Goal: Task Accomplishment & Management: Manage account settings

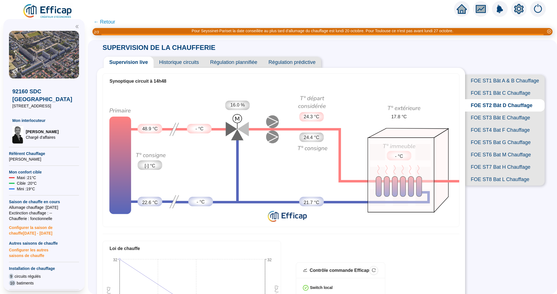
click at [507, 184] on span "FOE ST8 Bat L Chauffage" at bounding box center [505, 179] width 80 height 12
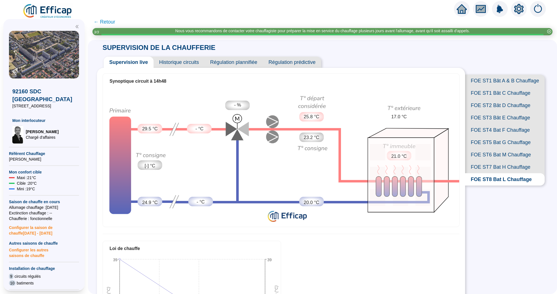
click at [176, 59] on span "Historique circuits" at bounding box center [179, 62] width 51 height 11
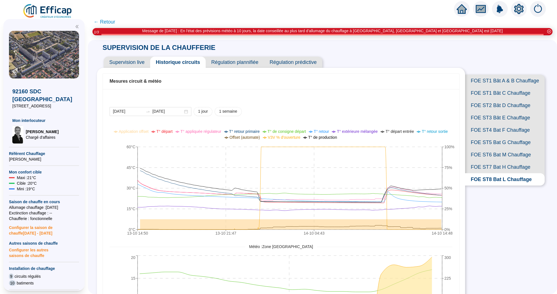
click at [492, 155] on span "FOE ST6 Bat M Chauffage" at bounding box center [505, 154] width 80 height 12
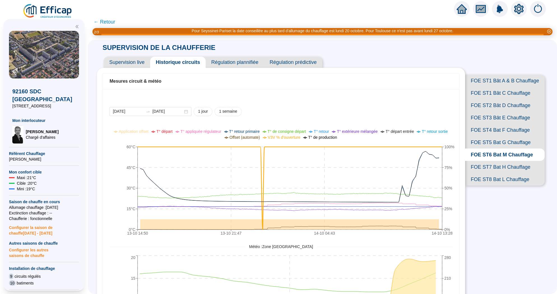
click at [136, 63] on span "Supervision live" at bounding box center [127, 62] width 47 height 11
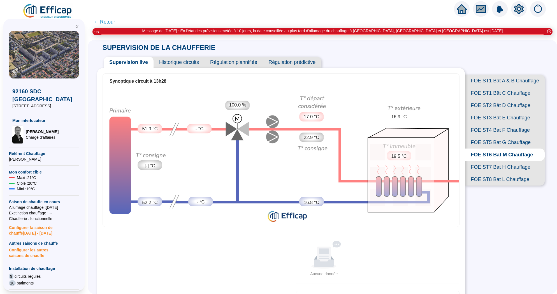
click at [182, 57] on span "Historique circuits" at bounding box center [179, 62] width 51 height 11
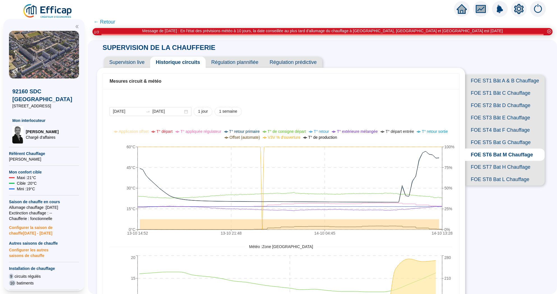
click at [485, 141] on span "FOE ST5 Bat G Chauffage" at bounding box center [505, 142] width 80 height 12
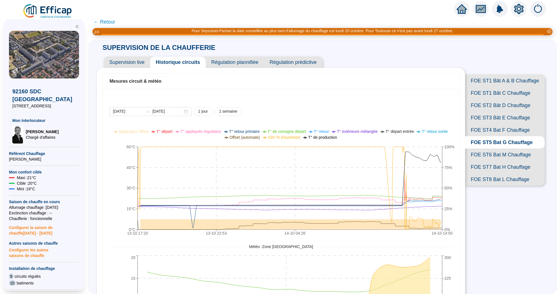
click at [493, 171] on span "FOE ST7 Bat H Chauffage" at bounding box center [505, 167] width 80 height 12
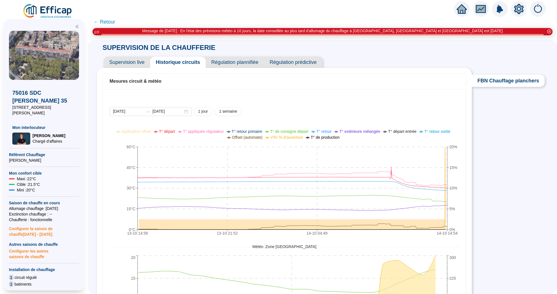
click at [459, 7] on icon "home" at bounding box center [462, 9] width 10 height 10
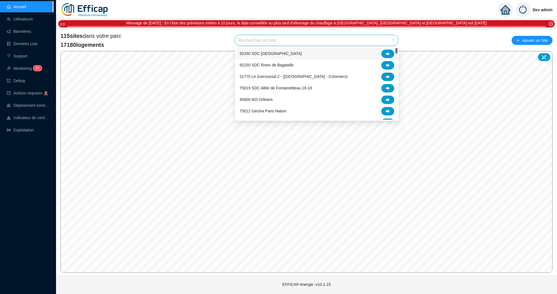
click at [291, 43] on input "search" at bounding box center [314, 40] width 152 height 11
type input "oran"
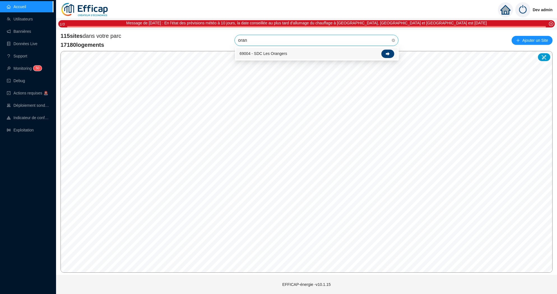
click at [389, 55] on icon at bounding box center [388, 54] width 4 height 4
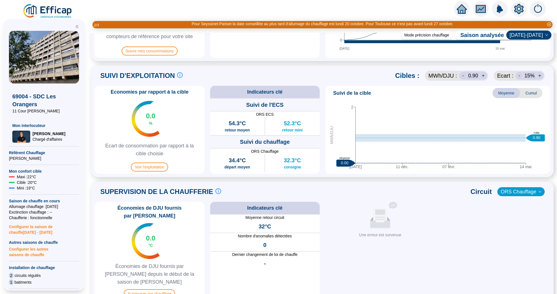
scroll to position [342, 0]
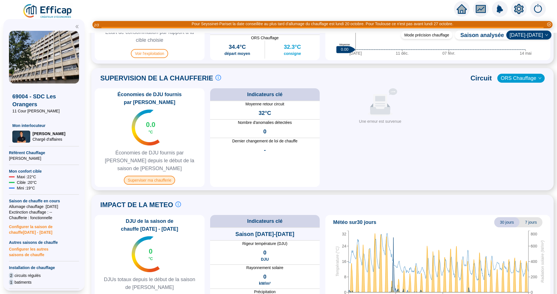
click at [162, 176] on span "Superviser ma chaufferie" at bounding box center [149, 180] width 51 height 9
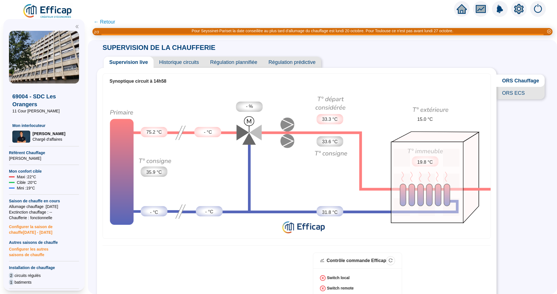
click at [179, 60] on span "Historique circuits" at bounding box center [179, 62] width 51 height 11
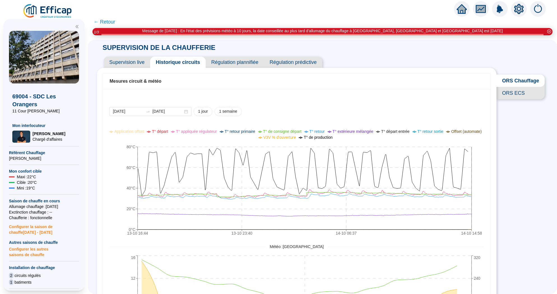
click at [122, 61] on span "Supervision live" at bounding box center [127, 62] width 47 height 11
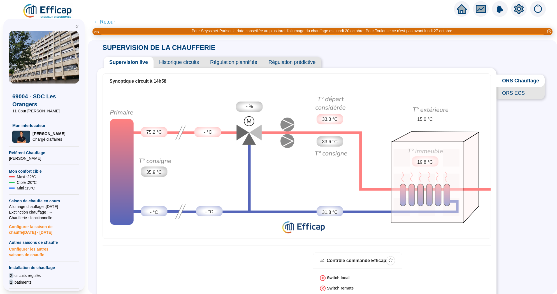
click at [102, 20] on span "← Retour" at bounding box center [105, 22] width 22 height 8
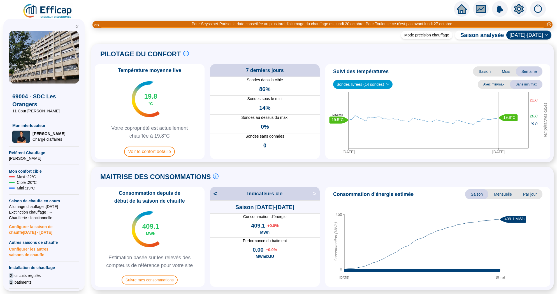
click at [458, 7] on icon "home" at bounding box center [462, 9] width 10 height 10
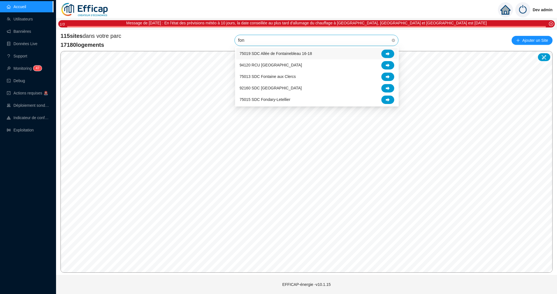
type input "font"
click at [388, 89] on icon at bounding box center [388, 88] width 4 height 4
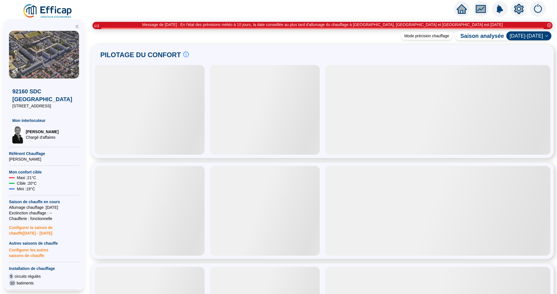
click at [520, 12] on icon "setting" at bounding box center [519, 9] width 10 height 10
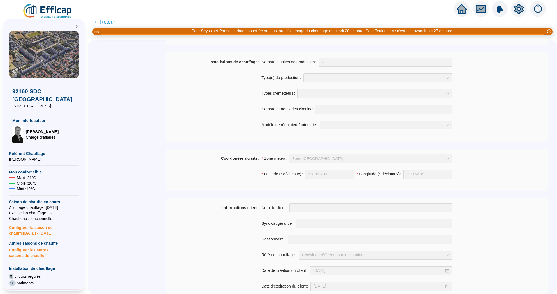
scroll to position [364, 0]
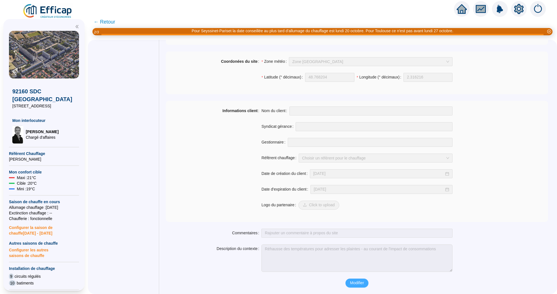
click at [355, 281] on span "Modifier" at bounding box center [357, 283] width 14 height 6
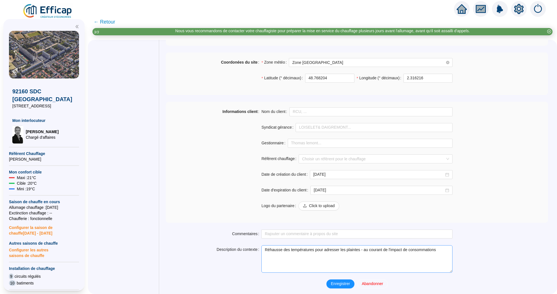
scroll to position [378, 0]
drag, startPoint x: 291, startPoint y: 256, endPoint x: 249, endPoint y: 244, distance: 44.0
click at [249, 244] on div "Description du contexte Réhausse des températures pour adresser les plaintes - …" at bounding box center [357, 257] width 382 height 27
click at [265, 248] on textarea "Réhausse des températures pour adresser les plaintes - au courant de l'impact d…" at bounding box center [356, 257] width 191 height 27
drag, startPoint x: 274, startPoint y: 257, endPoint x: 257, endPoint y: 244, distance: 21.4
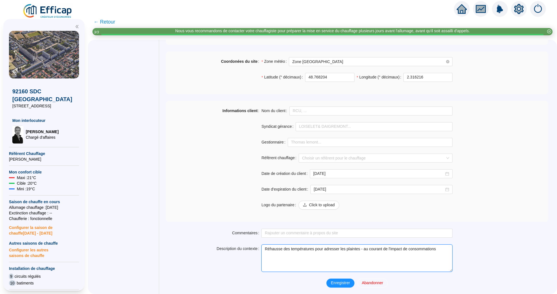
click at [257, 245] on div "Description du contexte Réhausse des températures pour adresser les plaintes - …" at bounding box center [357, 257] width 382 height 27
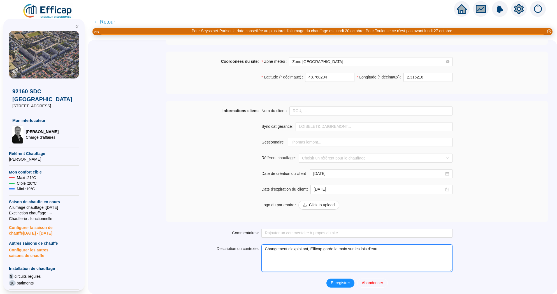
click at [327, 249] on textarea "Changement d'exploitant, Efficap garde la main sur les lois d'eau" at bounding box center [356, 257] width 191 height 27
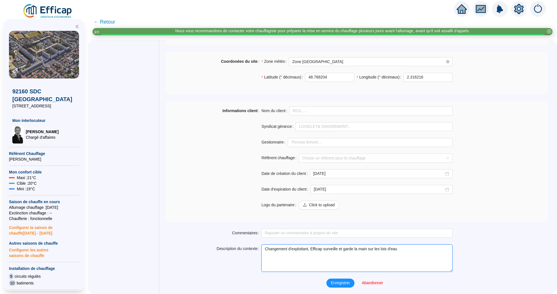
click at [374, 248] on textarea "Changement d'exploitant, Efficap surveille et garde la main sur les lois d'eau" at bounding box center [356, 257] width 191 height 27
click at [381, 250] on textarea "Changement d'exploitant, Efficap surveille et garde la main sur les lois d'eau" at bounding box center [356, 257] width 191 height 27
click at [433, 248] on textarea "Changement d'exploitant, Efficap surveille et garde la main sur le pilotage des…" at bounding box center [356, 257] width 191 height 27
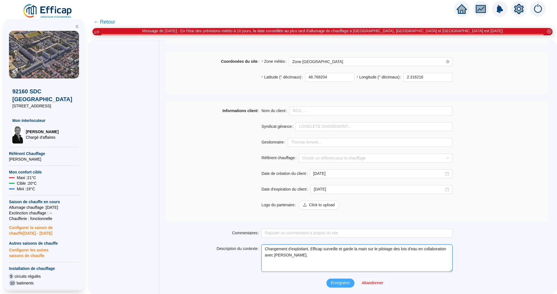
type textarea "Changement d'exploitant, Efficap surveille et garde la main sur le pilotage des…"
click at [336, 281] on span "Enregistrer" at bounding box center [340, 283] width 19 height 6
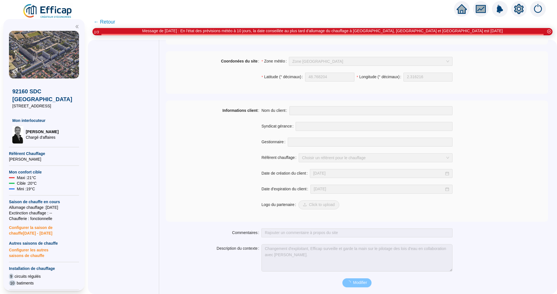
scroll to position [364, 0]
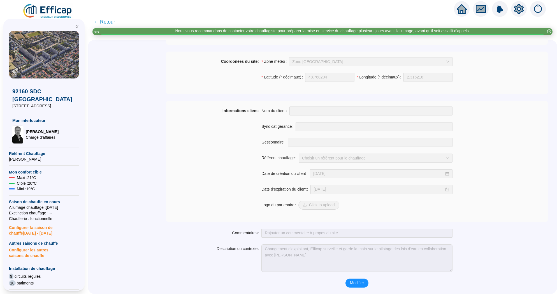
click at [464, 12] on icon "home" at bounding box center [462, 9] width 10 height 8
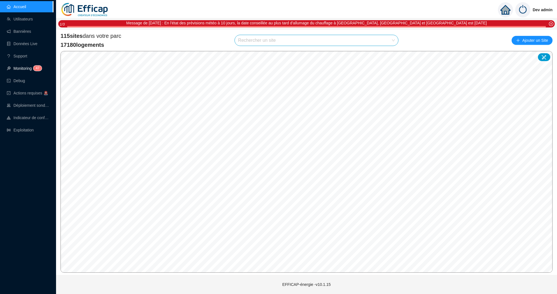
click at [27, 67] on link "Monitoring 4 7" at bounding box center [23, 68] width 33 height 4
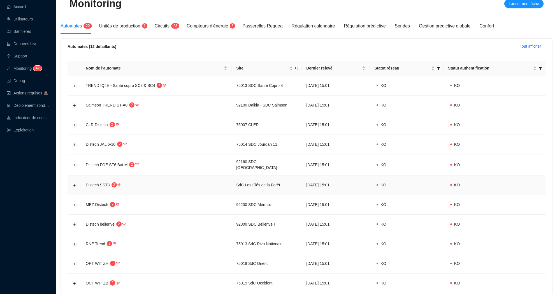
scroll to position [123, 0]
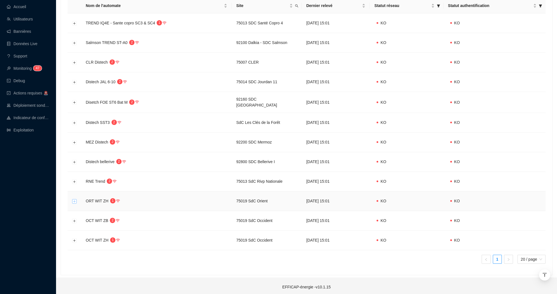
click at [75, 199] on button "Développer la ligne" at bounding box center [74, 201] width 4 height 4
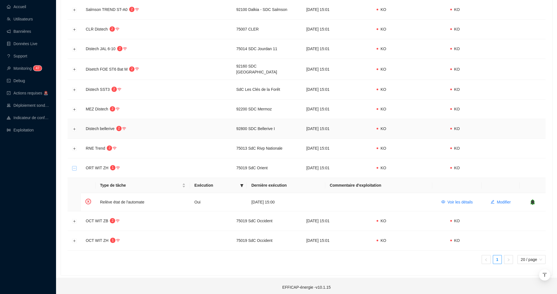
scroll to position [0, 0]
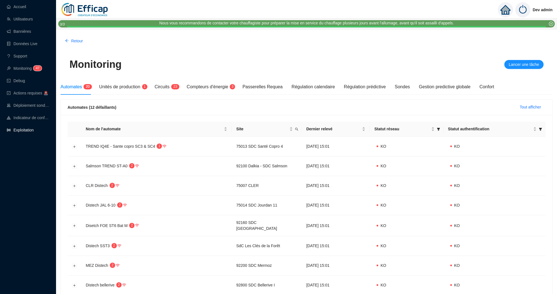
click at [25, 132] on link "Exploitation" at bounding box center [20, 130] width 27 height 4
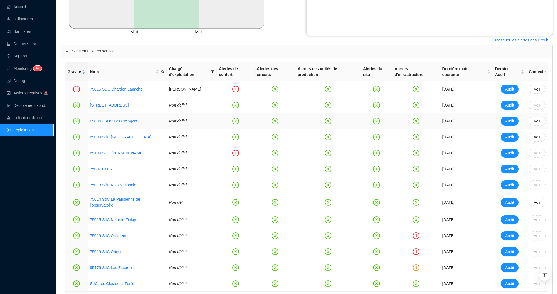
scroll to position [217, 0]
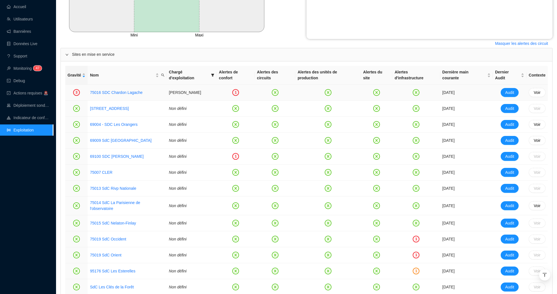
click at [239, 93] on div "1" at bounding box center [235, 92] width 7 height 7
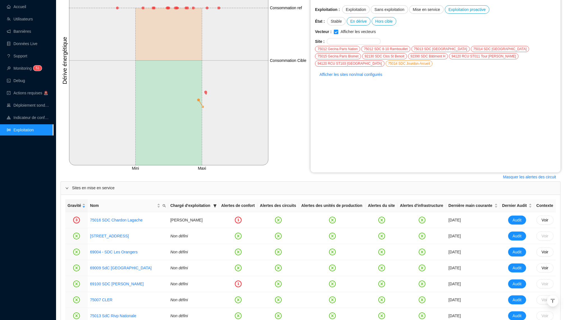
scroll to position [0, 0]
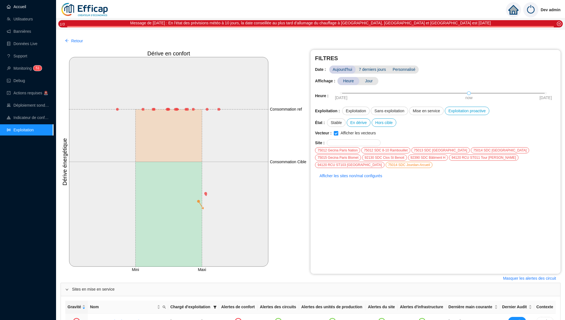
click at [26, 9] on link "Accueil" at bounding box center [16, 6] width 19 height 4
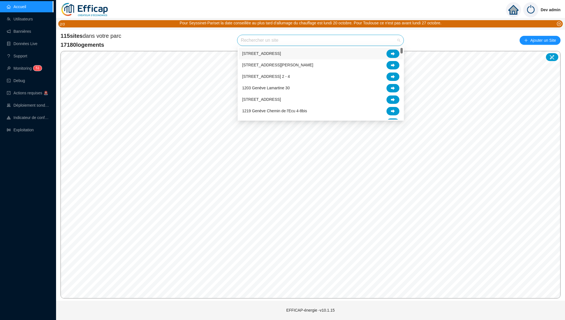
click at [354, 45] on input "search" at bounding box center [318, 40] width 154 height 11
type input "occi"
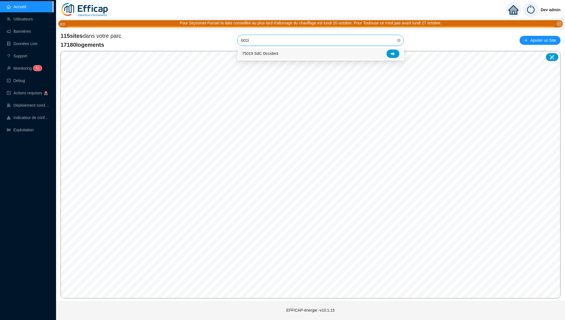
click at [400, 54] on div "75019 SdC Occident" at bounding box center [321, 53] width 164 height 11
click at [331, 38] on span "75019 SdC Occident" at bounding box center [320, 40] width 159 height 11
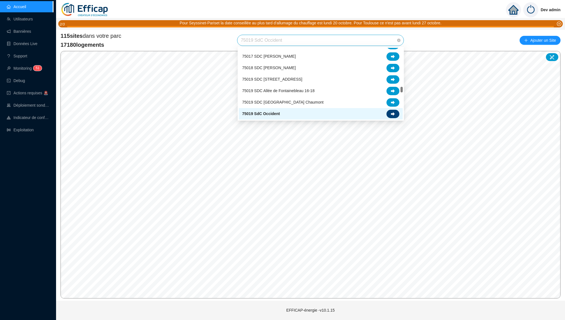
click at [392, 113] on icon at bounding box center [393, 114] width 4 height 4
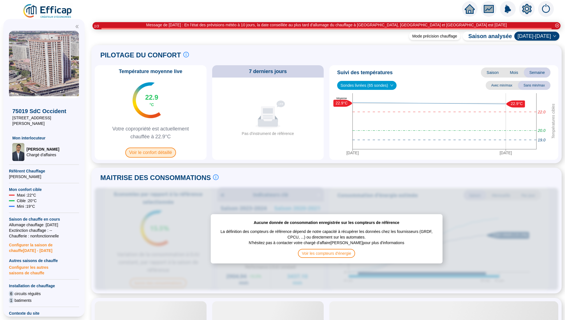
click at [161, 152] on span "Voir le confort détaillé" at bounding box center [150, 153] width 51 height 10
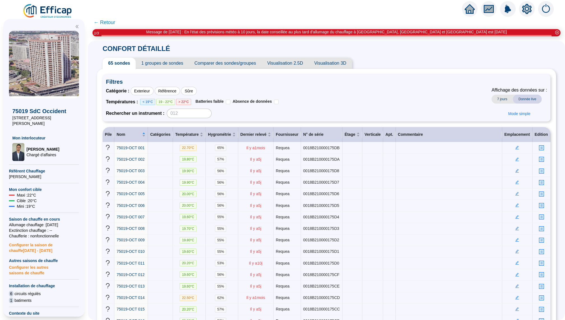
click at [525, 9] on icon "setting" at bounding box center [527, 9] width 4 height 4
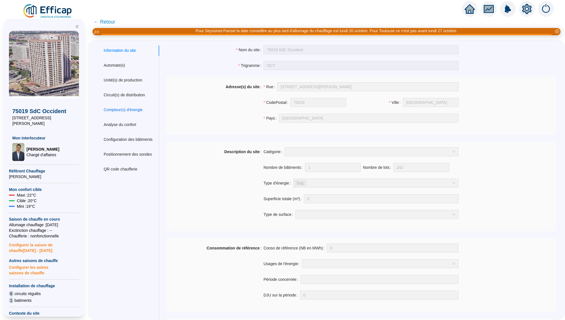
click at [129, 112] on div "Compteur(s) d'énergie" at bounding box center [123, 110] width 39 height 6
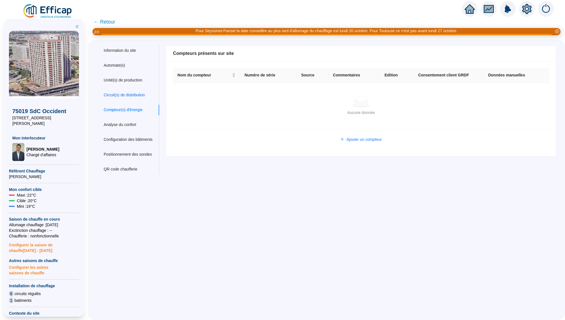
click at [138, 97] on div "Circuit(s) de distribution" at bounding box center [124, 95] width 41 height 6
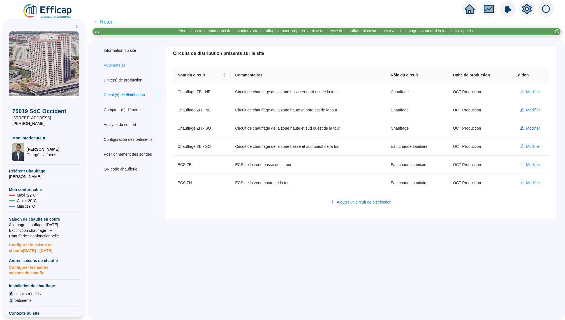
click at [127, 65] on div "Automate(s)" at bounding box center [128, 65] width 62 height 10
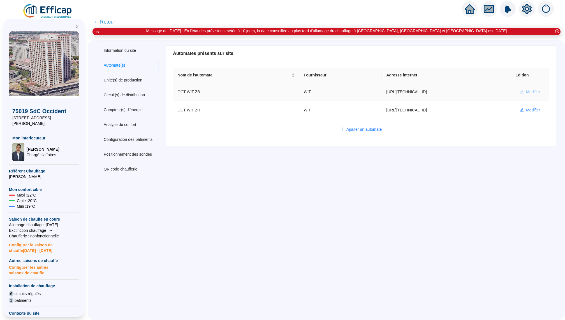
click at [532, 91] on span "Modifier" at bounding box center [533, 92] width 14 height 6
type input "OCT WIT ZB"
type input "http://10.0.132.2:8080/aful-sst3-occident-zb"
type input "66D322DAF5283979"
type input "571150"
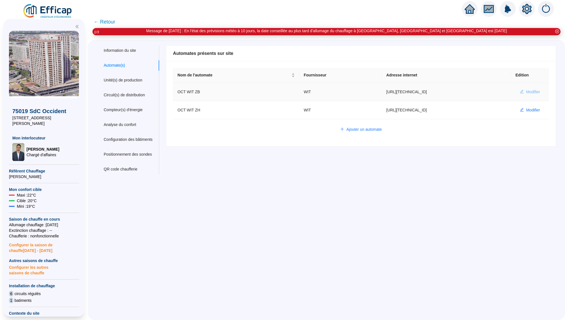
type input "571296"
type input "571353"
type input "571410"
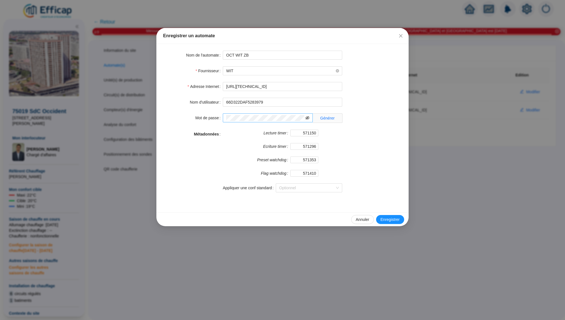
click at [306, 119] on icon "eye-invisible" at bounding box center [307, 118] width 4 height 4
click at [305, 119] on span at bounding box center [268, 117] width 90 height 9
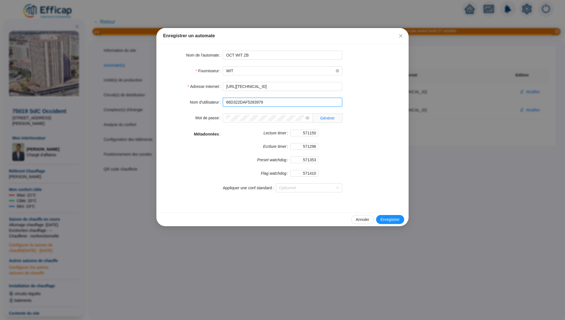
click at [298, 104] on input "66D322DAF5283979" at bounding box center [282, 102] width 119 height 9
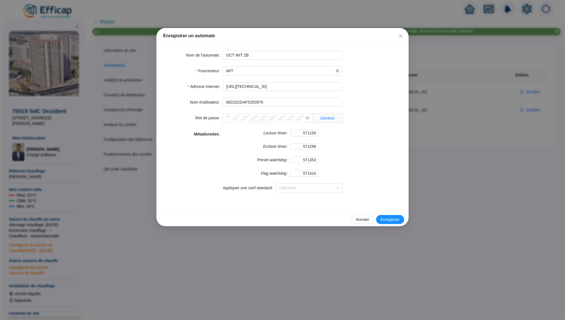
click at [355, 144] on div "Métadonnées Lecture timer 571150 Ecriture timer 571296 Preset watchdog 571353 F…" at bounding box center [282, 164] width 239 height 69
click at [400, 33] on button "Close" at bounding box center [400, 35] width 9 height 9
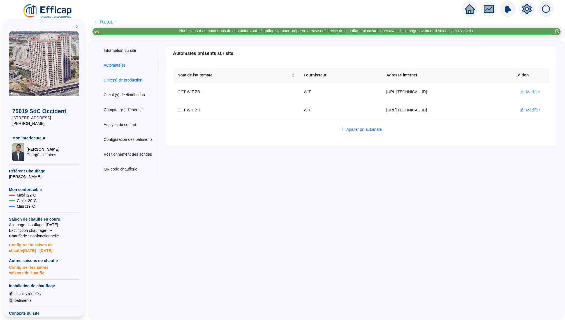
click at [138, 82] on div "Unité(s) de production" at bounding box center [123, 80] width 39 height 6
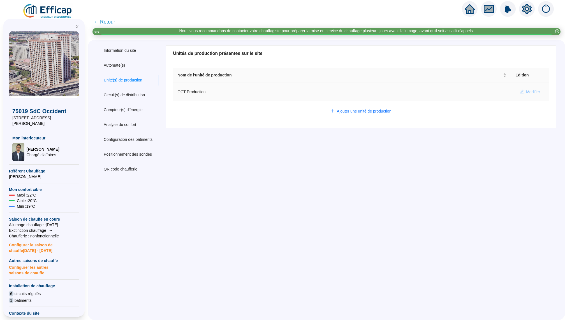
click at [530, 89] on span "Modifier" at bounding box center [533, 92] width 14 height 6
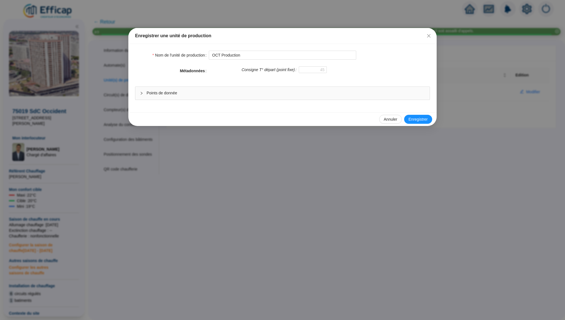
click at [266, 97] on div "Points de donnée" at bounding box center [282, 93] width 294 height 13
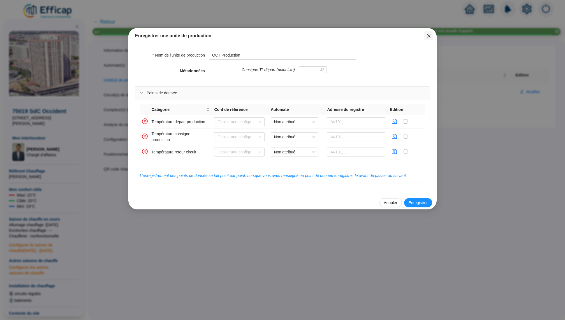
click at [428, 37] on icon "close" at bounding box center [428, 36] width 4 height 4
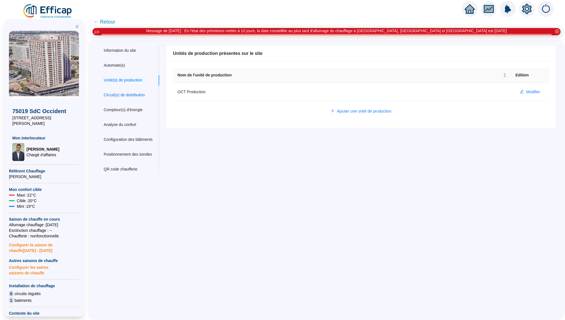
click at [130, 95] on div "Circuit(s) de distribution" at bounding box center [124, 95] width 41 height 6
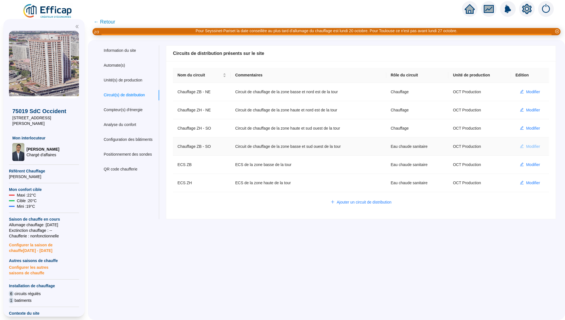
click at [533, 145] on span "Modifier" at bounding box center [533, 147] width 14 height 6
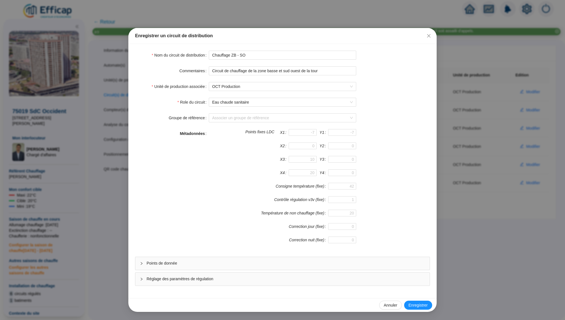
click at [272, 266] on div "Points de donnée" at bounding box center [282, 263] width 294 height 13
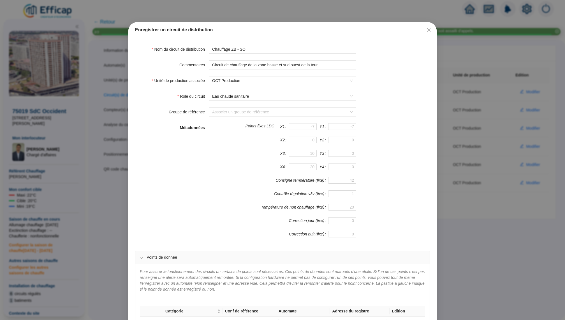
scroll to position [8, 0]
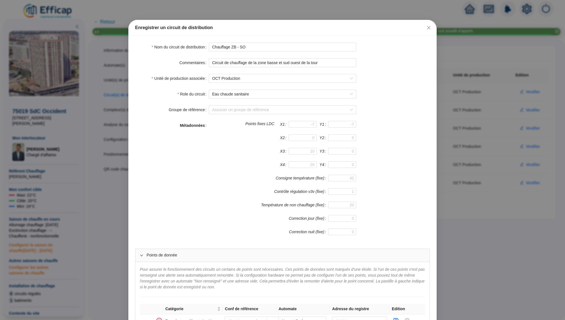
click at [273, 261] on div "Points de donnée" at bounding box center [282, 255] width 294 height 13
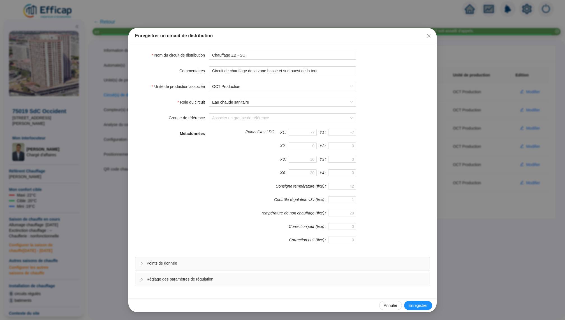
scroll to position [0, 0]
click at [269, 101] on span "Eau chaude sanitaire" at bounding box center [282, 102] width 141 height 8
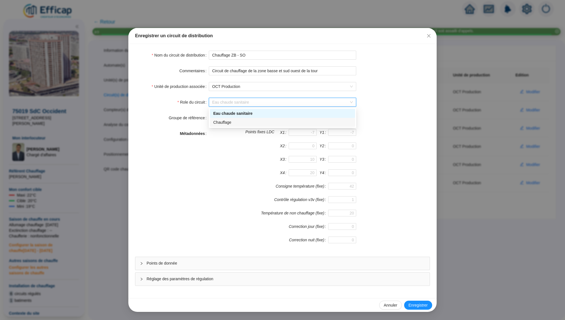
click at [264, 127] on div "domestic_hot_water heating Eau chaude sanitaire Chauffage" at bounding box center [282, 118] width 147 height 20
click at [278, 122] on div "Chauffage" at bounding box center [282, 123] width 138 height 6
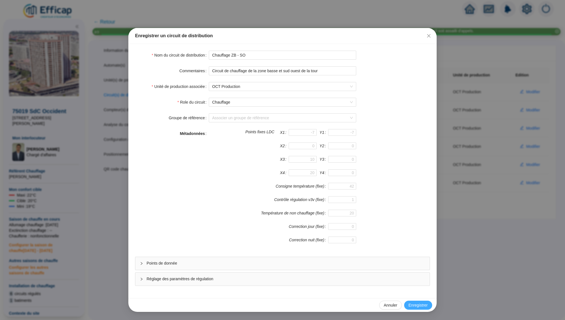
click at [410, 294] on span "Enregistrer" at bounding box center [417, 306] width 19 height 6
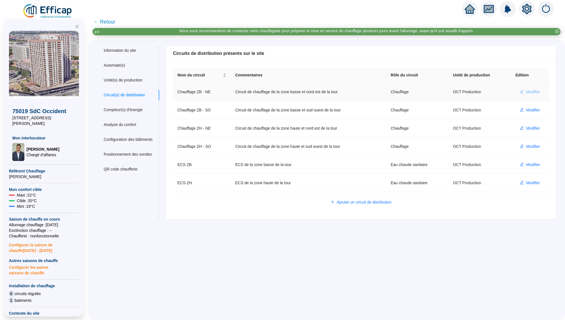
click at [531, 89] on span "Modifier" at bounding box center [533, 92] width 14 height 6
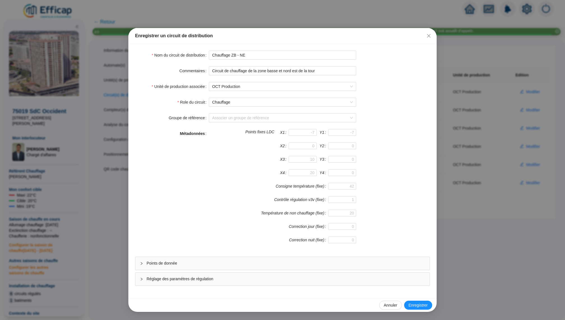
click at [235, 266] on div "Points de donnée" at bounding box center [282, 263] width 294 height 13
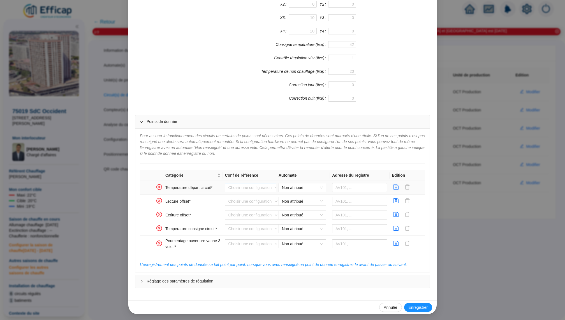
click at [270, 187] on input "search" at bounding box center [250, 187] width 44 height 8
click at [299, 186] on span "Non attribué" at bounding box center [302, 187] width 41 height 8
click at [307, 200] on div "OCT WIT ZB" at bounding box center [302, 199] width 39 height 6
click at [343, 190] on input "text" at bounding box center [359, 187] width 55 height 9
paste input "566822"
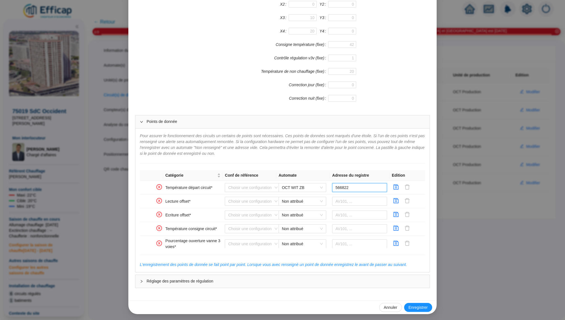
type input "566822"
click at [396, 187] on icon "save" at bounding box center [396, 187] width 5 height 5
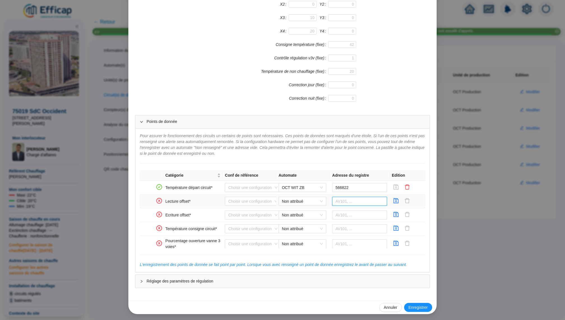
click at [349, 200] on input "text" at bounding box center [359, 201] width 55 height 9
paste input "572044"
click at [312, 202] on span "Non attribué" at bounding box center [302, 201] width 41 height 8
type input "572044"
click at [305, 212] on div "OCT WIT ZB" at bounding box center [302, 212] width 39 height 6
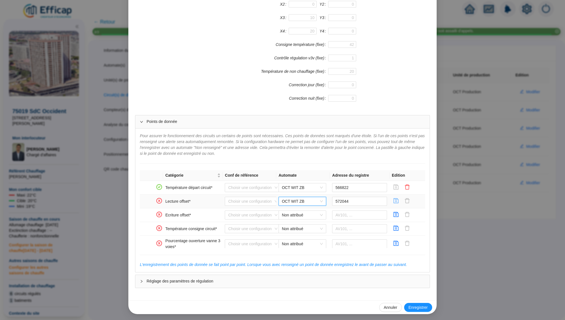
click at [398, 202] on icon "save" at bounding box center [396, 200] width 5 height 5
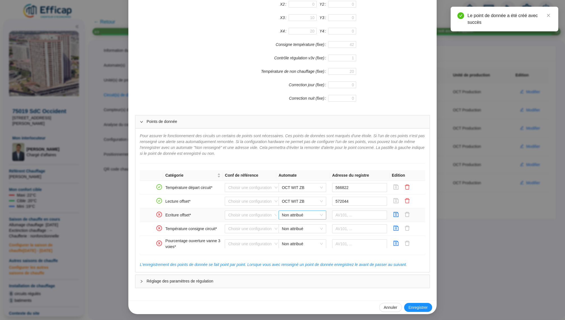
click at [312, 216] on span "Non attribué" at bounding box center [302, 215] width 41 height 8
click at [310, 227] on div "OCT WIT ZB" at bounding box center [302, 226] width 39 height 6
click at [350, 215] on input "text" at bounding box center [359, 215] width 55 height 9
paste input "572044"
type input "572044"
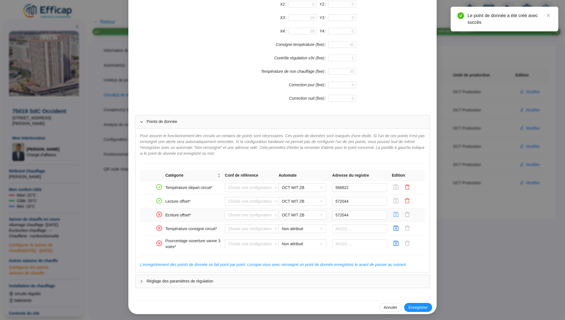
click at [396, 215] on icon "save" at bounding box center [396, 215] width 6 height 6
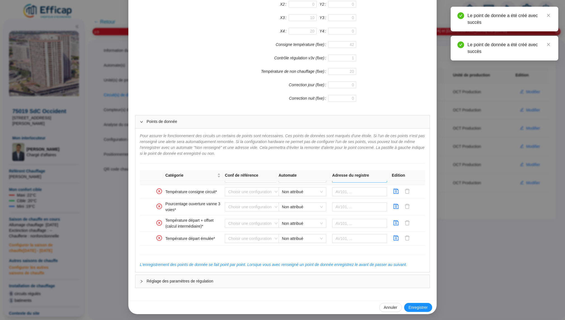
scroll to position [30, 0]
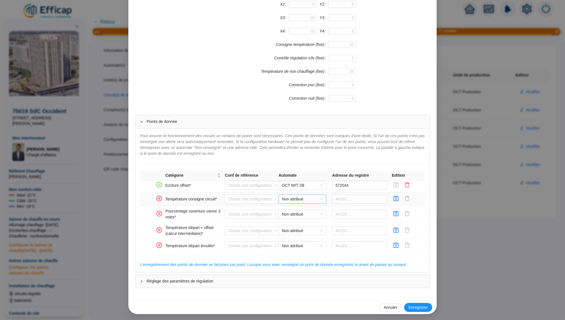
click at [316, 197] on span "Non attribué" at bounding box center [302, 199] width 41 height 8
click at [310, 211] on div "OCT WIT ZB" at bounding box center [302, 210] width 39 height 6
click at [350, 202] on input "text" at bounding box center [359, 199] width 55 height 9
paste input "559053"
type input "559053"
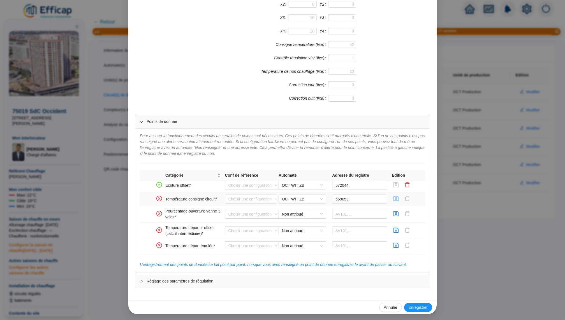
click at [398, 197] on icon "save" at bounding box center [396, 199] width 6 height 6
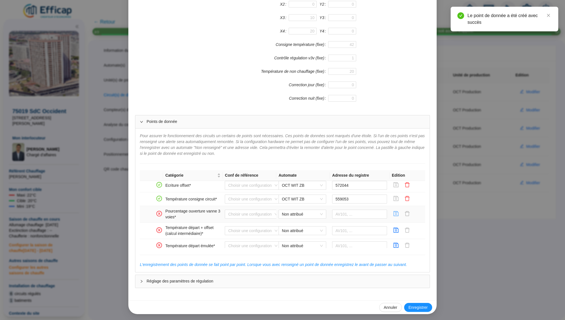
click at [397, 213] on icon "save" at bounding box center [396, 214] width 6 height 6
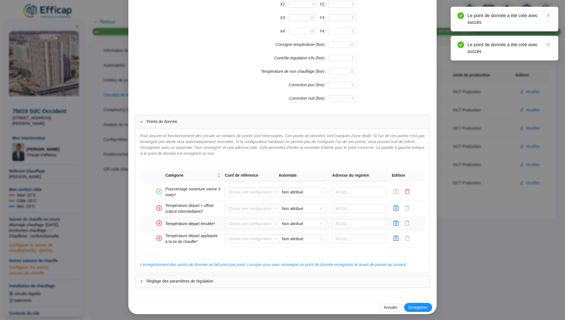
scroll to position [54, 0]
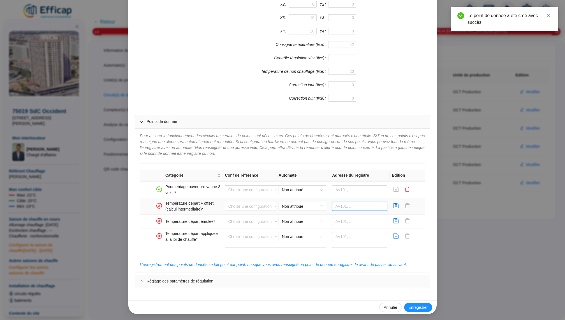
click at [356, 206] on input "text" at bounding box center [359, 206] width 55 height 9
paste input "572101"
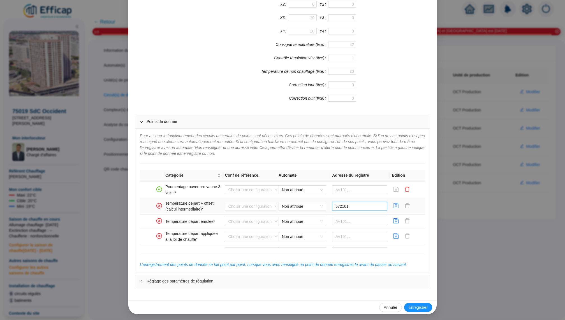
type input "572101"
click at [396, 205] on icon "save" at bounding box center [396, 205] width 5 height 5
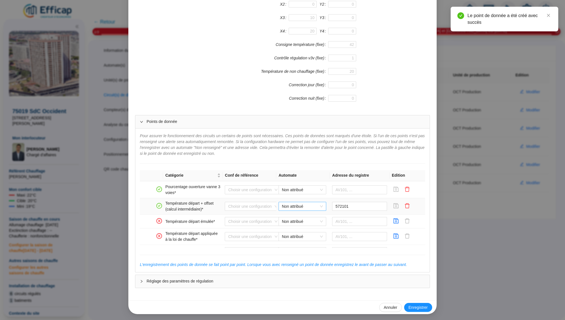
click at [321, 206] on span "Non attribué" at bounding box center [302, 206] width 41 height 8
click at [313, 217] on div "OCT WIT ZB" at bounding box center [302, 217] width 39 height 6
click at [396, 207] on icon "save" at bounding box center [396, 205] width 5 height 5
click at [311, 224] on span "Non attribué" at bounding box center [302, 221] width 41 height 8
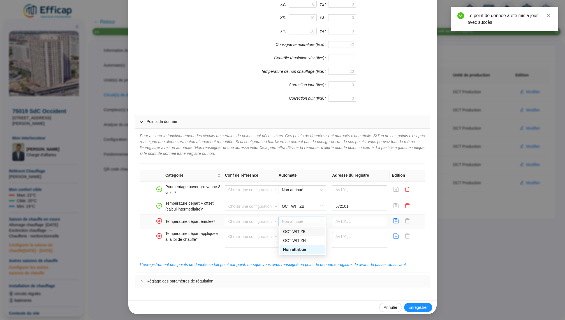
click at [309, 233] on div "OCT WIT ZB" at bounding box center [302, 232] width 39 height 6
click at [354, 226] on td at bounding box center [360, 222] width 60 height 14
click at [355, 221] on input "text" at bounding box center [359, 221] width 55 height 9
paste input "571890"
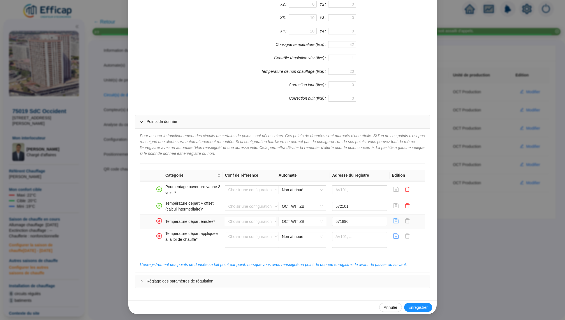
click at [396, 219] on icon "save" at bounding box center [396, 221] width 5 height 5
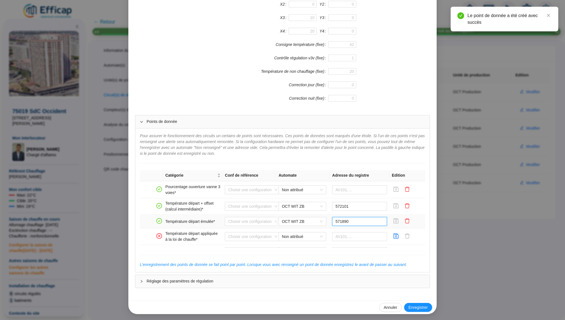
click at [340, 223] on input "571890" at bounding box center [359, 221] width 55 height 9
type input "571890"
click at [394, 220] on icon "save" at bounding box center [396, 221] width 5 height 5
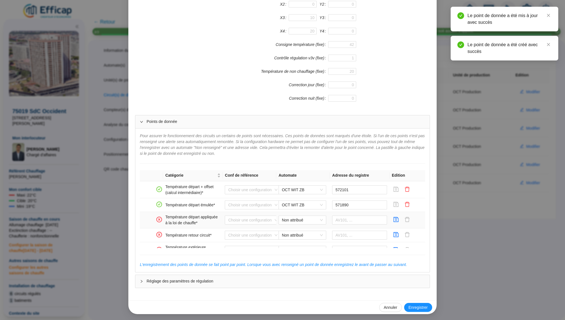
scroll to position [76, 0]
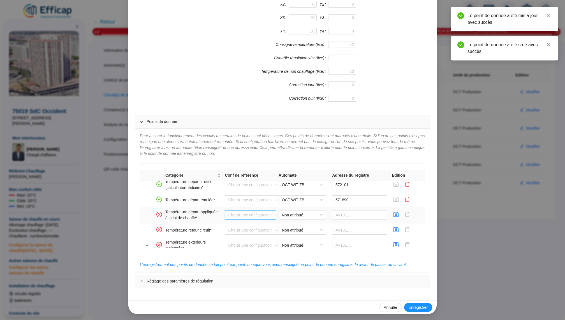
click at [261, 214] on input "search" at bounding box center [250, 215] width 44 height 8
click at [294, 214] on span "Non attribué" at bounding box center [302, 215] width 41 height 8
click at [304, 224] on div "OCT WIT ZB" at bounding box center [302, 225] width 39 height 6
click at [357, 211] on input "text" at bounding box center [359, 215] width 55 height 9
paste input "571890"
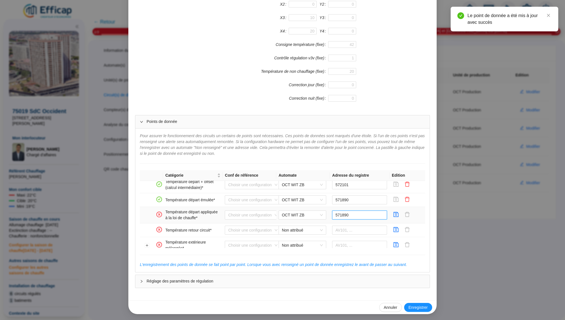
click at [342, 216] on input "571890" at bounding box center [359, 215] width 55 height 9
type input "571890"
click at [396, 214] on icon "save" at bounding box center [396, 215] width 6 height 6
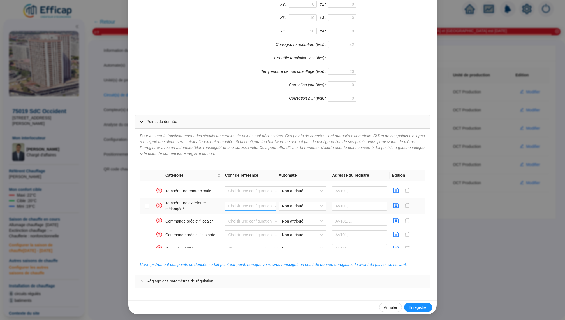
scroll to position [115, 0]
click at [298, 202] on span "Non attribué" at bounding box center [302, 205] width 41 height 8
click at [310, 216] on div "OCT WIT ZB" at bounding box center [302, 216] width 39 height 6
click at [353, 206] on input "text" at bounding box center [359, 205] width 55 height 9
paste input "566822"
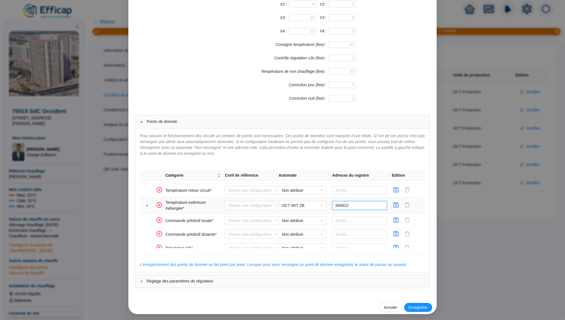
click at [340, 205] on input "566822" at bounding box center [359, 205] width 55 height 9
type input "566822"
click at [397, 203] on icon "save" at bounding box center [396, 205] width 6 height 6
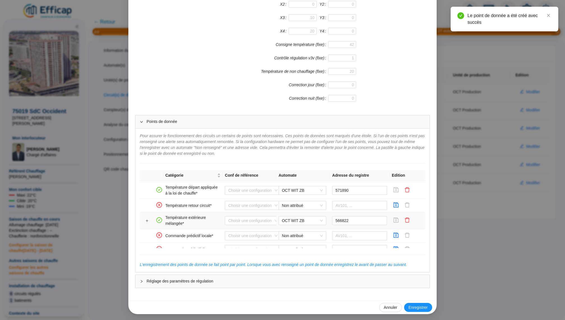
scroll to position [90, 0]
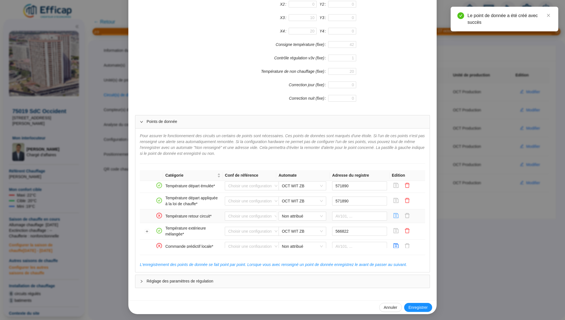
click at [398, 216] on icon "save" at bounding box center [396, 216] width 6 height 6
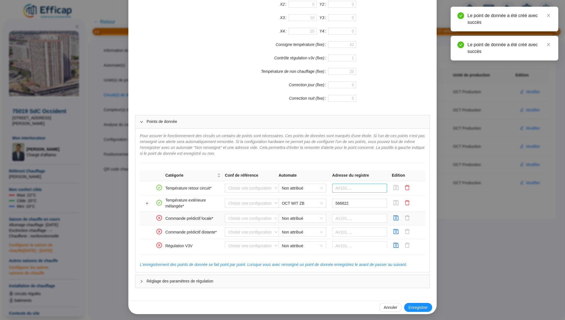
scroll to position [118, 0]
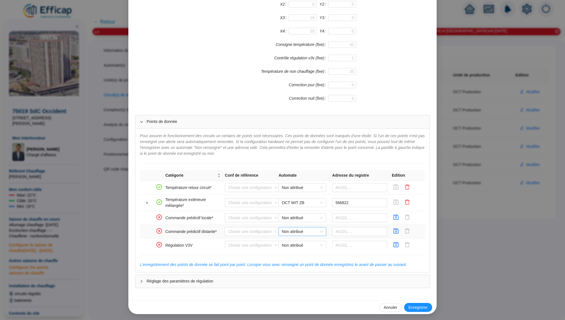
click at [294, 228] on span "Non attribué" at bounding box center [302, 231] width 41 height 8
click at [300, 239] on div "OCT WIT ZB" at bounding box center [302, 241] width 39 height 6
click at [362, 236] on td at bounding box center [360, 232] width 60 height 14
click at [362, 232] on input "text" at bounding box center [359, 231] width 55 height 9
paste input "572186"
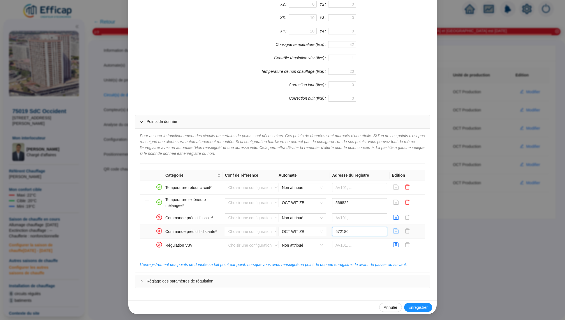
type input "572186"
click at [394, 229] on icon "save" at bounding box center [396, 231] width 5 height 5
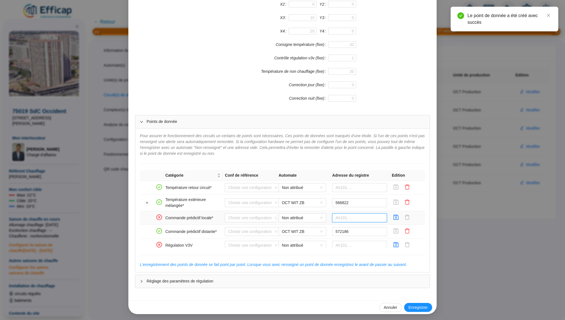
click at [349, 215] on input "text" at bounding box center [359, 217] width 55 height 9
paste input "572245"
type input "572245"
click at [398, 217] on icon "save" at bounding box center [396, 218] width 6 height 6
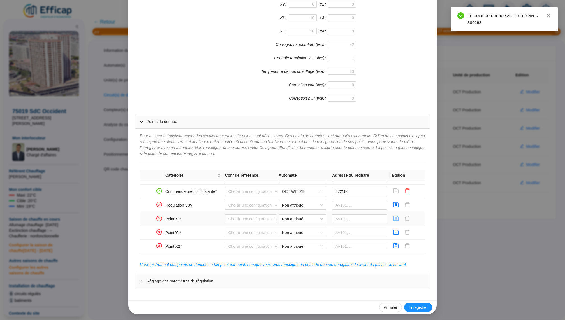
click at [398, 216] on icon "save" at bounding box center [396, 219] width 6 height 6
click at [398, 229] on icon "save" at bounding box center [396, 232] width 6 height 6
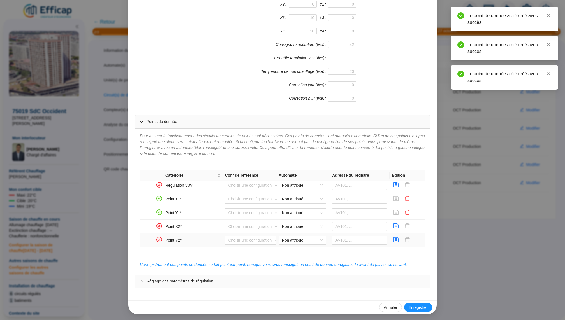
scroll to position [183, 0]
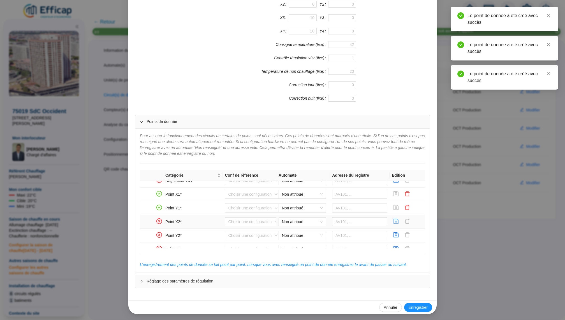
click at [397, 221] on icon "save" at bounding box center [396, 221] width 5 height 5
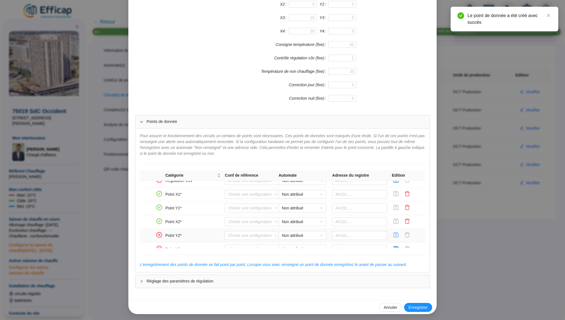
click at [397, 233] on icon "save" at bounding box center [396, 235] width 5 height 5
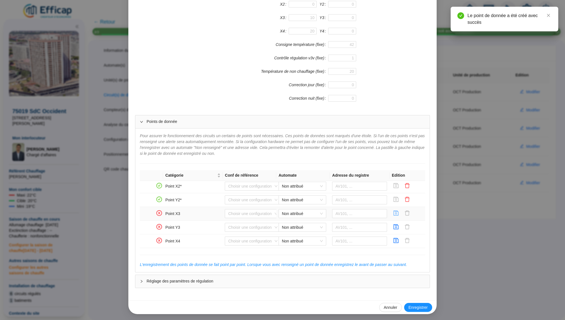
click at [394, 213] on icon "save" at bounding box center [396, 213] width 5 height 5
click at [395, 224] on icon "save" at bounding box center [396, 226] width 5 height 5
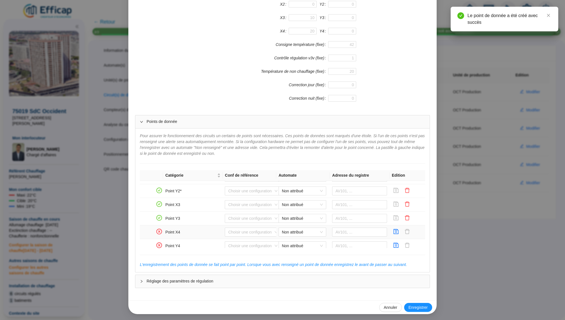
scroll to position [231, 0]
click at [397, 239] on icon "save" at bounding box center [396, 242] width 6 height 6
click at [397, 229] on span "button" at bounding box center [396, 229] width 6 height 7
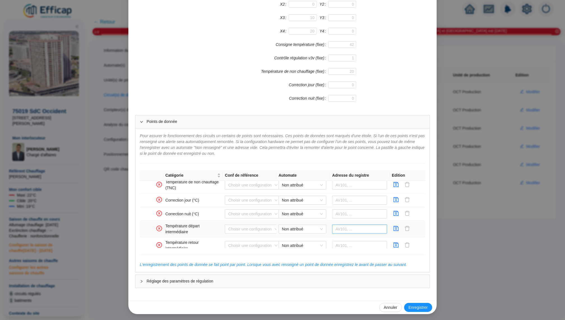
scroll to position [373, 0]
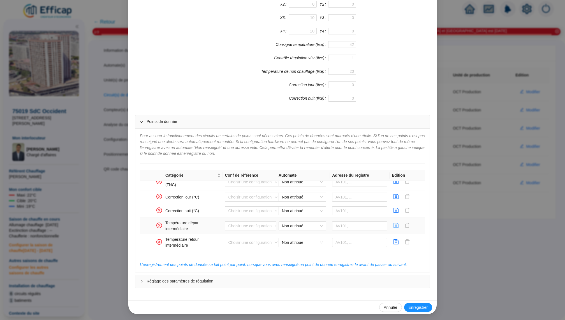
click at [398, 223] on icon "save" at bounding box center [396, 225] width 5 height 5
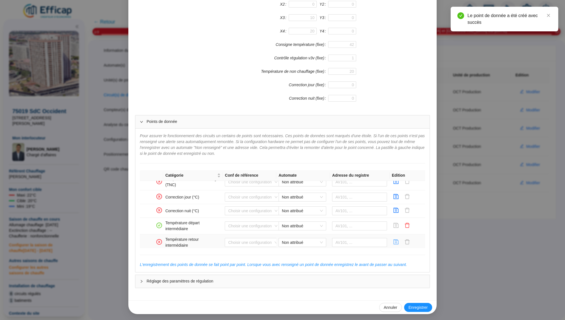
click at [397, 241] on icon "save" at bounding box center [396, 242] width 6 height 6
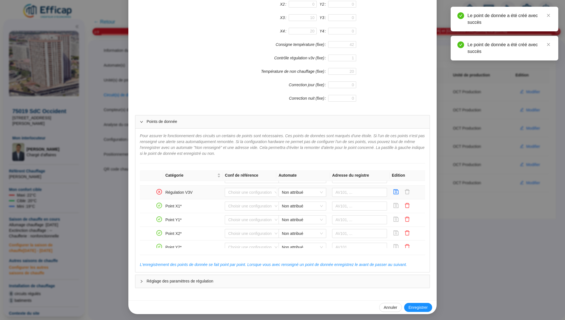
scroll to position [0, 0]
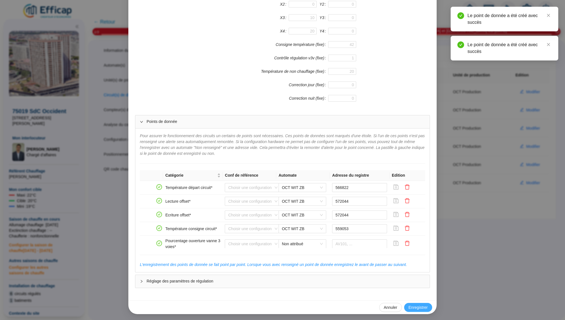
click at [421, 294] on span "Enregistrer" at bounding box center [417, 308] width 19 height 6
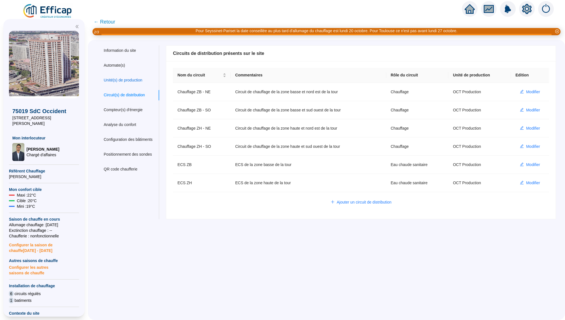
click at [128, 80] on div "Unité(s) de production" at bounding box center [123, 80] width 39 height 6
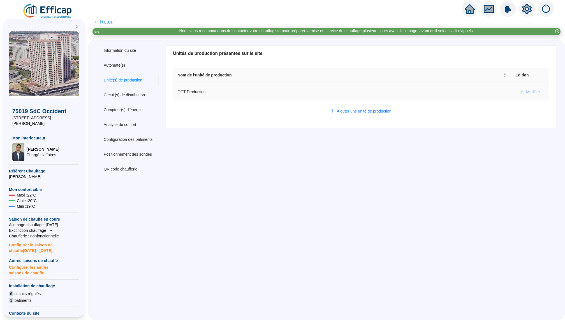
click at [527, 90] on span "Modifier" at bounding box center [533, 92] width 14 height 6
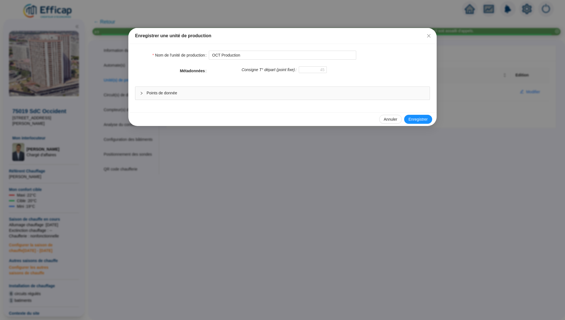
click at [218, 90] on span "Points de donnée" at bounding box center [286, 93] width 278 height 6
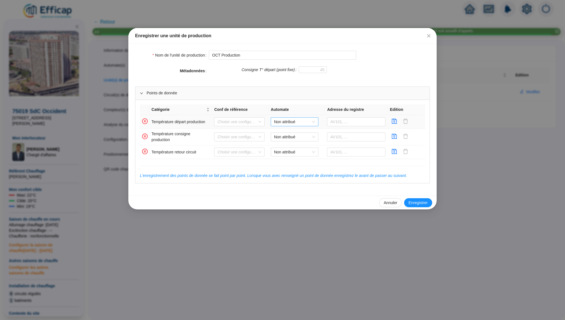
click at [286, 118] on span "Non attribué" at bounding box center [294, 122] width 41 height 8
click at [298, 134] on div "OCT WIT ZB" at bounding box center [294, 133] width 39 height 6
click at [346, 122] on input "text" at bounding box center [356, 121] width 58 height 9
paste input "566880"
click at [336, 122] on input "566880" at bounding box center [356, 121] width 58 height 9
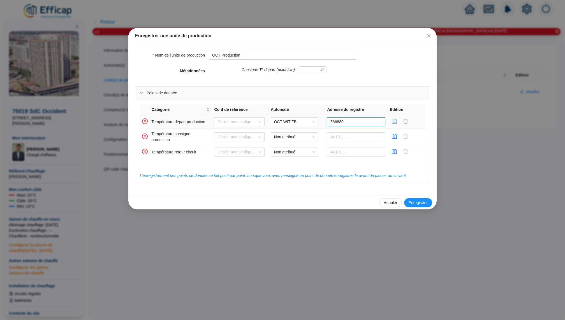
type input "566880"
click at [395, 123] on icon "save" at bounding box center [394, 122] width 6 height 6
click at [393, 120] on icon "save" at bounding box center [394, 121] width 5 height 5
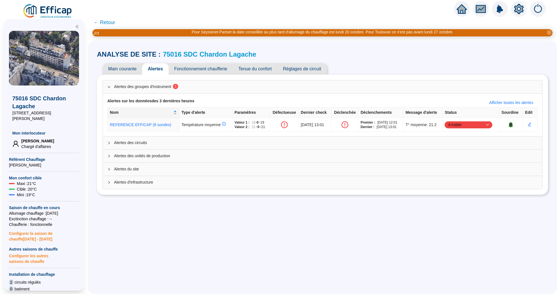
click at [121, 70] on span "Main courante" at bounding box center [123, 68] width 40 height 11
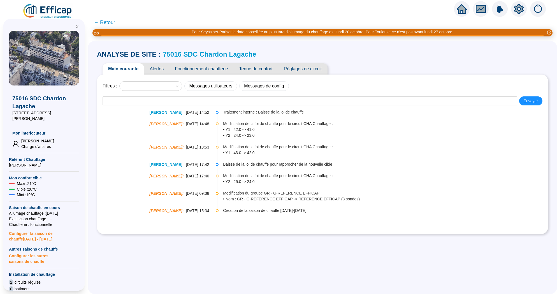
drag, startPoint x: 176, startPoint y: 113, endPoint x: 198, endPoint y: 113, distance: 21.0
click at [198, 113] on div "Christophe Coiron : 07-10-2025 14:52" at bounding box center [156, 113] width 107 height 6
click at [255, 127] on span "• Y1 : 42.0 -> 41.0" at bounding box center [385, 130] width 324 height 6
click at [106, 21] on span "← Retour" at bounding box center [105, 22] width 22 height 8
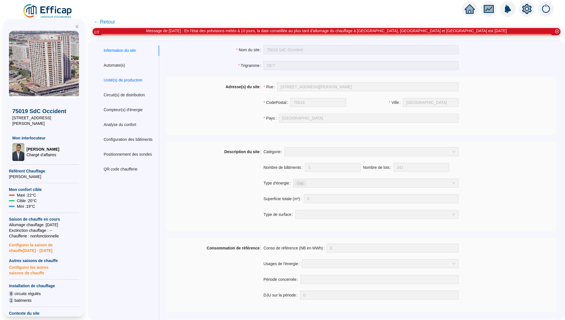
click at [142, 79] on div "Unité(s) de production" at bounding box center [123, 80] width 39 height 6
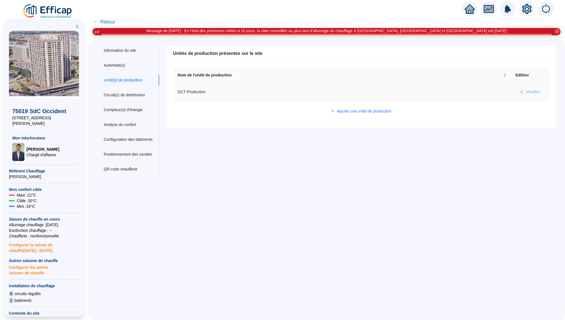
click at [529, 90] on span "Modifier" at bounding box center [533, 92] width 14 height 6
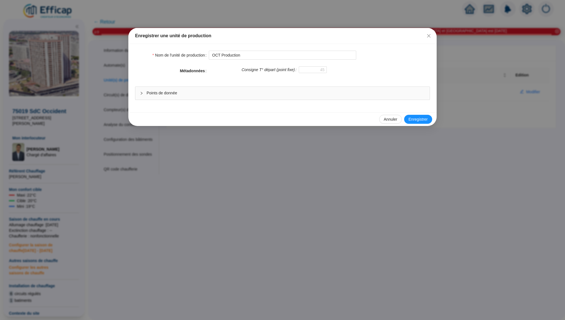
click at [332, 90] on span "Points de donnée" at bounding box center [286, 93] width 278 height 6
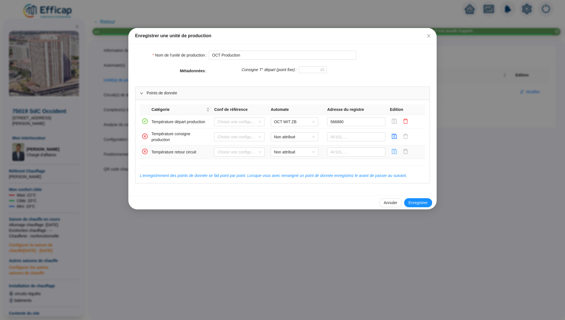
click at [392, 151] on icon "save" at bounding box center [394, 152] width 6 height 6
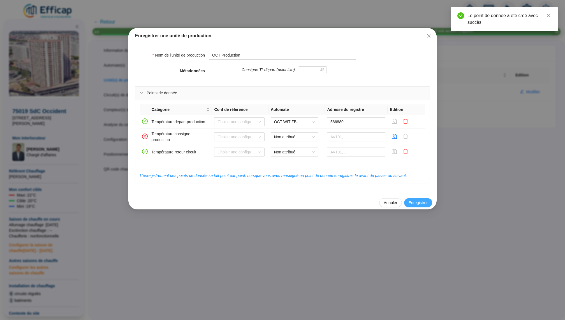
click at [423, 205] on button "Enregistrer" at bounding box center [418, 202] width 28 height 9
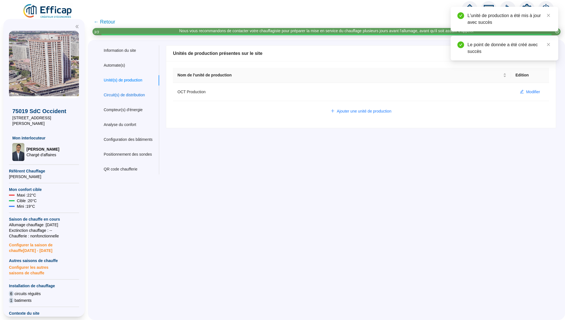
click at [123, 95] on div "Circuit(s) de distribution" at bounding box center [124, 95] width 41 height 6
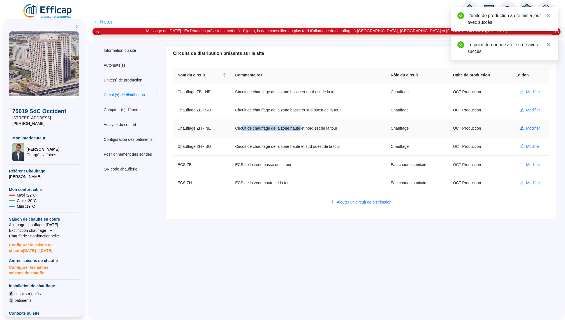
drag, startPoint x: 245, startPoint y: 127, endPoint x: 305, endPoint y: 127, distance: 60.2
click at [306, 127] on td "Circuit de chauffage de la zone haute et nord est de la tour" at bounding box center [308, 128] width 155 height 18
click at [336, 126] on td "Circuit de chauffage de la zone haute et nord est de la tour" at bounding box center [308, 128] width 155 height 18
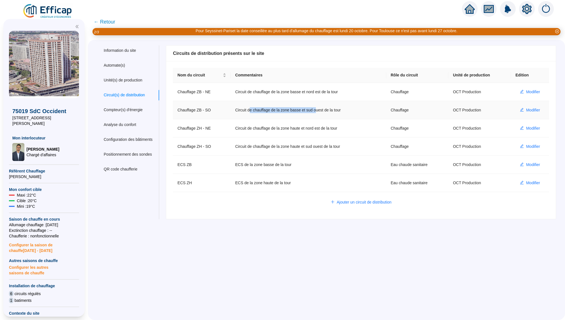
drag, startPoint x: 255, startPoint y: 109, endPoint x: 326, endPoint y: 109, distance: 71.4
click at [321, 109] on td "Circuit de chauffage de la zone basse et sud ouest de la tour" at bounding box center [308, 110] width 155 height 18
click at [297, 175] on td "ECS de la zone haute de la tour" at bounding box center [308, 183] width 155 height 18
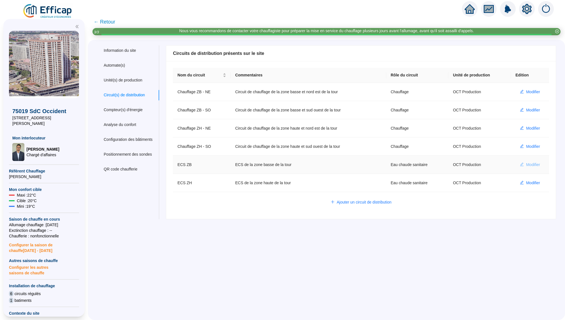
click at [531, 162] on span "Modifier" at bounding box center [533, 165] width 14 height 6
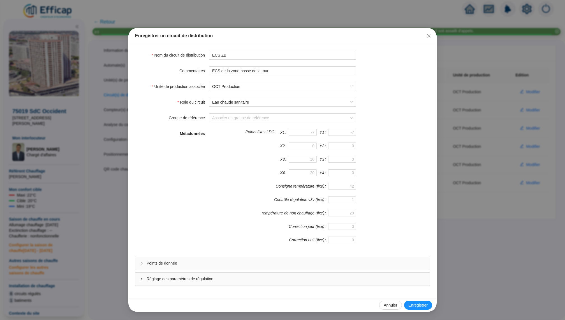
click at [227, 259] on div "Points de donnée" at bounding box center [282, 263] width 294 height 13
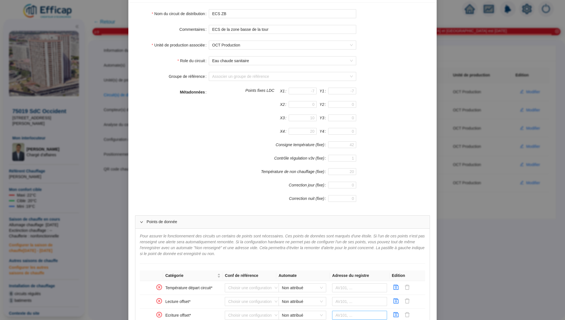
scroll to position [39, 0]
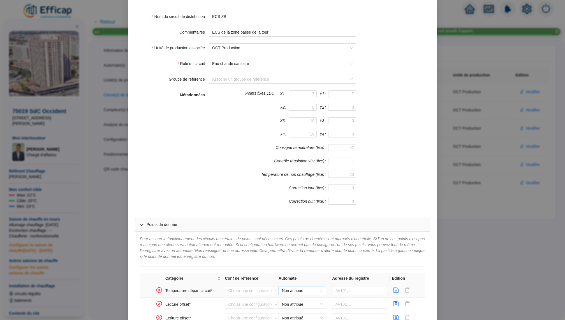
click at [298, 289] on span "Non attribué" at bounding box center [302, 291] width 41 height 8
click at [310, 261] on div "OCT WIT ZB" at bounding box center [302, 261] width 39 height 6
click at [340, 289] on input "text" at bounding box center [359, 290] width 55 height 9
paste input "567943"
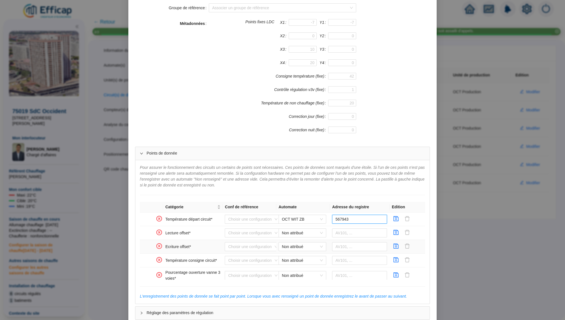
scroll to position [142, 0]
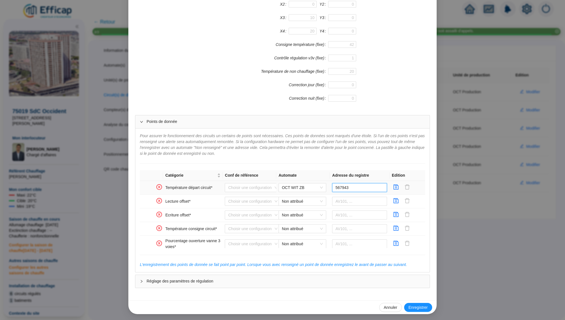
click at [340, 186] on input "567943" at bounding box center [359, 187] width 55 height 9
type input "567943"
click at [394, 186] on icon "save" at bounding box center [396, 187] width 6 height 6
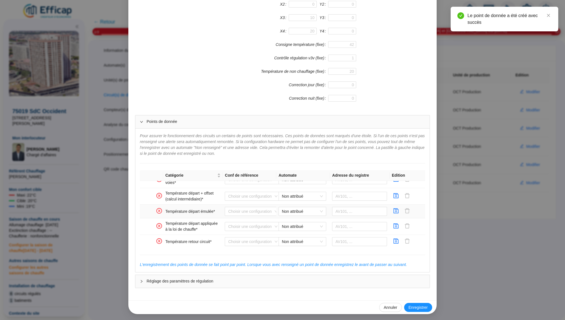
scroll to position [0, 0]
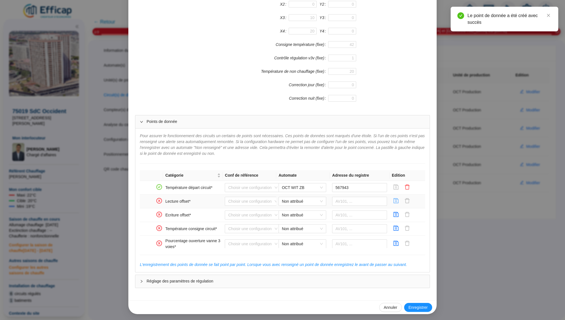
click at [398, 201] on icon "save" at bounding box center [396, 200] width 5 height 5
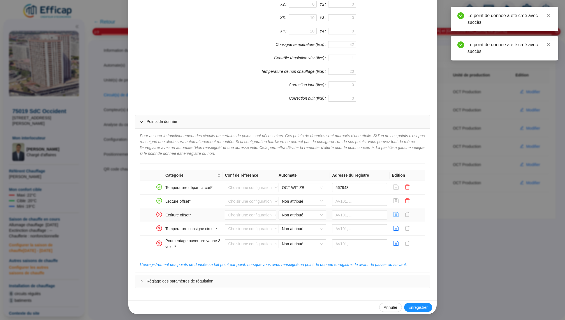
click at [395, 215] on icon "save" at bounding box center [396, 215] width 6 height 6
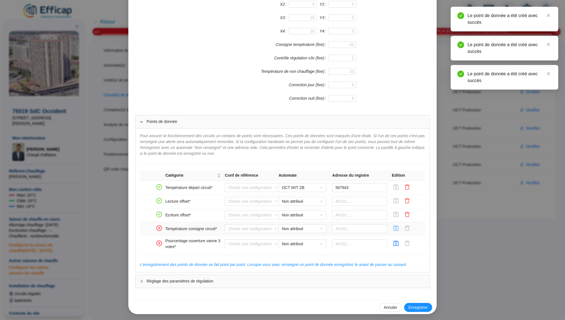
click at [395, 226] on icon "save" at bounding box center [396, 228] width 5 height 5
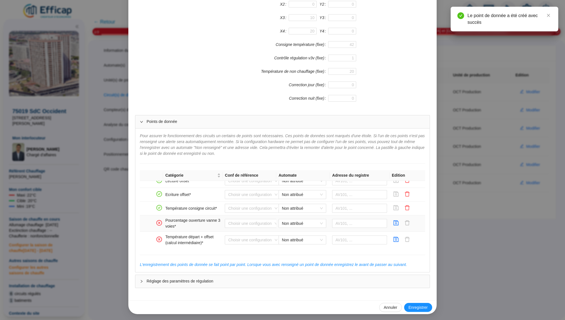
scroll to position [30, 0]
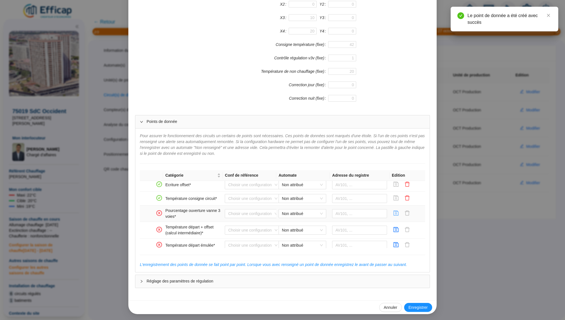
click at [396, 212] on icon "save" at bounding box center [396, 213] width 5 height 5
click at [396, 228] on icon "save" at bounding box center [396, 229] width 5 height 5
click at [396, 241] on button "button" at bounding box center [395, 245] width 9 height 9
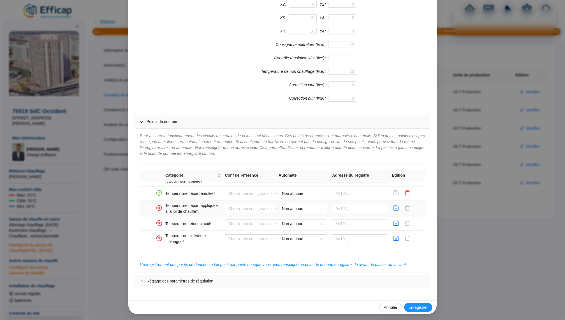
scroll to position [91, 0]
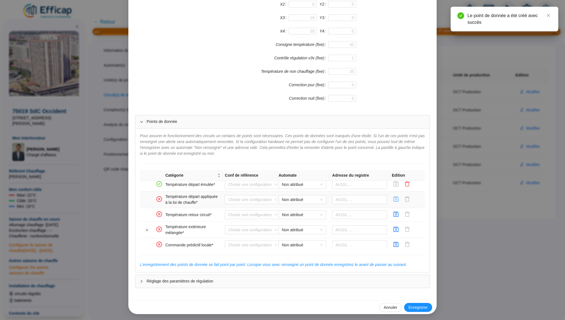
click at [396, 198] on icon "save" at bounding box center [396, 199] width 5 height 5
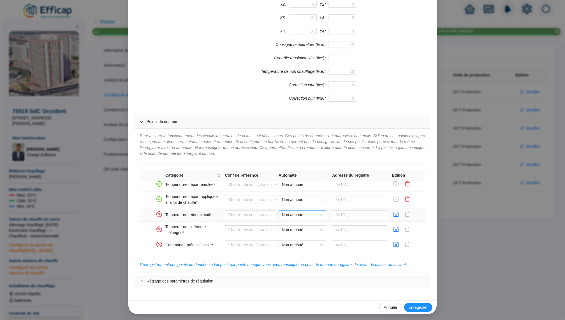
click at [304, 215] on span "Non attribué" at bounding box center [302, 215] width 41 height 8
click at [307, 223] on div "OCT WIT ZB" at bounding box center [302, 225] width 39 height 6
click at [348, 210] on input "text" at bounding box center [359, 214] width 55 height 9
paste input "568001"
type input "568001"
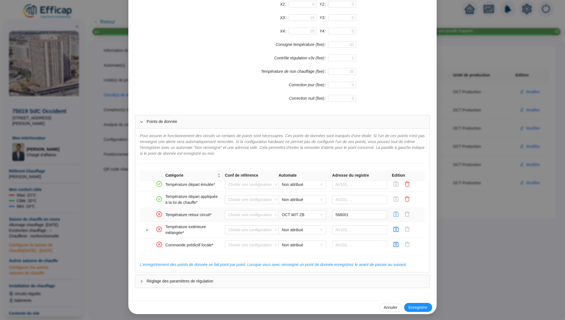
click at [399, 212] on button "button" at bounding box center [395, 214] width 9 height 9
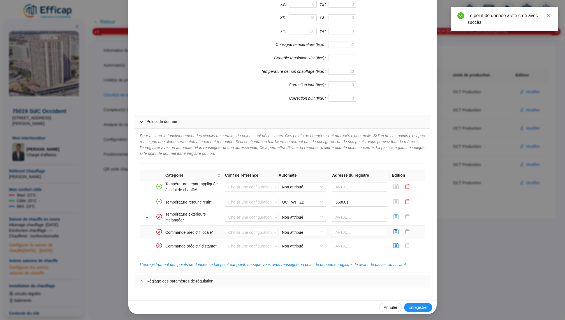
scroll to position [107, 0]
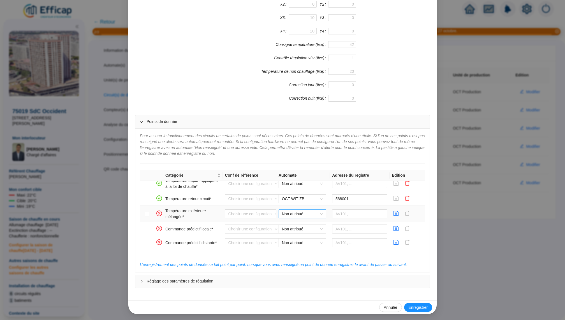
click at [301, 210] on span "Non attribué" at bounding box center [302, 214] width 41 height 8
click at [306, 224] on div "OCT WIT ZB" at bounding box center [302, 224] width 39 height 6
click at [338, 214] on input "text" at bounding box center [359, 214] width 55 height 9
paste input "566822"
type input "566822"
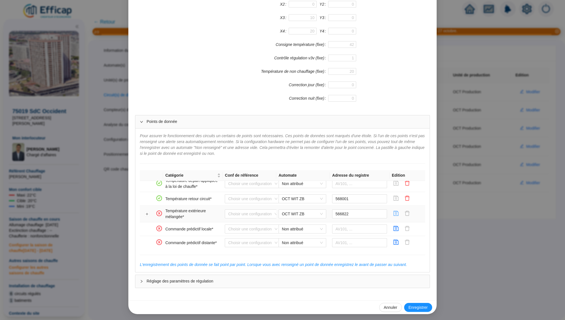
click at [397, 211] on icon "save" at bounding box center [396, 213] width 5 height 5
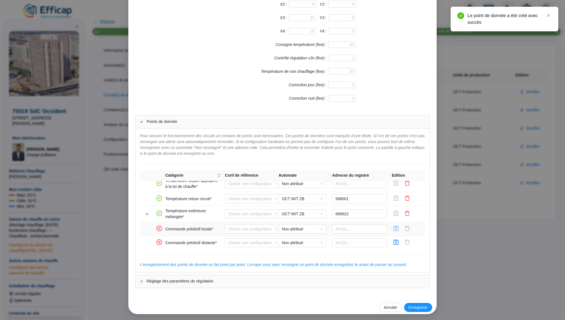
click at [396, 227] on icon "save" at bounding box center [396, 229] width 6 height 6
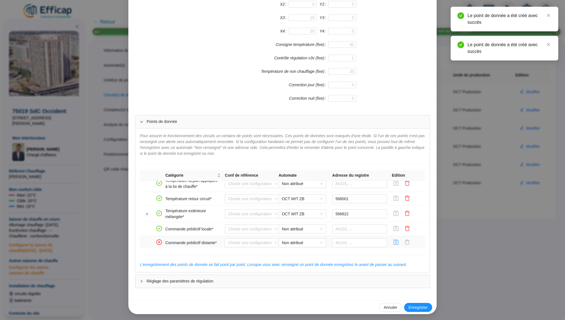
click at [396, 240] on icon "save" at bounding box center [396, 243] width 6 height 6
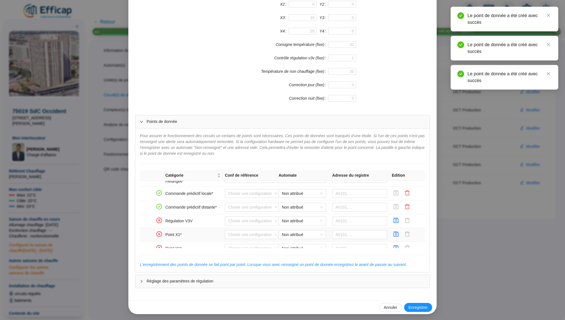
scroll to position [152, 0]
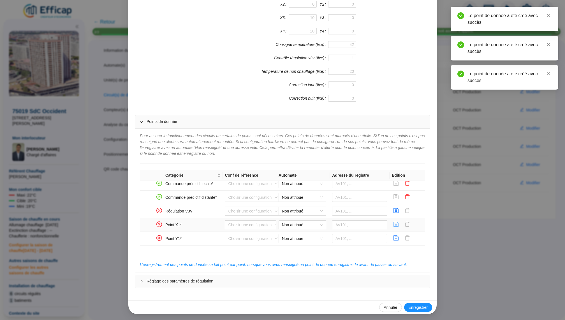
click at [396, 222] on icon "save" at bounding box center [396, 225] width 6 height 6
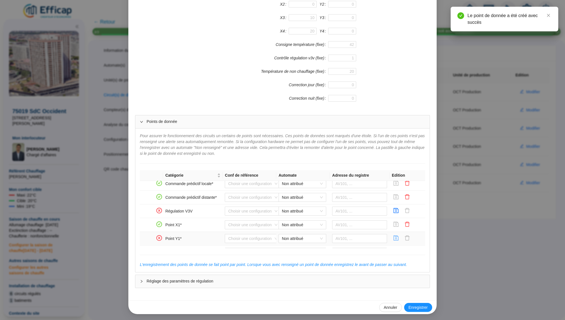
click at [396, 238] on icon "save" at bounding box center [396, 238] width 5 height 5
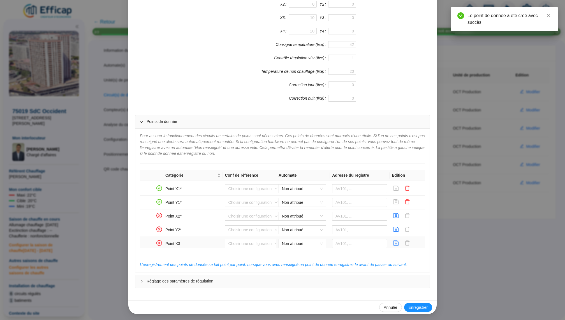
scroll to position [214, 0]
click at [398, 191] on icon "save" at bounding box center [396, 190] width 6 height 6
click at [398, 201] on icon "save" at bounding box center [396, 203] width 5 height 5
click at [398, 216] on icon "save" at bounding box center [396, 218] width 6 height 6
click at [398, 229] on icon "save" at bounding box center [396, 232] width 6 height 6
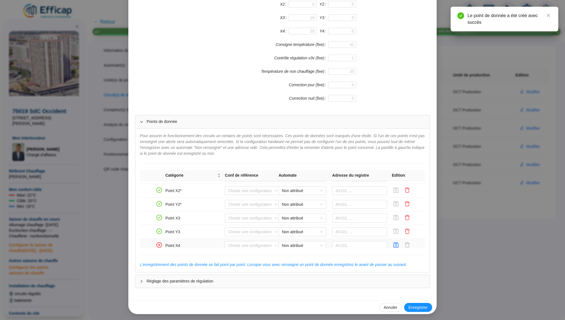
click at [398, 239] on td at bounding box center [407, 246] width 36 height 14
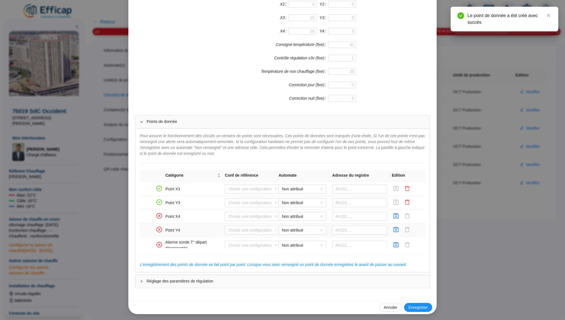
scroll to position [231, 0]
click at [410, 213] on icon "delete" at bounding box center [407, 214] width 6 height 6
click at [406, 198] on icon "delete" at bounding box center [407, 201] width 6 height 6
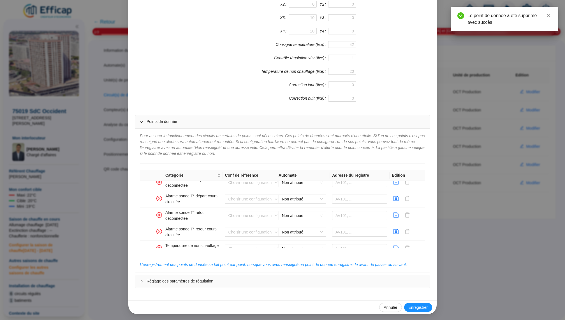
scroll to position [373, 0]
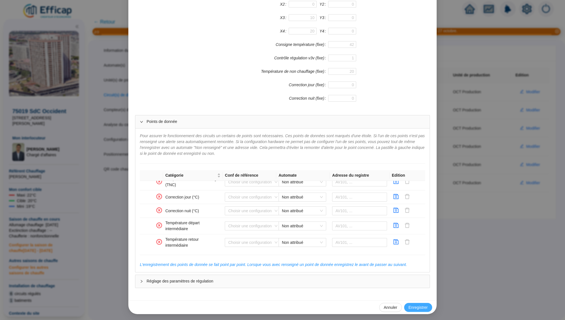
click at [415, 306] on span "Enregistrer" at bounding box center [417, 308] width 19 height 6
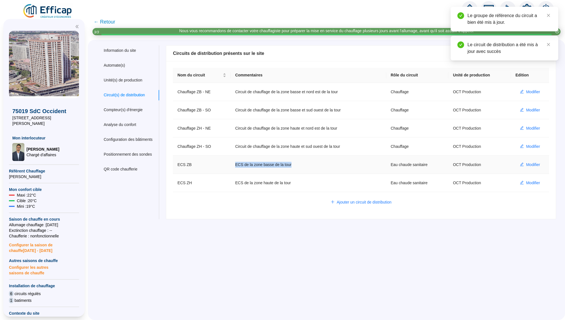
drag, startPoint x: 296, startPoint y: 162, endPoint x: 236, endPoint y: 163, distance: 59.7
click at [236, 163] on td "ECS de la zone basse de la tour" at bounding box center [308, 165] width 155 height 18
copy td "ECS de la zone basse de la tour"
click at [349, 201] on span "Ajouter un circuit de distribution" at bounding box center [364, 202] width 55 height 6
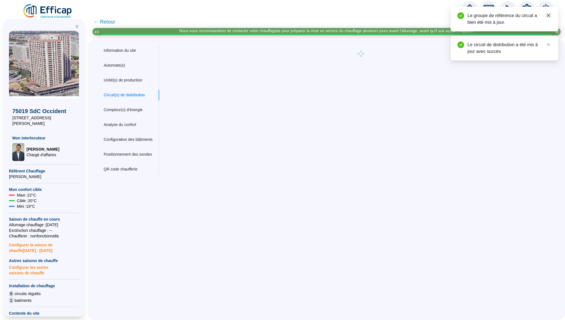
click at [549, 16] on icon "close" at bounding box center [548, 15] width 4 height 4
click at [548, 17] on icon "close" at bounding box center [548, 15] width 4 height 4
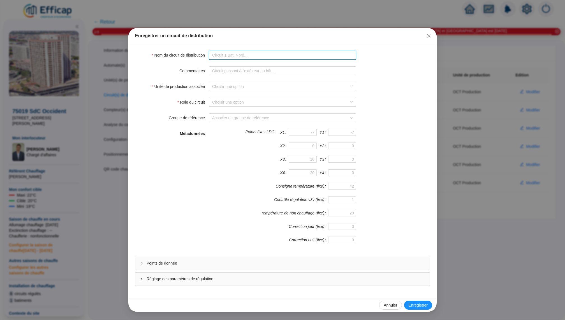
click at [250, 57] on input "Nom du circuit de distribution" at bounding box center [282, 55] width 147 height 9
paste input "ECS de la zone basse de la tour"
type input "ECS de la zone basse de la tour"
click at [275, 68] on input "Commentaires" at bounding box center [282, 70] width 147 height 9
paste input "ECS de la zone basse de la tour"
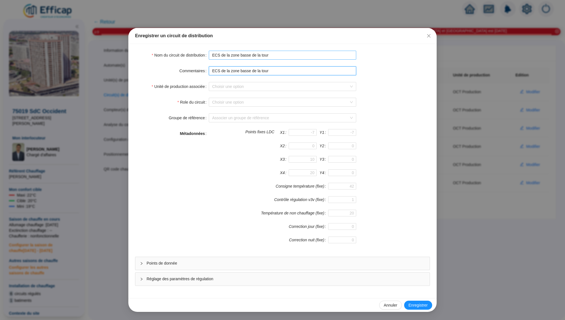
type input "ECS de la zone basse de la tour"
drag, startPoint x: 221, startPoint y: 57, endPoint x: 287, endPoint y: 55, distance: 65.6
click at [285, 56] on input "ECS de la zone basse de la tour" at bounding box center [282, 55] width 147 height 9
type input "ECS ZM"
click at [239, 78] on form "Nom du circuit de distribution ECS ZM Commentaires ECS de la zone basse de la t…" at bounding box center [282, 168] width 295 height 235
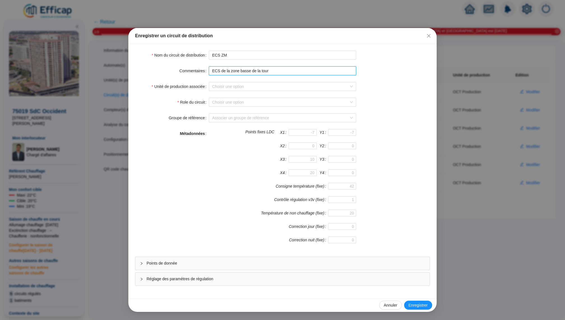
click at [241, 71] on input "ECS de la zone basse de la tour" at bounding box center [282, 70] width 147 height 9
type input "ECS de la zone moyenne de la tour"
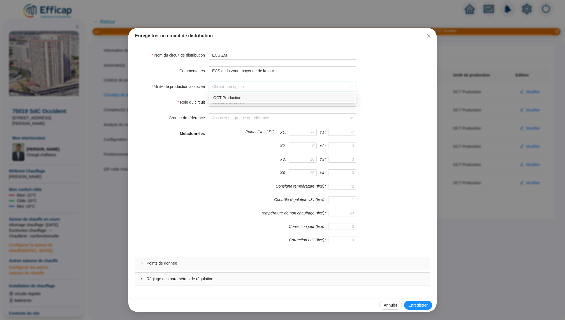
click at [261, 84] on input "Unité de production associée" at bounding box center [280, 86] width 136 height 8
click at [255, 100] on div "OCT Production" at bounding box center [282, 98] width 138 height 6
click at [259, 98] on div "Choisir une option" at bounding box center [282, 102] width 147 height 9
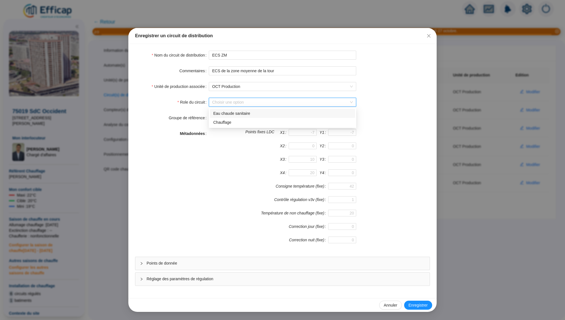
click at [263, 113] on div "Eau chaude sanitaire" at bounding box center [282, 114] width 138 height 6
click at [259, 117] on input "Groupe de référence" at bounding box center [280, 118] width 136 height 8
click at [376, 110] on form "Nom du circuit de distribution ECS ZM Commentaires ECS de la zone moyenne de la…" at bounding box center [282, 168] width 295 height 235
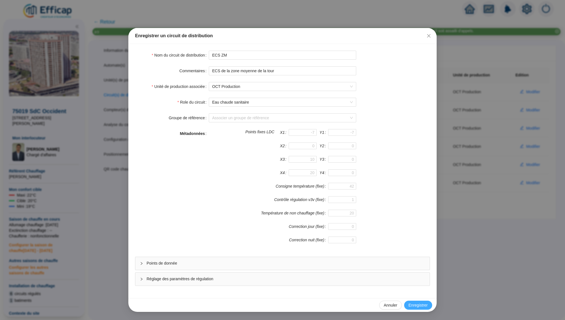
click at [413, 305] on span "Enregistrer" at bounding box center [417, 306] width 19 height 6
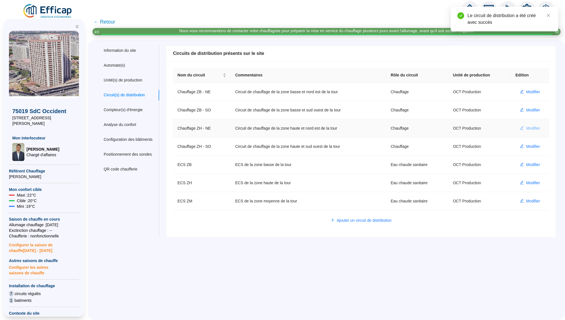
click at [530, 127] on span "Modifier" at bounding box center [533, 129] width 14 height 6
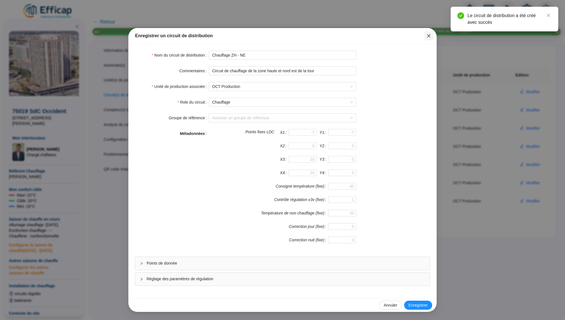
click at [429, 38] on button "Close" at bounding box center [428, 35] width 9 height 9
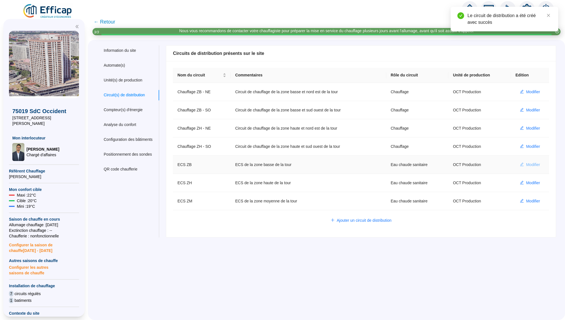
click at [538, 165] on span "Modifier" at bounding box center [533, 165] width 14 height 6
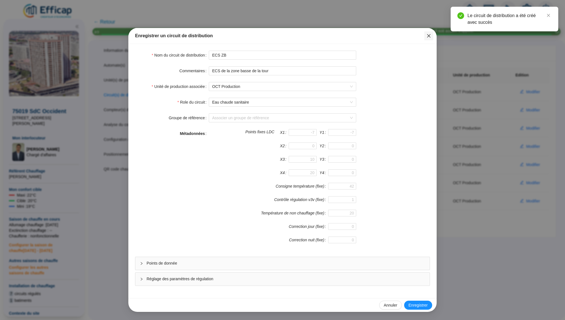
click at [430, 36] on icon "close" at bounding box center [428, 36] width 4 height 4
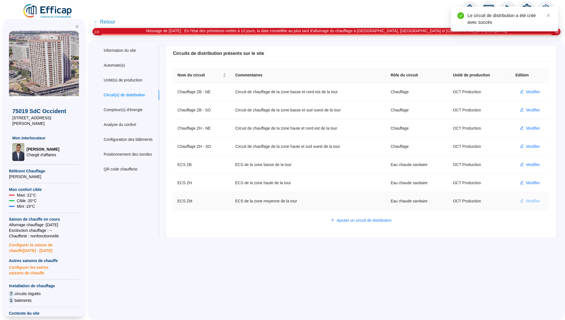
click at [534, 200] on span "Modifier" at bounding box center [533, 201] width 14 height 6
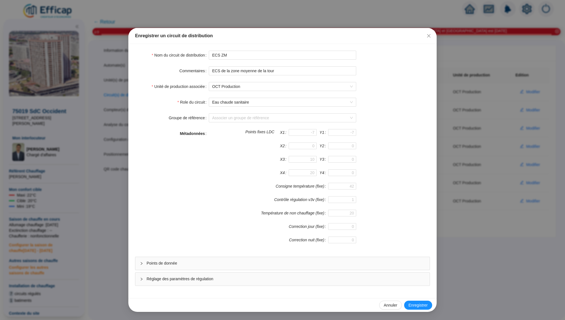
click at [241, 267] on div "Points de donnée" at bounding box center [282, 263] width 294 height 13
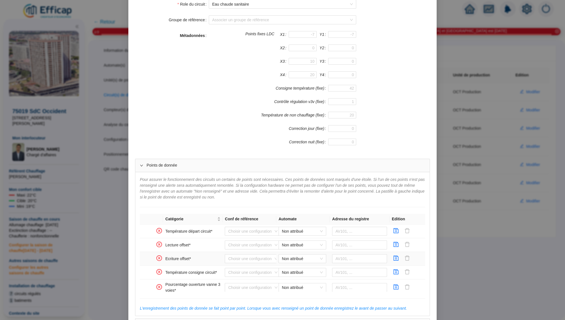
scroll to position [142, 0]
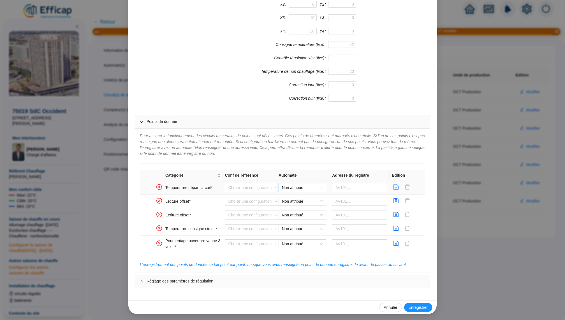
click at [294, 190] on span "Non attribué" at bounding box center [302, 187] width 41 height 8
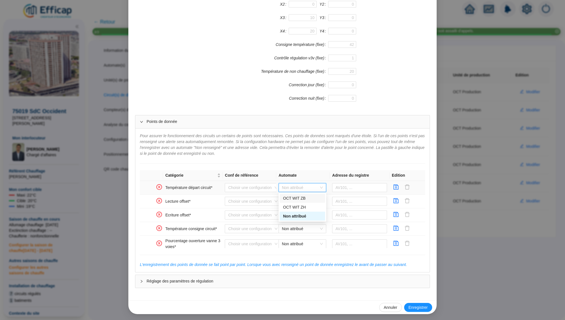
click at [302, 200] on div "OCT WIT ZB" at bounding box center [302, 199] width 39 height 6
click at [348, 187] on input "text" at bounding box center [359, 187] width 55 height 9
paste input "567827"
type input "567827"
click at [398, 187] on icon "save" at bounding box center [396, 187] width 6 height 6
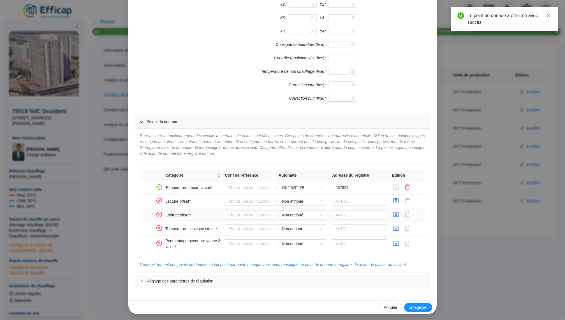
scroll to position [5, 0]
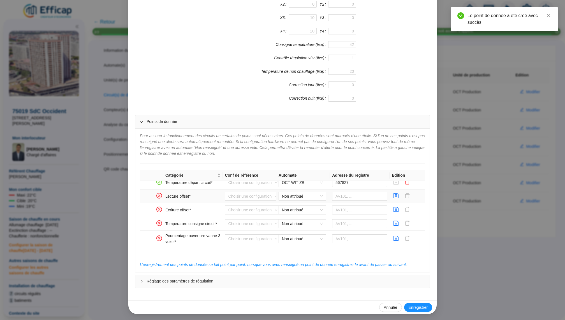
click at [399, 190] on td at bounding box center [407, 197] width 36 height 14
click at [396, 197] on icon "save" at bounding box center [396, 196] width 6 height 6
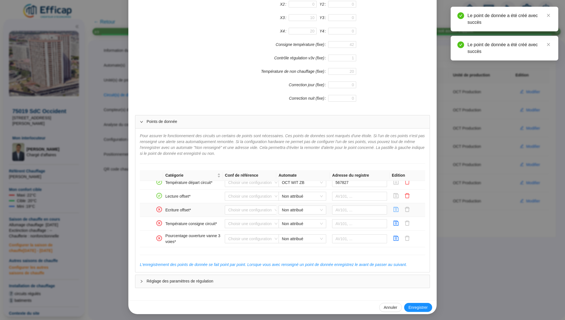
click at [396, 208] on icon "save" at bounding box center [396, 209] width 5 height 5
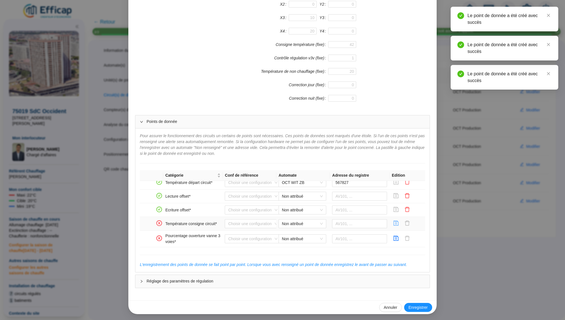
click at [395, 224] on icon "save" at bounding box center [396, 223] width 5 height 5
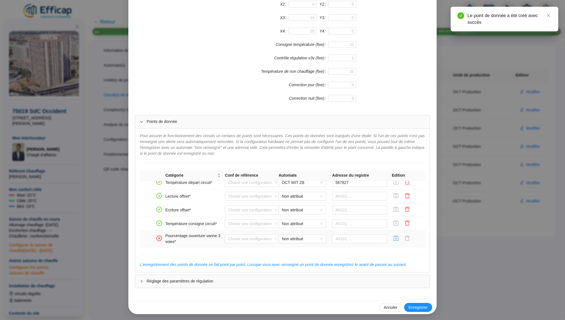
click at [395, 236] on icon "save" at bounding box center [396, 238] width 5 height 5
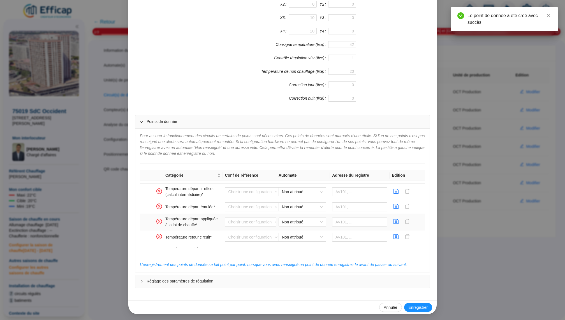
scroll to position [68, 0]
click at [396, 192] on icon "save" at bounding box center [396, 192] width 5 height 5
click at [396, 205] on icon "save" at bounding box center [396, 208] width 6 height 6
click at [396, 222] on icon "save" at bounding box center [396, 223] width 6 height 6
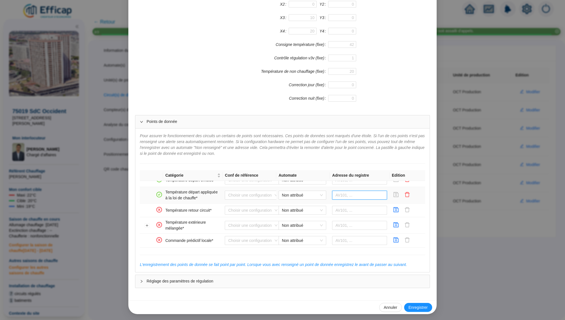
click at [349, 196] on input "text" at bounding box center [359, 195] width 55 height 9
paste input "567885"
type input "567885"
click at [308, 208] on span "Non attribué" at bounding box center [302, 210] width 41 height 8
click at [306, 219] on div "OCT WIT ZB" at bounding box center [302, 220] width 39 height 6
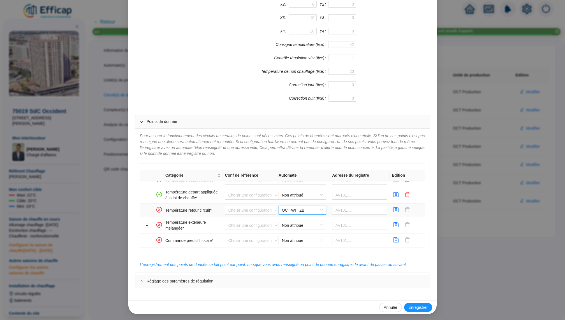
click at [340, 215] on td at bounding box center [360, 211] width 60 height 14
click at [347, 210] on input "text" at bounding box center [359, 210] width 55 height 9
paste input "567885"
type input "567885"
click at [396, 209] on icon "save" at bounding box center [396, 210] width 6 height 6
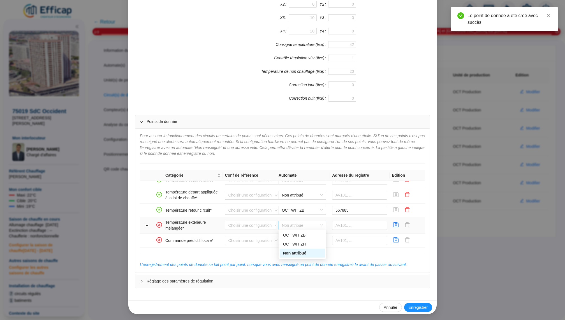
click at [307, 221] on span "Non attribué" at bounding box center [302, 225] width 41 height 8
click at [307, 236] on div "OCT WIT ZB" at bounding box center [302, 236] width 39 height 6
click at [345, 224] on input "text" at bounding box center [359, 225] width 55 height 9
paste input "566822"
type input "566822"
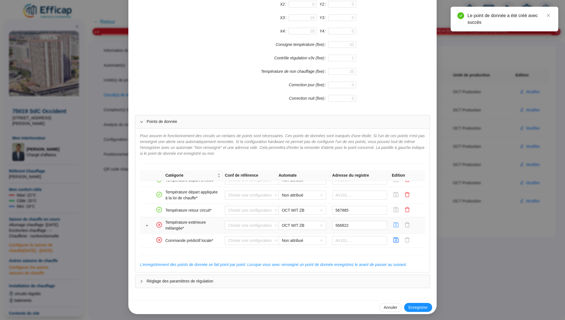
click at [399, 224] on button "button" at bounding box center [395, 225] width 9 height 9
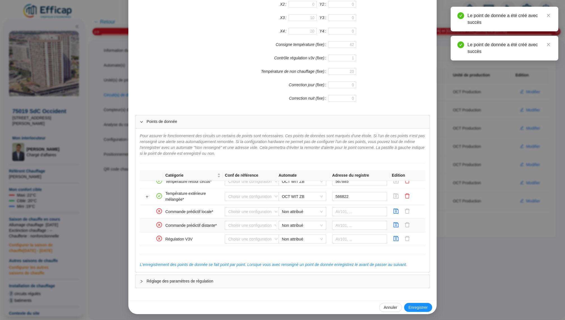
scroll to position [137, 0]
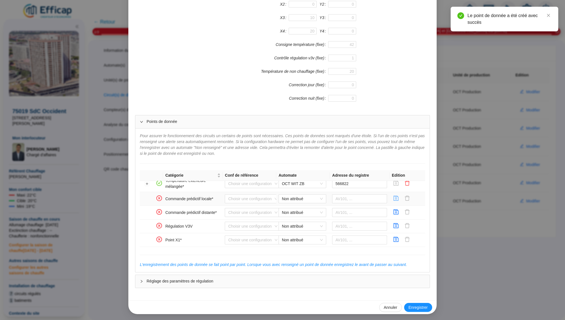
click at [397, 199] on icon "save" at bounding box center [396, 198] width 5 height 5
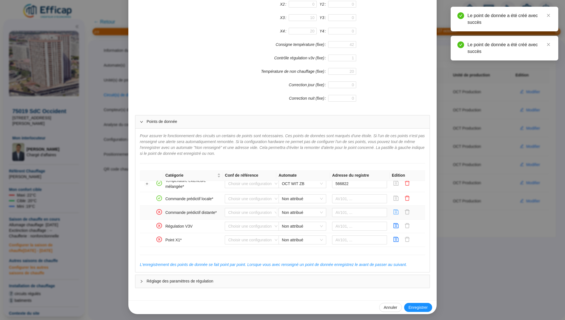
click at [397, 210] on icon "save" at bounding box center [396, 212] width 6 height 6
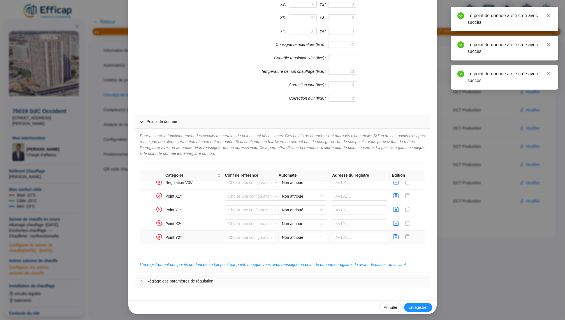
scroll to position [184, 0]
click at [392, 193] on button "button" at bounding box center [395, 193] width 9 height 9
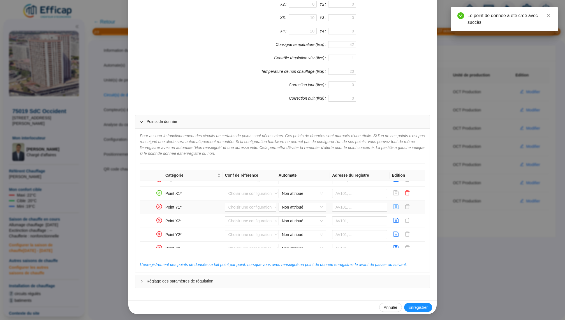
click at [396, 204] on icon "save" at bounding box center [396, 207] width 6 height 6
click at [396, 222] on button "button" at bounding box center [395, 221] width 9 height 9
click at [396, 234] on icon "save" at bounding box center [396, 234] width 5 height 5
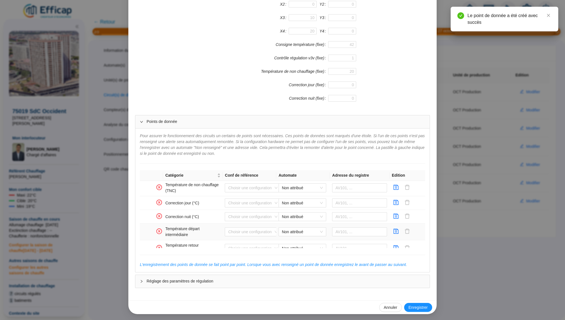
scroll to position [373, 0]
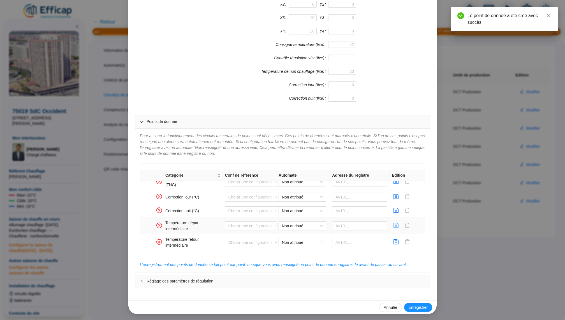
click at [394, 223] on icon "save" at bounding box center [396, 226] width 6 height 6
click at [396, 240] on icon "save" at bounding box center [396, 242] width 5 height 5
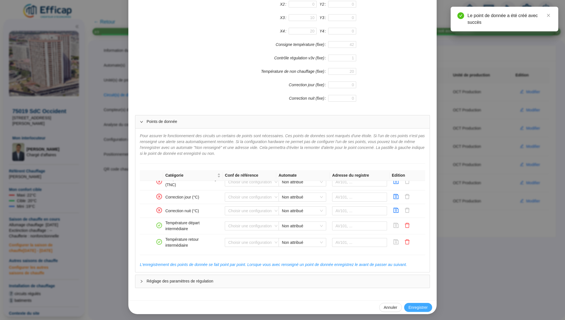
click at [427, 306] on span "Enregistrer" at bounding box center [417, 308] width 19 height 6
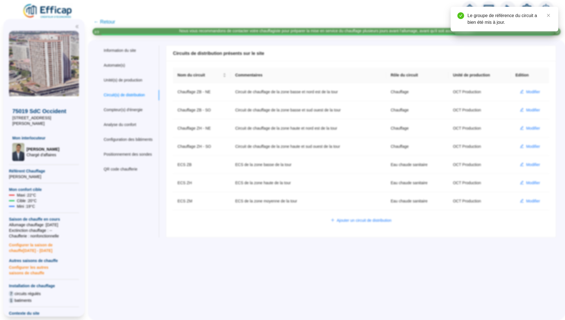
scroll to position [0, 0]
click at [136, 108] on div "Compteur(s) d'énergie" at bounding box center [123, 110] width 39 height 6
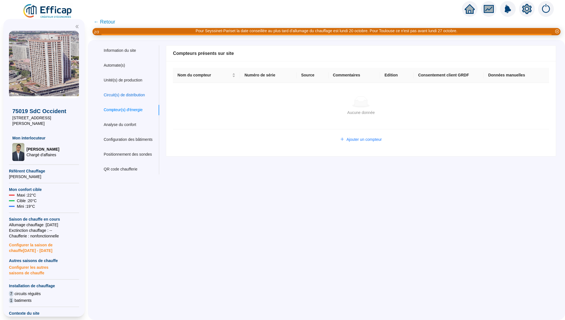
click at [124, 93] on div "Circuit(s) de distribution" at bounding box center [124, 95] width 41 height 6
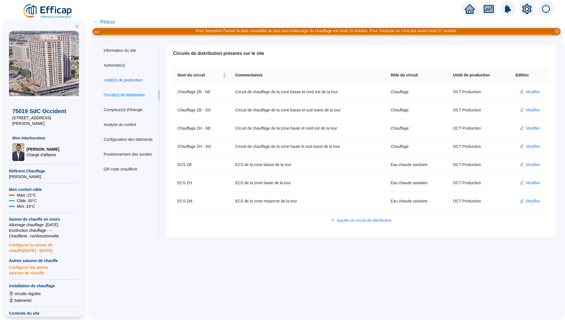
click at [128, 81] on div "Unité(s) de production" at bounding box center [123, 80] width 39 height 6
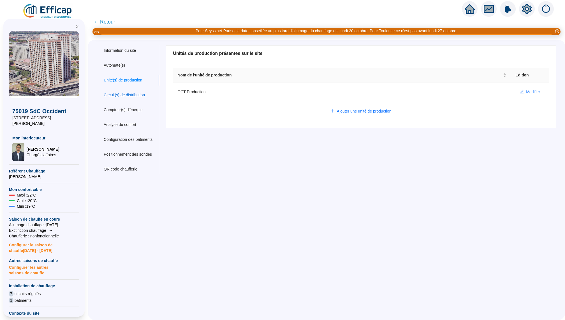
click at [140, 95] on div "Circuit(s) de distribution" at bounding box center [124, 95] width 41 height 6
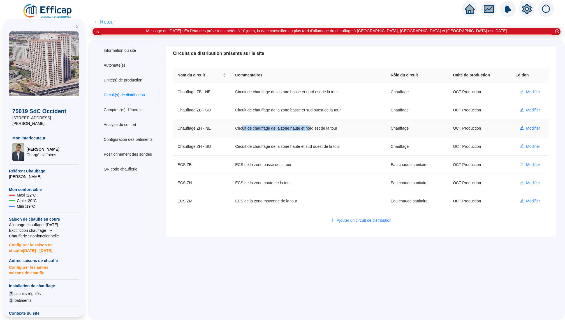
drag, startPoint x: 244, startPoint y: 128, endPoint x: 314, endPoint y: 127, distance: 70.0
click at [314, 127] on td "Circuit de chauffage de la zone haute et nord est de la tour" at bounding box center [308, 128] width 155 height 18
drag, startPoint x: 341, startPoint y: 148, endPoint x: 246, endPoint y: 148, distance: 95.5
click at [246, 148] on td "Circuit de chauffage de la zone haute et sud ouest de la tour" at bounding box center [308, 147] width 155 height 18
click at [320, 145] on td "Circuit de chauffage de la zone haute et sud ouest de la tour" at bounding box center [308, 147] width 155 height 18
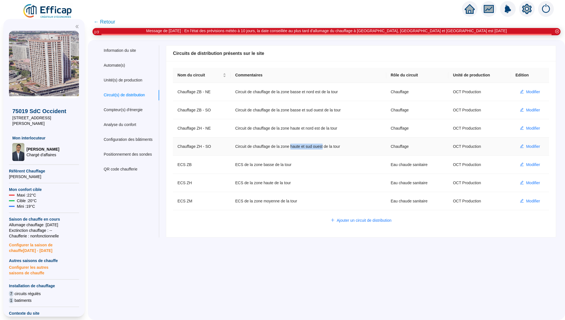
drag, startPoint x: 294, startPoint y: 148, endPoint x: 328, endPoint y: 148, distance: 33.9
click at [328, 148] on td "Circuit de chauffage de la zone haute et sud ouest de la tour" at bounding box center [308, 147] width 155 height 18
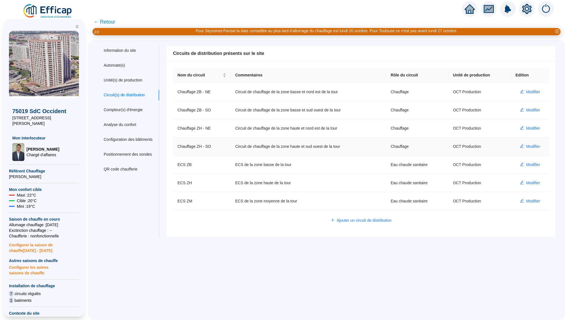
click at [338, 148] on td "Circuit de chauffage de la zone haute et sud ouest de la tour" at bounding box center [308, 147] width 155 height 18
click at [537, 92] on span "Modifier" at bounding box center [533, 92] width 14 height 6
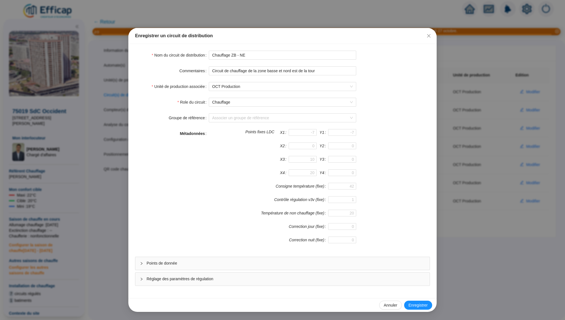
click at [299, 265] on span "Points de donnée" at bounding box center [286, 264] width 278 height 6
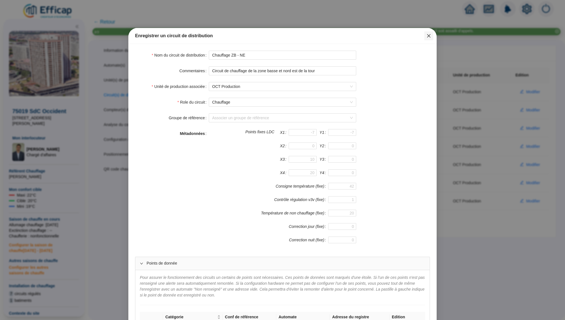
click at [429, 37] on icon "close" at bounding box center [428, 36] width 4 height 4
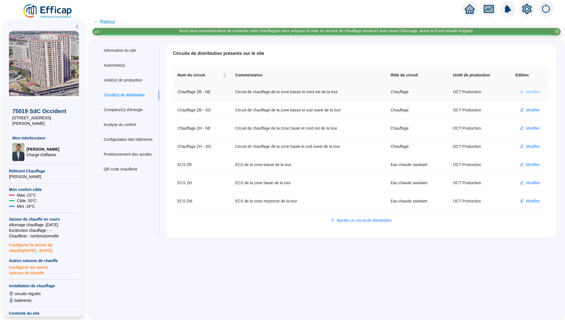
click at [532, 93] on span "Modifier" at bounding box center [533, 92] width 14 height 6
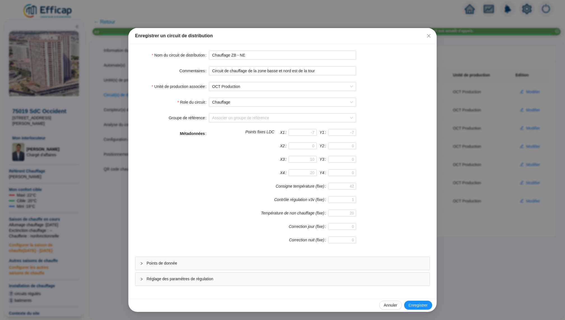
click at [288, 261] on span "Points de donnée" at bounding box center [286, 264] width 278 height 6
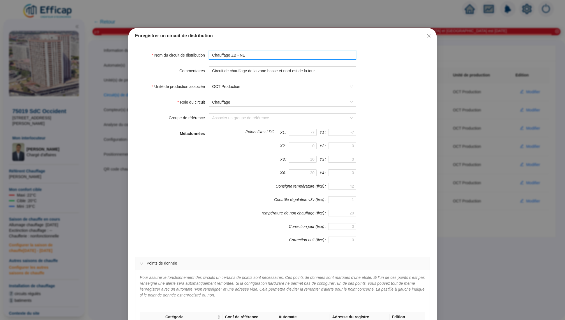
drag, startPoint x: 252, startPoint y: 57, endPoint x: 238, endPoint y: 56, distance: 13.5
click at [238, 56] on input "Chauffage ZB - NE" at bounding box center [282, 55] width 147 height 9
type input "Chauffage ZB"
click at [221, 179] on div "X4 Y4" at bounding box center [282, 175] width 147 height 13
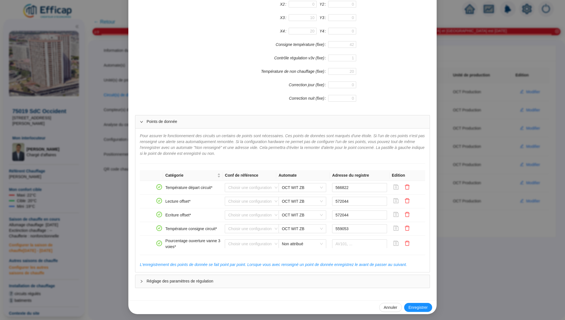
click at [410, 301] on div "Annuler Enregistrer" at bounding box center [282, 308] width 308 height 14
click at [410, 303] on button "Enregistrer" at bounding box center [418, 307] width 28 height 9
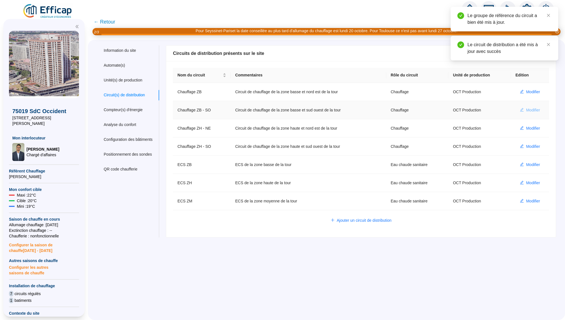
click at [535, 110] on span "Modifier" at bounding box center [533, 110] width 14 height 6
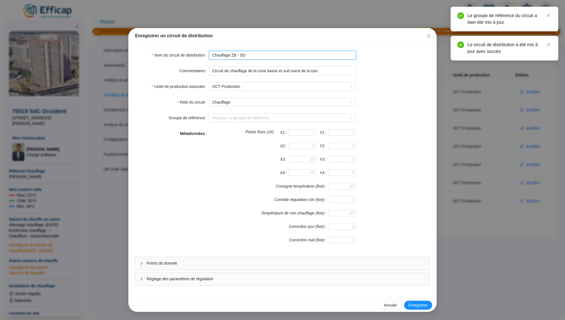
drag, startPoint x: 248, startPoint y: 52, endPoint x: 242, endPoint y: 53, distance: 6.2
click at [242, 53] on input "Chauffage ZB - SO" at bounding box center [282, 55] width 147 height 9
type input "Chauffage ZB - Bureaux"
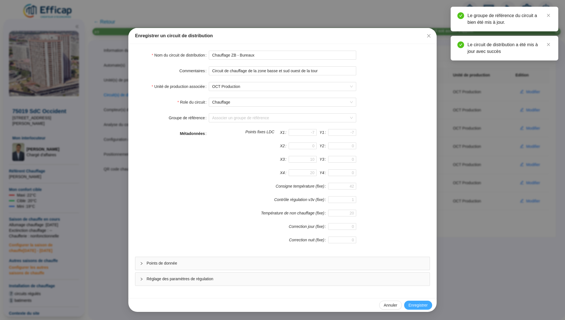
click at [411, 303] on span "Enregistrer" at bounding box center [417, 306] width 19 height 6
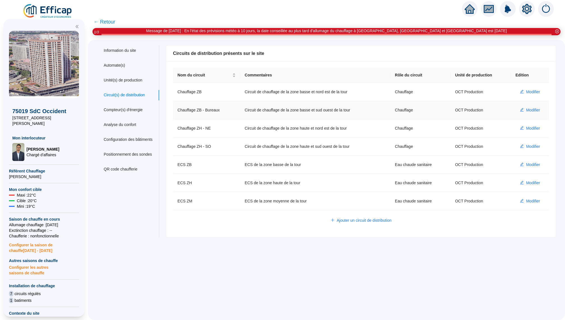
click at [268, 101] on td "Circuit de chauffage de la zone basse et sud ouest de la tour" at bounding box center [315, 110] width 150 height 18
click at [534, 128] on span "Modifier" at bounding box center [533, 129] width 14 height 6
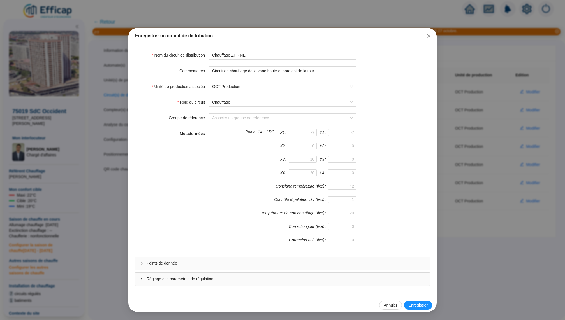
click at [244, 268] on div "Points de donnée" at bounding box center [282, 263] width 294 height 13
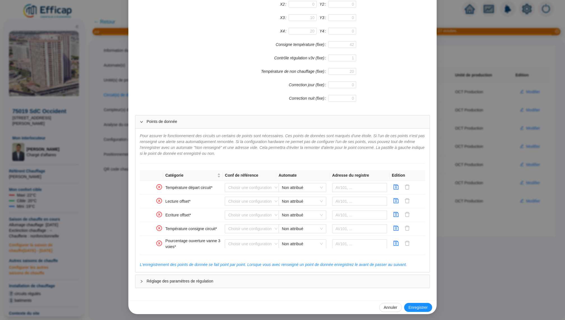
click at [268, 278] on span "Réglage des paramètres de régulation" at bounding box center [286, 281] width 278 height 6
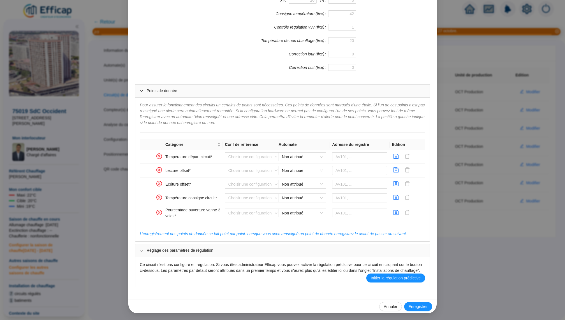
scroll to position [0, 0]
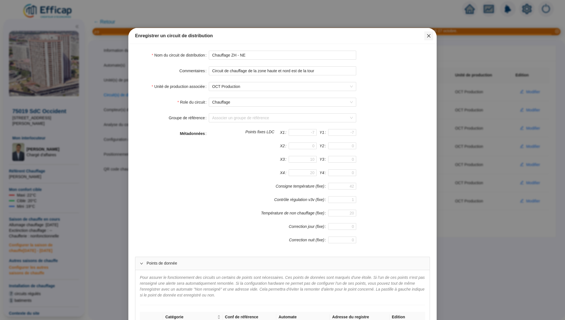
click at [428, 37] on icon "close" at bounding box center [428, 36] width 4 height 4
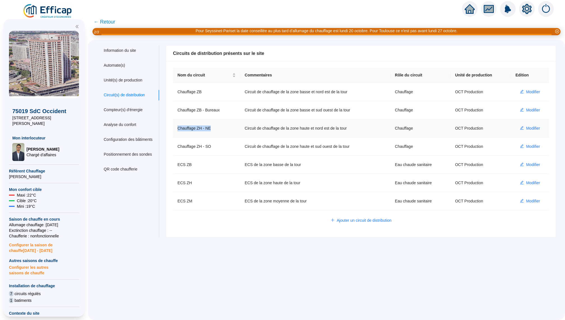
drag, startPoint x: 219, startPoint y: 127, endPoint x: 178, endPoint y: 126, distance: 40.9
click at [178, 126] on td "Chauffage ZH - NE" at bounding box center [206, 128] width 67 height 18
copy td "Chauffage ZH - NE"
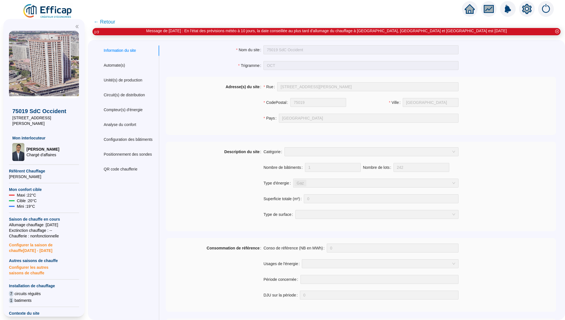
click at [470, 13] on icon "home" at bounding box center [469, 9] width 10 height 10
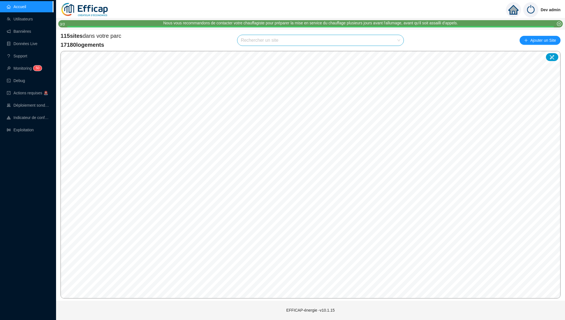
click at [268, 38] on input "search" at bounding box center [318, 40] width 154 height 11
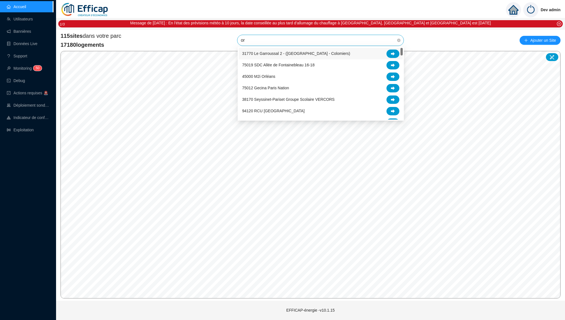
type input "ori"
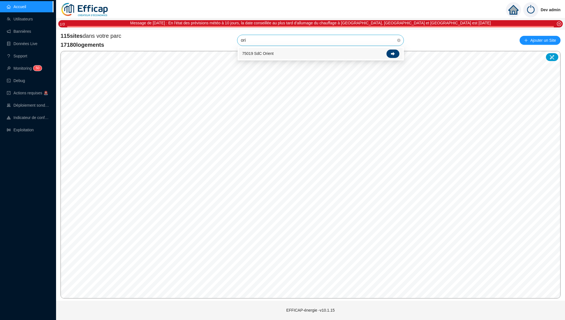
click at [395, 53] on div at bounding box center [392, 54] width 13 height 8
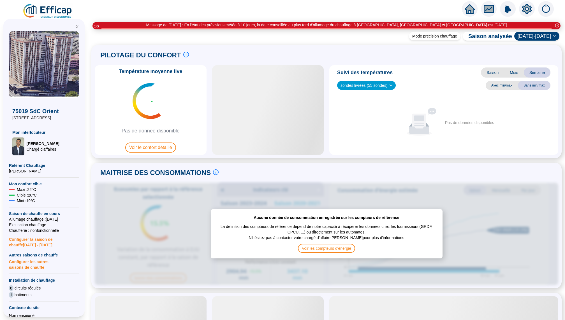
click at [528, 6] on icon "setting" at bounding box center [527, 8] width 10 height 9
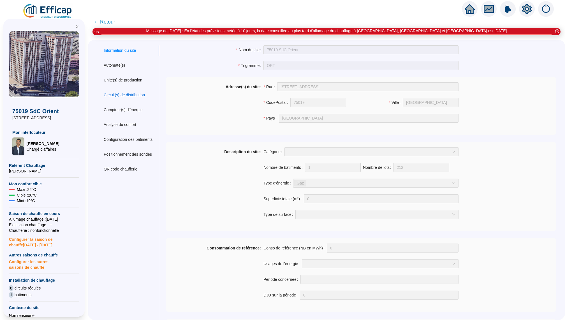
click at [124, 96] on div "Circuit(s) de distribution" at bounding box center [124, 95] width 41 height 6
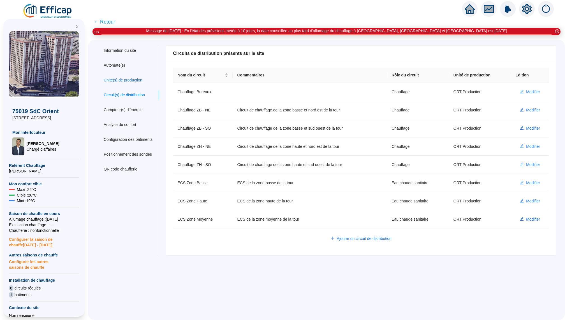
click at [122, 81] on div "Unité(s) de production" at bounding box center [123, 80] width 39 height 6
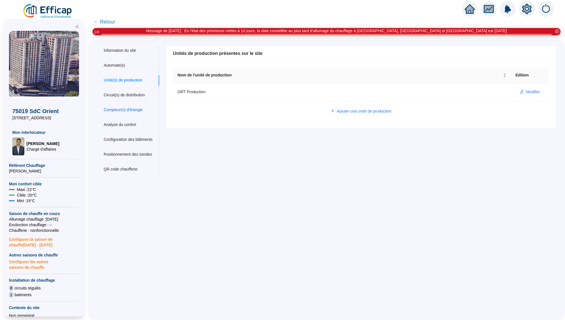
click at [122, 107] on div "Compteur(s) d'énergie" at bounding box center [123, 110] width 39 height 6
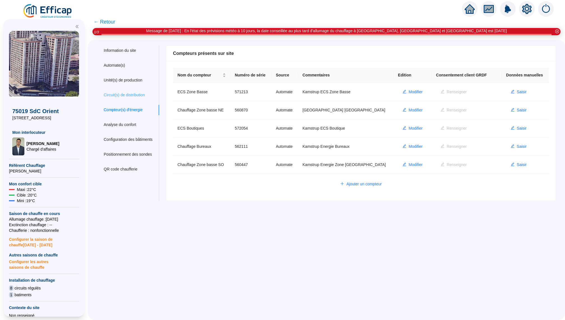
click at [132, 99] on div "Circuit(s) de distribution" at bounding box center [128, 95] width 62 height 10
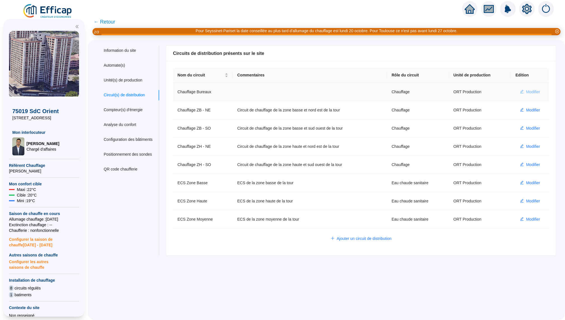
click at [530, 92] on span "Modifier" at bounding box center [533, 92] width 14 height 6
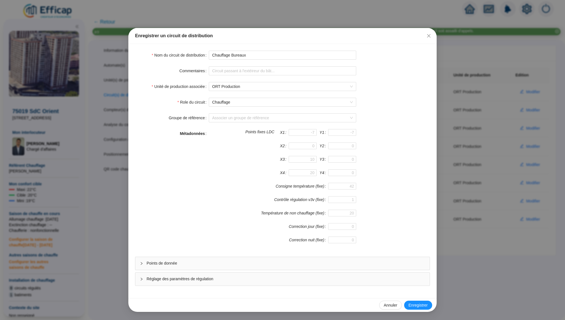
click at [267, 268] on div "Points de donnée" at bounding box center [282, 263] width 294 height 13
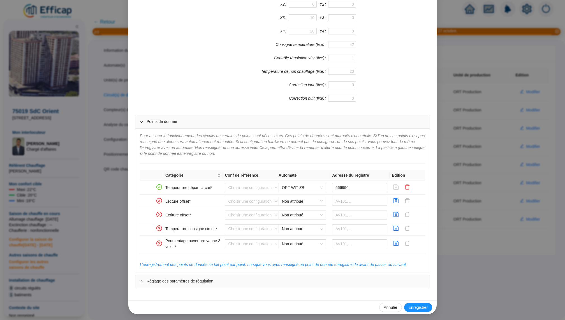
click at [488, 125] on div "Enregistrer un circuit de distribution Nom du circuit de distribution Chauffage…" at bounding box center [282, 160] width 565 height 320
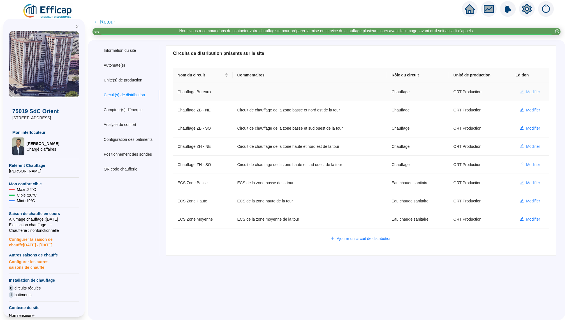
click at [529, 94] on span "Modifier" at bounding box center [533, 92] width 14 height 6
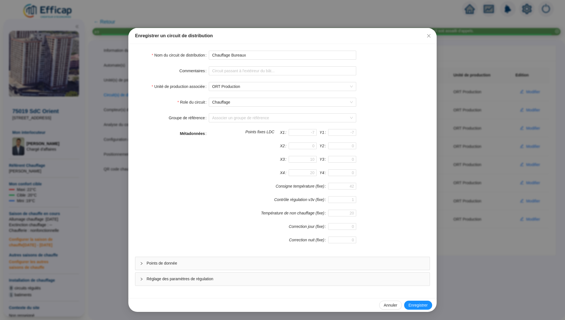
click at [230, 262] on span "Points de donnée" at bounding box center [286, 264] width 278 height 6
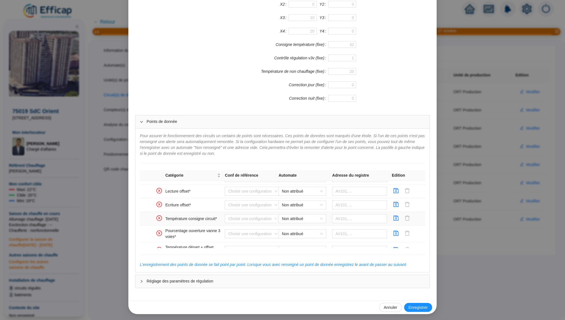
scroll to position [1, 0]
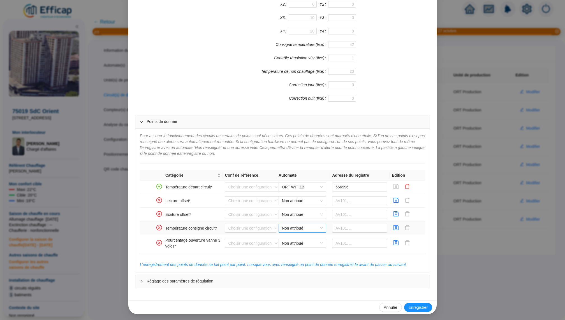
click at [315, 228] on span "Non attribué" at bounding box center [302, 228] width 41 height 8
click at [309, 245] on div "ORT WIT ZB" at bounding box center [302, 248] width 39 height 6
click at [349, 228] on input "text" at bounding box center [359, 228] width 55 height 9
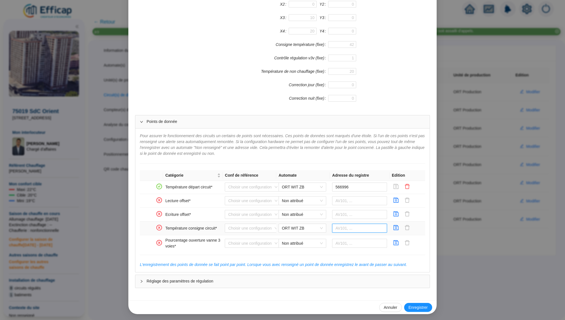
paste input "569686"
type input "569686"
click at [395, 227] on icon "save" at bounding box center [396, 227] width 5 height 5
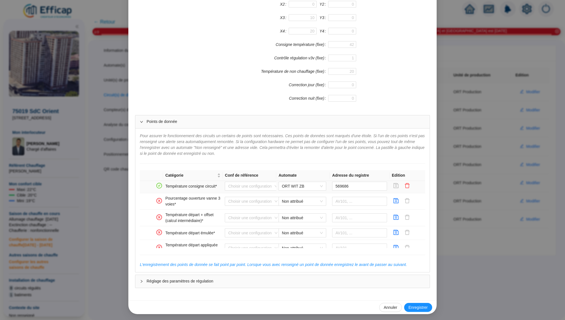
scroll to position [48, 0]
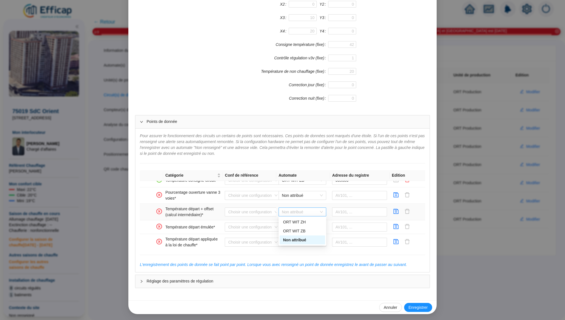
click at [289, 208] on span "Non attribué" at bounding box center [302, 212] width 41 height 8
click at [299, 232] on div "ORT WIT ZB" at bounding box center [302, 231] width 39 height 6
click at [340, 210] on input "text" at bounding box center [359, 212] width 55 height 9
paste input "604469"
click at [313, 225] on span "Non attribué" at bounding box center [302, 227] width 41 height 8
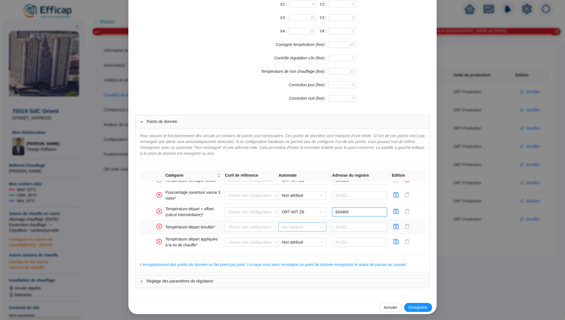
type input "604469"
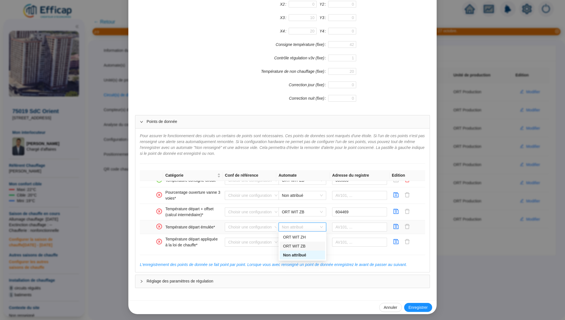
click at [306, 244] on div "ORT WIT ZB" at bounding box center [302, 246] width 39 height 6
click at [395, 210] on icon "save" at bounding box center [396, 212] width 6 height 6
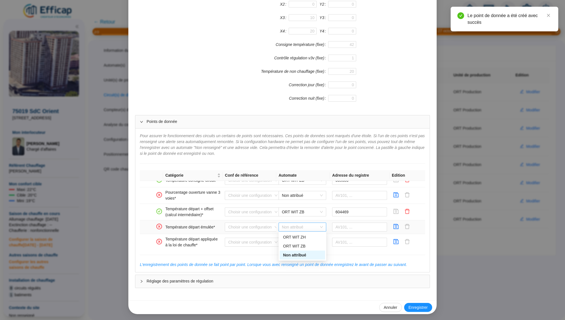
click at [311, 226] on span "Non attribué" at bounding box center [302, 227] width 41 height 8
click at [301, 244] on div "ORT WIT ZB" at bounding box center [302, 246] width 39 height 6
click at [347, 226] on input "text" at bounding box center [359, 227] width 55 height 9
paste input "604469"
type input "604469"
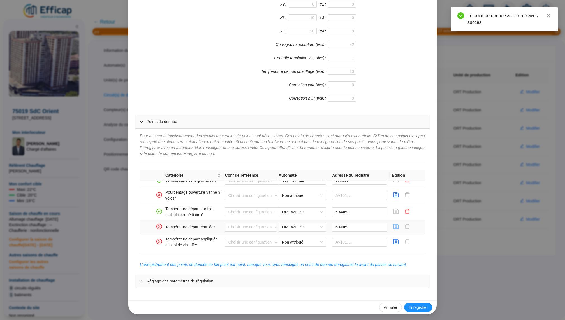
click at [396, 226] on icon "save" at bounding box center [396, 227] width 6 height 6
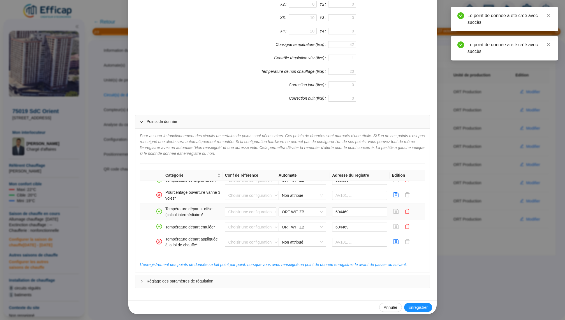
scroll to position [37, 0]
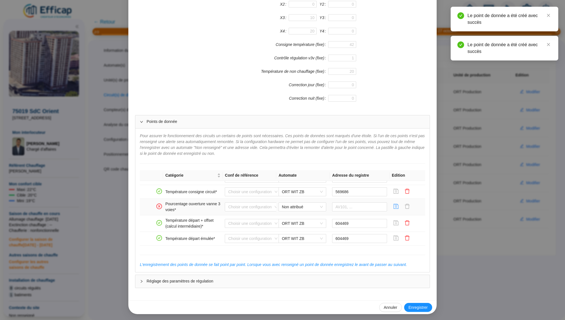
click at [397, 206] on icon "save" at bounding box center [396, 207] width 6 height 6
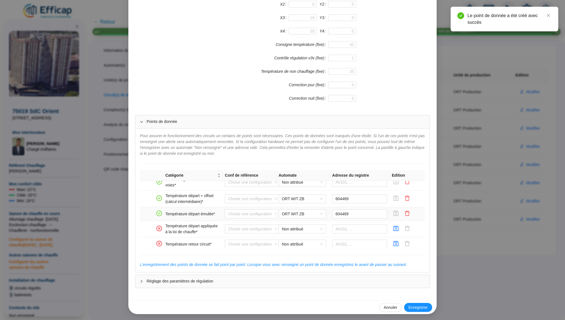
scroll to position [63, 0]
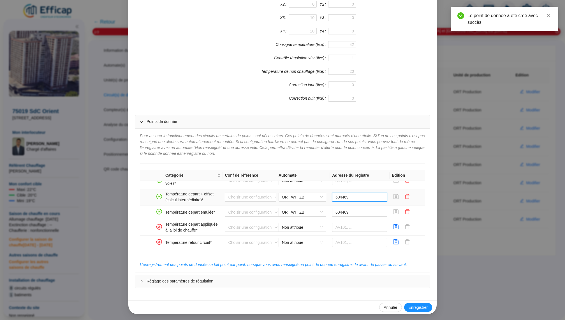
drag, startPoint x: 352, startPoint y: 197, endPoint x: 327, endPoint y: 197, distance: 25.2
click at [327, 197] on tr "Température départ + offset (calcul intermédiaire)* Choisir une configuration O…" at bounding box center [282, 197] width 285 height 17
click at [308, 229] on span "Non attribué" at bounding box center [302, 227] width 41 height 8
click at [304, 245] on div "ORT WIT ZB" at bounding box center [302, 246] width 39 height 6
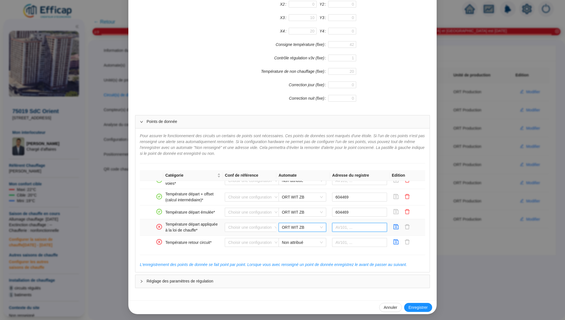
click at [344, 226] on input "text" at bounding box center [359, 227] width 55 height 9
paste input "604469"
type input "604469"
click at [398, 227] on icon "save" at bounding box center [396, 227] width 6 height 6
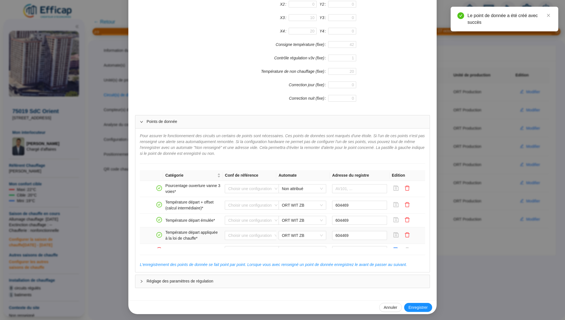
scroll to position [54, 0]
click at [354, 206] on input "604469" at bounding box center [359, 206] width 55 height 9
drag, startPoint x: 354, startPoint y: 206, endPoint x: 329, endPoint y: 206, distance: 24.7
click at [329, 206] on tr "Température départ + offset (calcul intermédiaire)* Choisir une configuration O…" at bounding box center [282, 206] width 285 height 17
paste input "680"
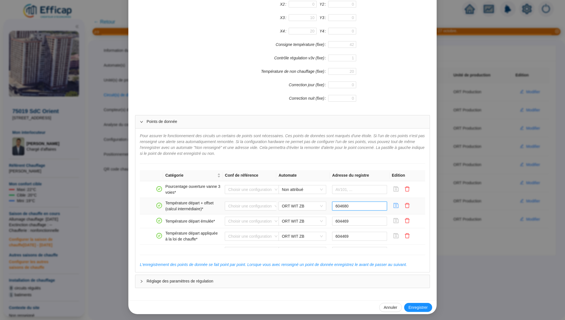
type input "604680"
click at [394, 206] on icon "save" at bounding box center [396, 206] width 6 height 6
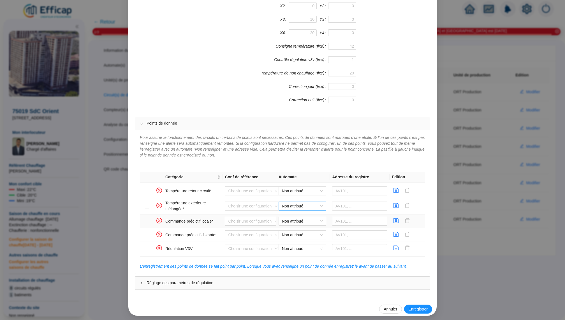
scroll to position [117, 0]
click at [319, 220] on span "Non attribué" at bounding box center [302, 221] width 41 height 8
click at [310, 217] on span "Non attribué" at bounding box center [302, 221] width 41 height 8
click at [314, 231] on span "Non attribué" at bounding box center [302, 234] width 41 height 8
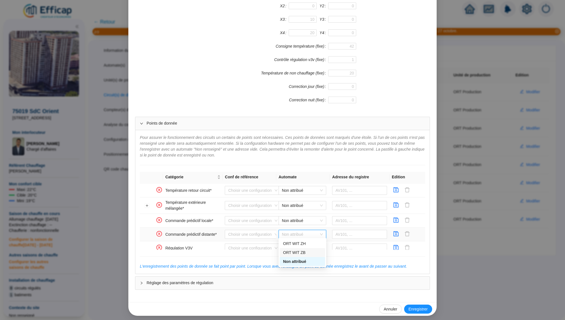
click at [306, 250] on div "ORT WIT ZB" at bounding box center [302, 253] width 39 height 6
click at [340, 235] on input "text" at bounding box center [359, 234] width 55 height 9
paste input "604765"
type input "604765"
click at [398, 234] on icon "save" at bounding box center [396, 234] width 6 height 6
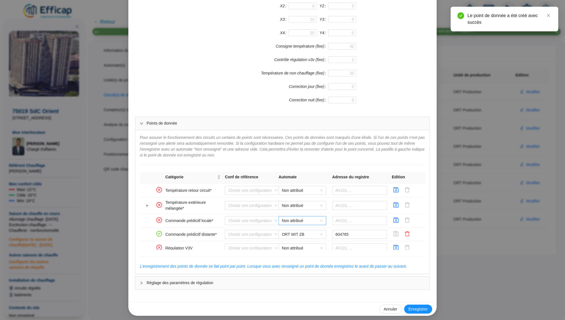
click at [306, 220] on span "Non attribué" at bounding box center [302, 221] width 41 height 8
click at [308, 240] on div "ORT WIT ZB" at bounding box center [302, 239] width 39 height 6
click at [339, 219] on input "text" at bounding box center [359, 220] width 55 height 9
paste input "604824"
type input "604824"
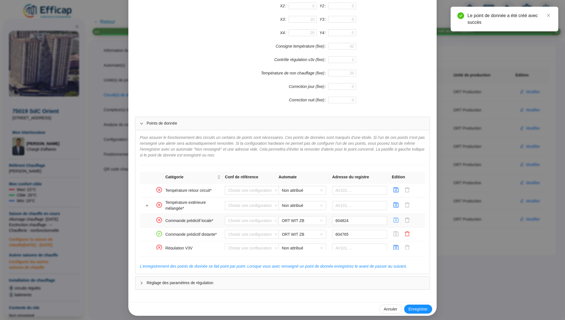
click at [396, 218] on icon "save" at bounding box center [396, 220] width 5 height 5
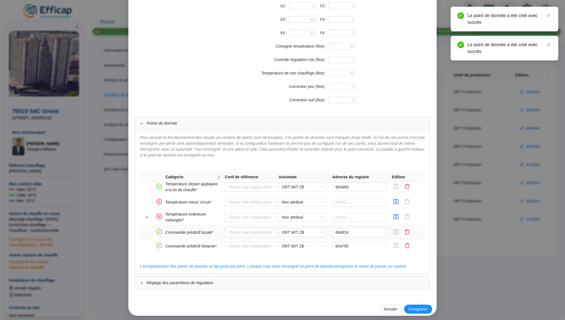
scroll to position [105, 0]
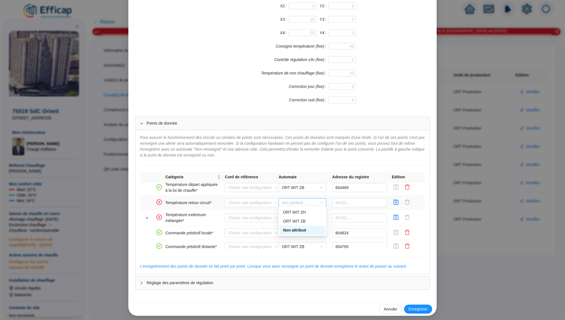
click at [301, 203] on span "Non attribué" at bounding box center [302, 203] width 41 height 8
click at [305, 220] on div "ORT WIT ZB" at bounding box center [302, 222] width 39 height 6
click at [352, 199] on input "text" at bounding box center [359, 202] width 55 height 9
paste input "566822"
type input "566822"
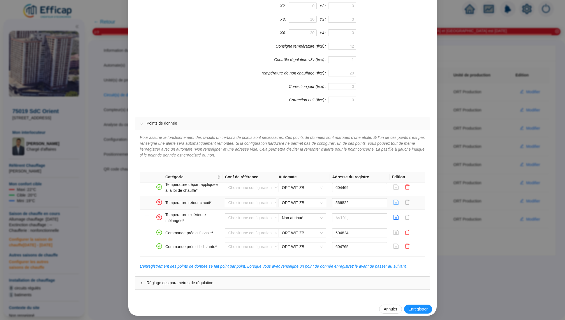
click at [396, 202] on icon "save" at bounding box center [396, 202] width 5 height 5
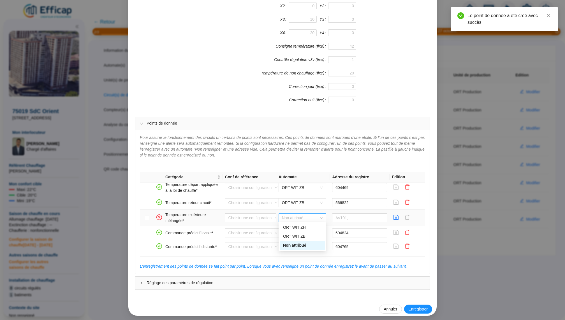
click at [295, 214] on span "Non attribué" at bounding box center [302, 218] width 41 height 8
click at [304, 235] on div "ORT WIT ZB" at bounding box center [302, 237] width 39 height 6
click at [342, 220] on input "text" at bounding box center [359, 217] width 55 height 9
paste input "566822"
type input "566822"
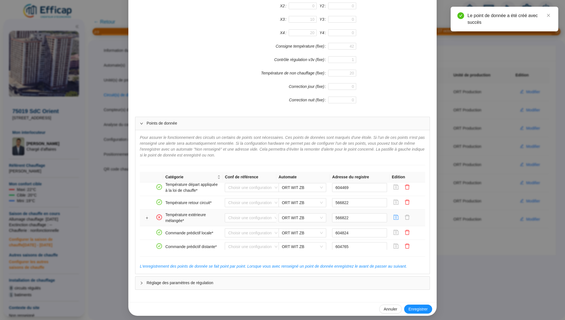
click at [395, 216] on icon "save" at bounding box center [396, 217] width 5 height 5
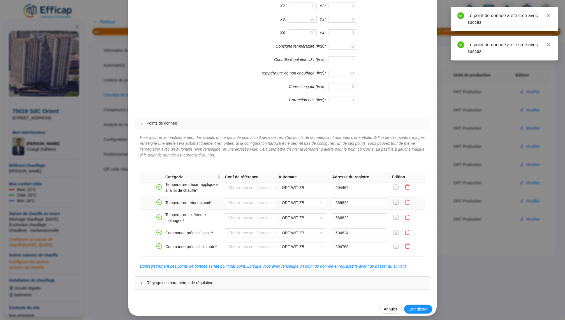
click at [408, 201] on icon "delete" at bounding box center [407, 202] width 6 height 6
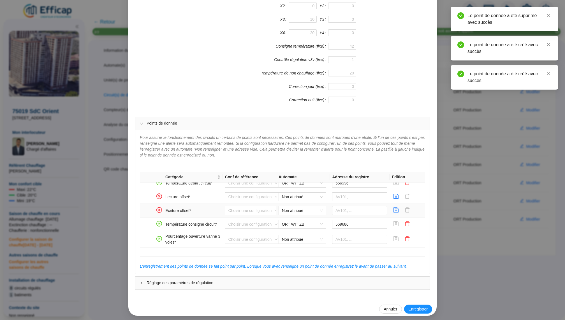
scroll to position [0, 0]
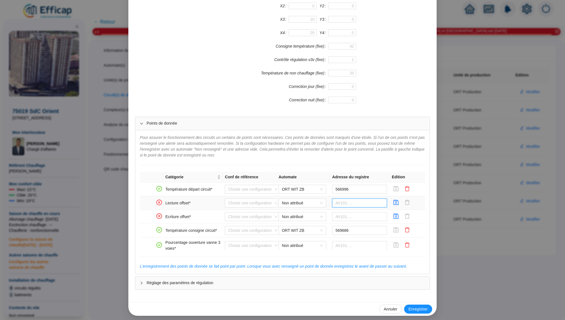
click at [344, 200] on input "text" at bounding box center [359, 203] width 55 height 9
paste input "04623"
click at [303, 199] on span "Non attribué" at bounding box center [302, 203] width 41 height 8
type input "604623"
click at [306, 221] on div "ORT WIT ZB" at bounding box center [302, 223] width 39 height 6
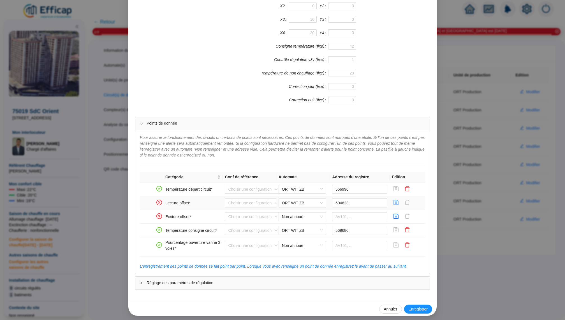
click at [397, 203] on icon "save" at bounding box center [396, 203] width 6 height 6
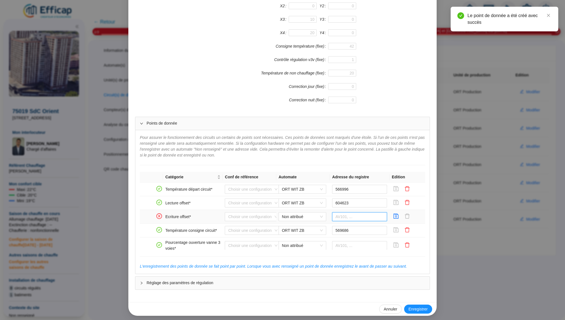
click at [352, 217] on input "text" at bounding box center [359, 216] width 55 height 9
paste input "04623"
click at [336, 216] on input "04623" at bounding box center [359, 216] width 55 height 9
click at [306, 217] on span "Non attribué" at bounding box center [302, 217] width 41 height 8
type input "604623"
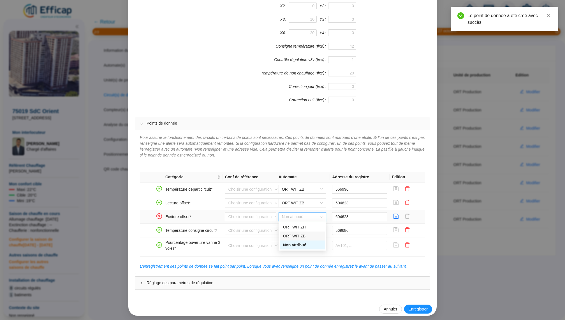
click at [305, 234] on div "ORT WIT ZB" at bounding box center [302, 236] width 39 height 6
click at [398, 214] on icon "save" at bounding box center [396, 216] width 5 height 5
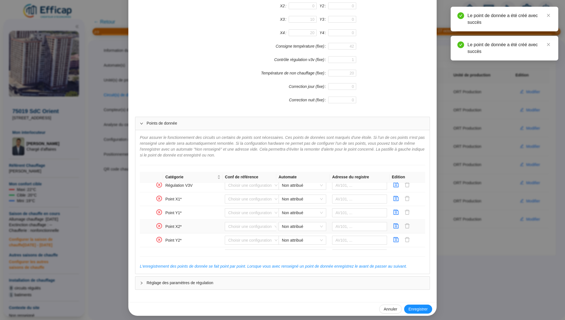
scroll to position [180, 0]
click at [396, 196] on icon "save" at bounding box center [396, 198] width 6 height 6
click at [396, 209] on icon "save" at bounding box center [396, 212] width 6 height 6
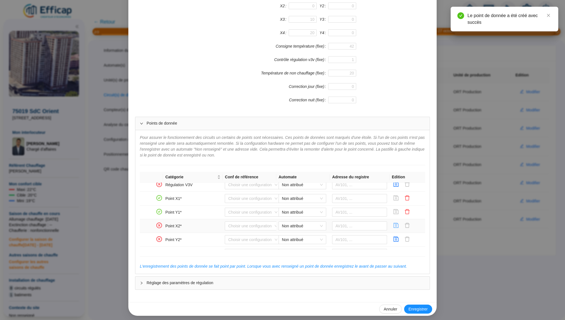
click at [397, 223] on icon "save" at bounding box center [396, 226] width 6 height 6
click at [397, 237] on icon "save" at bounding box center [396, 239] width 5 height 5
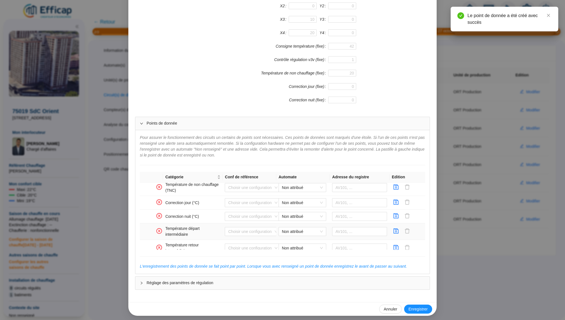
scroll to position [373, 0]
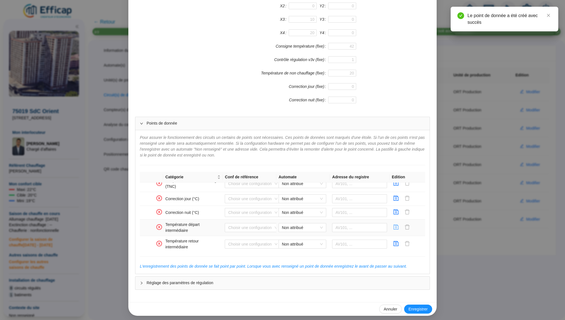
click at [399, 223] on button "button" at bounding box center [395, 227] width 9 height 9
click at [398, 241] on icon "save" at bounding box center [396, 243] width 5 height 5
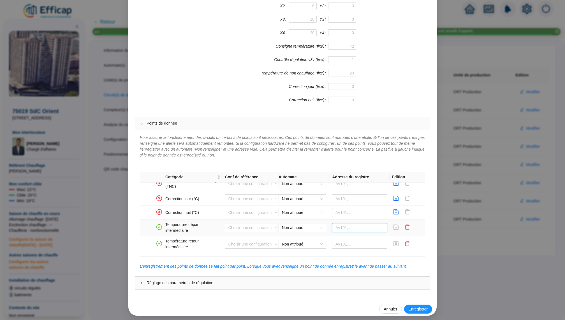
click at [340, 224] on input "text" at bounding box center [359, 227] width 55 height 9
paste input "562567"
click at [318, 225] on span "Non attribué" at bounding box center [302, 228] width 41 height 8
type input "562567"
click at [310, 242] on div "ORT WIT ZB" at bounding box center [302, 245] width 39 height 6
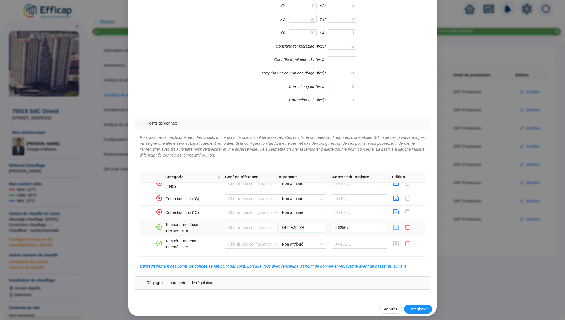
click at [396, 224] on icon "save" at bounding box center [396, 227] width 6 height 6
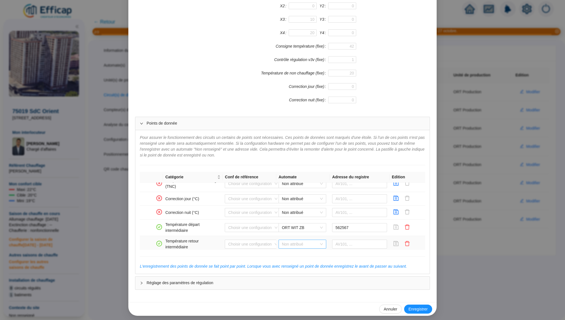
click at [322, 241] on span "Non attribué" at bounding box center [302, 244] width 41 height 8
click at [308, 259] on div "ORT WIT ZB" at bounding box center [302, 261] width 39 height 6
click at [347, 243] on input "text" at bounding box center [359, 244] width 55 height 9
paste input "562706"
type input "562706"
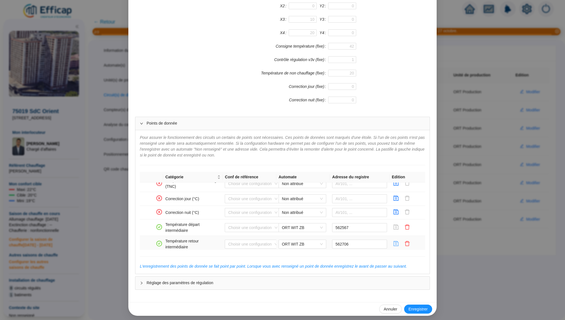
click at [396, 241] on icon "save" at bounding box center [396, 244] width 6 height 6
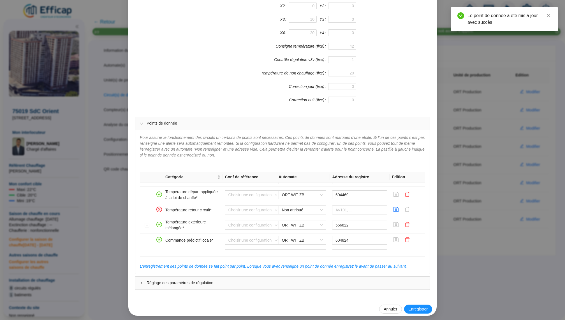
scroll to position [94, 0]
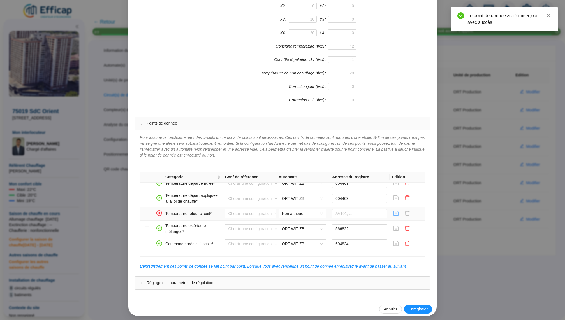
click at [396, 212] on icon "save" at bounding box center [396, 213] width 6 height 6
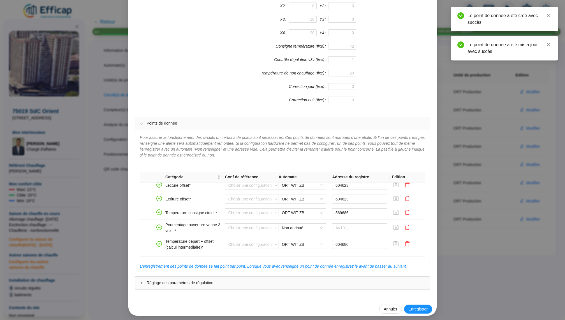
scroll to position [0, 0]
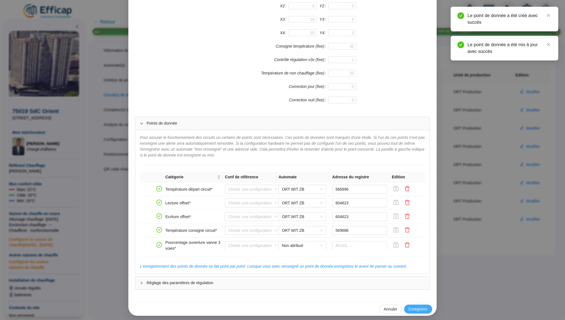
click at [418, 306] on span "Enregistrer" at bounding box center [417, 309] width 19 height 6
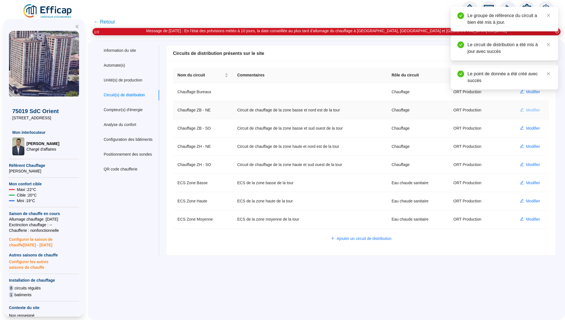
click at [536, 108] on span "Modifier" at bounding box center [533, 110] width 14 height 6
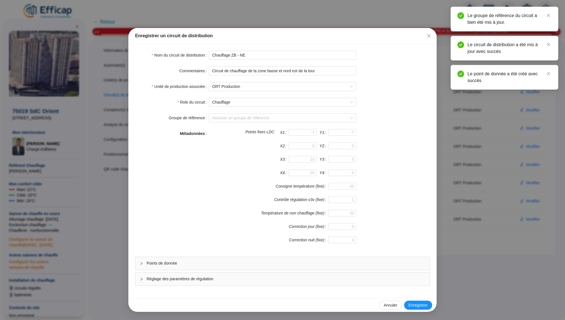
click at [261, 266] on span "Points de donnée" at bounding box center [286, 264] width 278 height 6
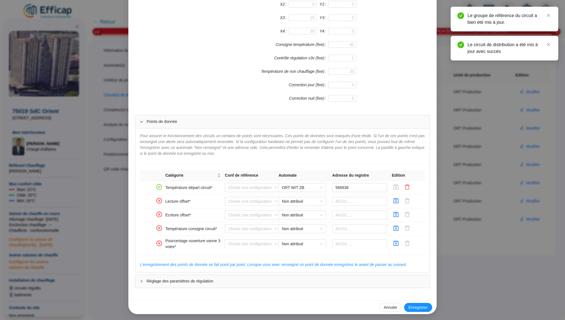
click at [461, 185] on div "Enregistrer un circuit de distribution Nom du circuit de distribution Chauffage…" at bounding box center [282, 160] width 565 height 320
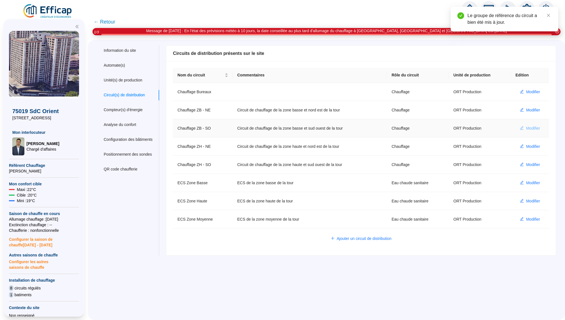
click at [535, 129] on span "Modifier" at bounding box center [533, 129] width 14 height 6
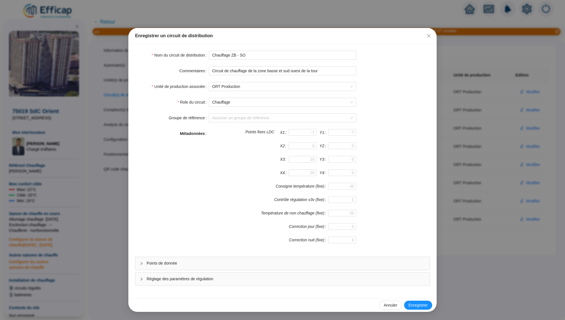
click at [299, 269] on div "Points de donnée" at bounding box center [282, 263] width 294 height 13
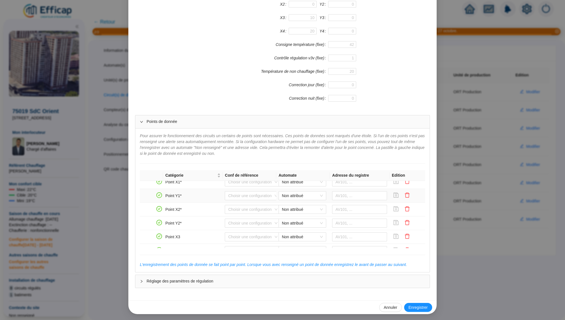
scroll to position [373, 0]
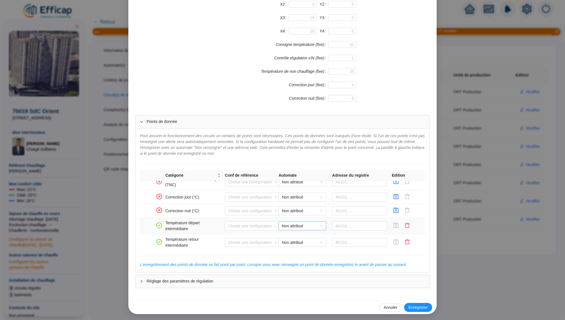
click at [321, 226] on span "Non attribué" at bounding box center [302, 226] width 41 height 8
click at [312, 243] on div "ORT WIT ZB" at bounding box center [302, 243] width 39 height 6
click at [347, 227] on input "text" at bounding box center [359, 226] width 55 height 9
paste input "560903"
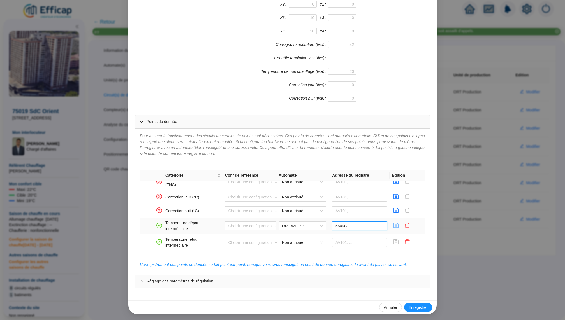
type input "560903"
click at [396, 223] on icon "save" at bounding box center [396, 225] width 5 height 5
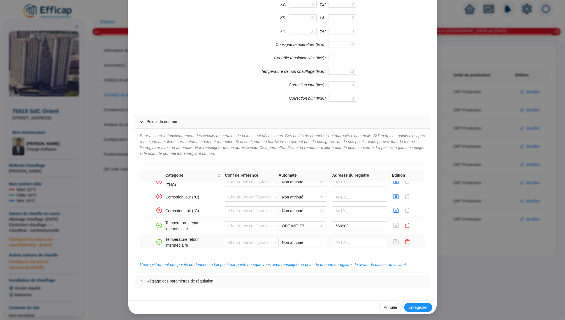
click at [308, 240] on span "Non attribué" at bounding box center [302, 242] width 41 height 8
click at [304, 258] on div "ORT WIT ZB" at bounding box center [302, 260] width 39 height 6
click at [349, 240] on input "text" at bounding box center [359, 242] width 55 height 9
paste input "561042"
type input "561042"
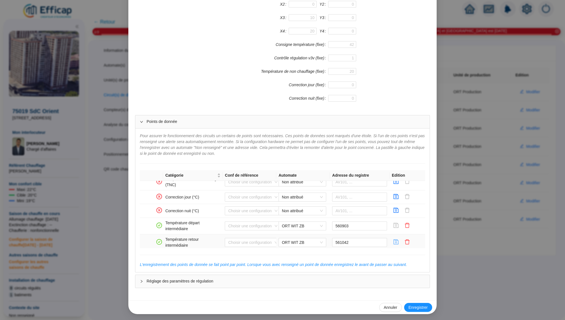
click at [395, 240] on icon "save" at bounding box center [396, 242] width 6 height 6
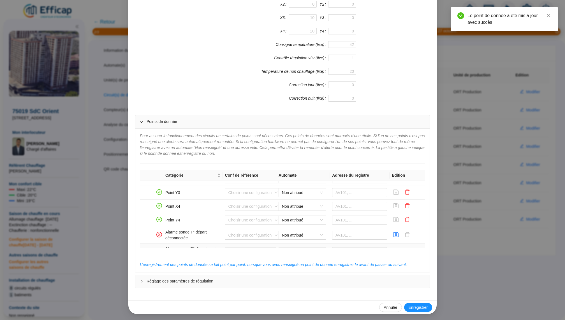
scroll to position [250, 0]
click at [407, 221] on icon "delete" at bounding box center [407, 223] width 6 height 6
click at [407, 208] on icon "delete" at bounding box center [407, 209] width 6 height 6
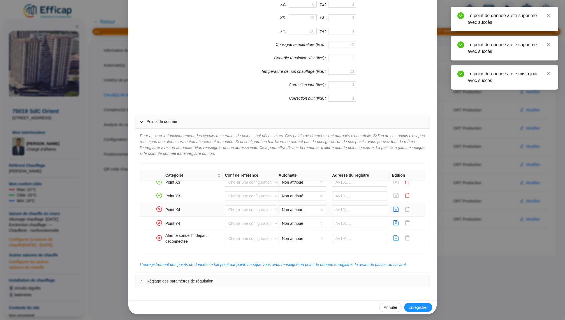
scroll to position [236, 0]
click at [407, 208] on icon "delete" at bounding box center [407, 209] width 6 height 6
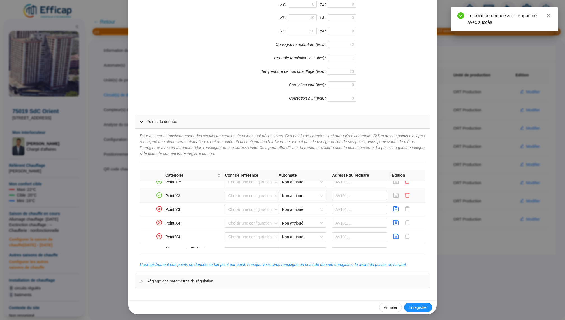
click at [408, 194] on icon "delete" at bounding box center [407, 195] width 6 height 6
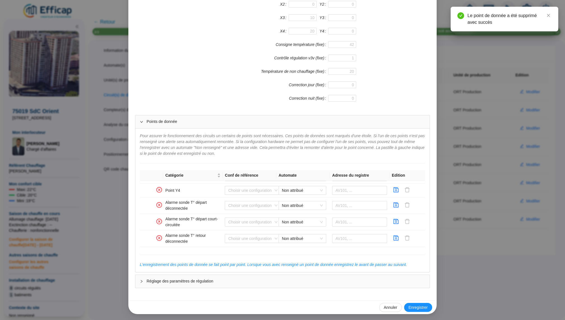
scroll to position [373, 0]
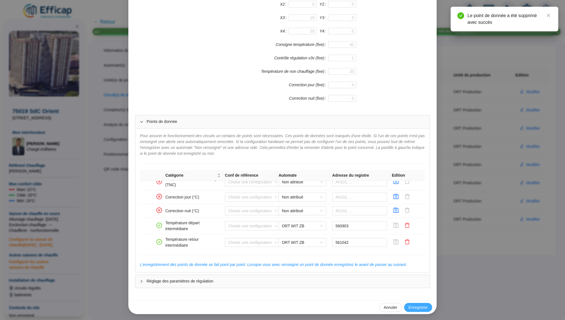
click at [414, 307] on span "Enregistrer" at bounding box center [417, 308] width 19 height 6
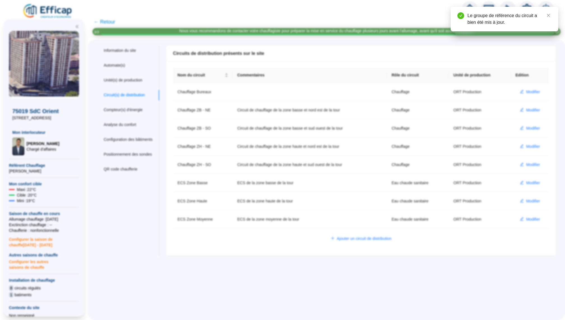
scroll to position [114, 0]
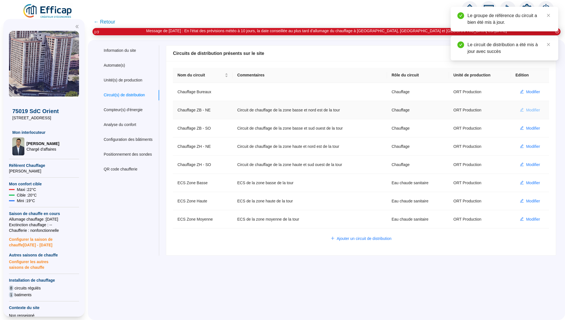
click at [529, 108] on span "Modifier" at bounding box center [533, 110] width 14 height 6
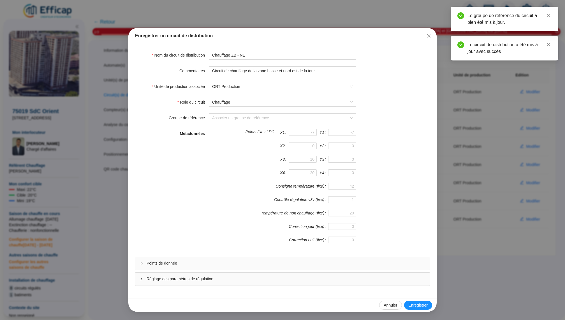
click at [303, 259] on div "Points de donnée" at bounding box center [282, 263] width 294 height 13
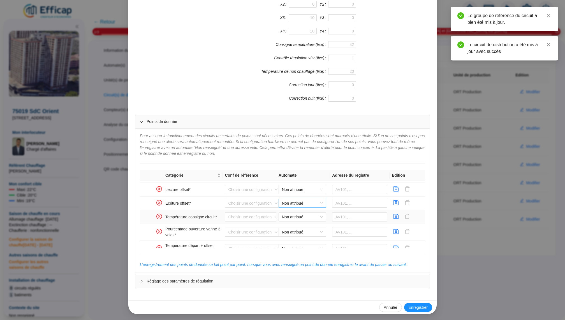
scroll to position [0, 0]
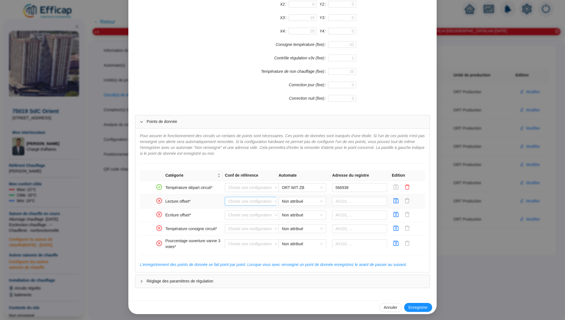
click at [252, 199] on input "search" at bounding box center [250, 201] width 44 height 8
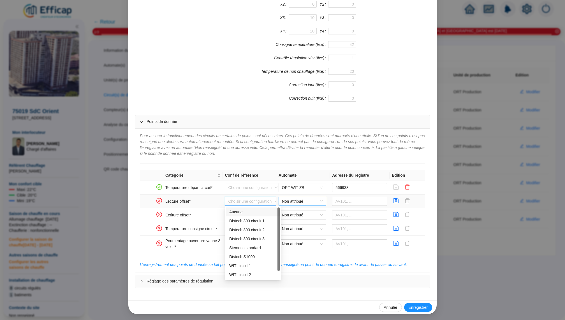
click at [287, 200] on span "Non attribué" at bounding box center [302, 201] width 41 height 8
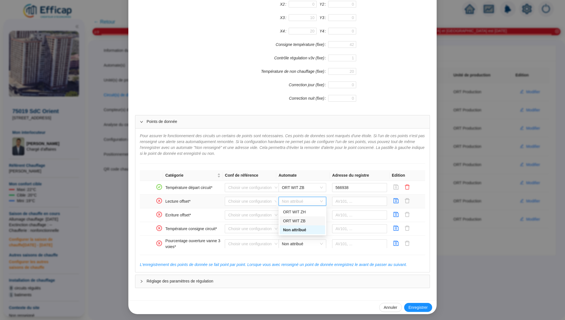
click at [302, 219] on div "ORT WIT ZB" at bounding box center [302, 221] width 39 height 6
click at [355, 195] on td at bounding box center [360, 202] width 60 height 14
click at [355, 199] on input "text" at bounding box center [359, 201] width 55 height 9
paste input "604203"
type input "604203"
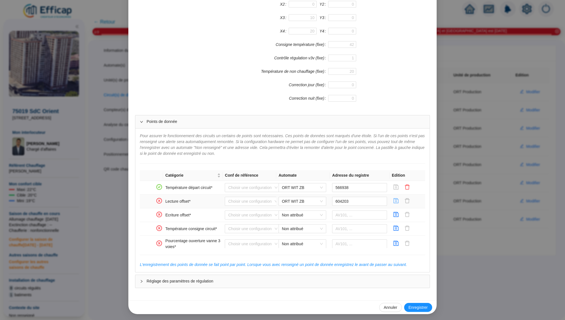
click at [392, 203] on button "button" at bounding box center [395, 201] width 9 height 9
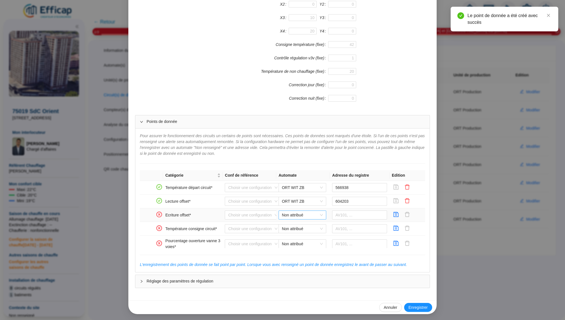
click at [313, 216] on span "Non attribué" at bounding box center [302, 215] width 41 height 8
click at [310, 233] on div "ORT WIT ZB" at bounding box center [302, 235] width 39 height 6
click at [351, 216] on input "text" at bounding box center [359, 215] width 55 height 9
paste input "604203"
type input "604203"
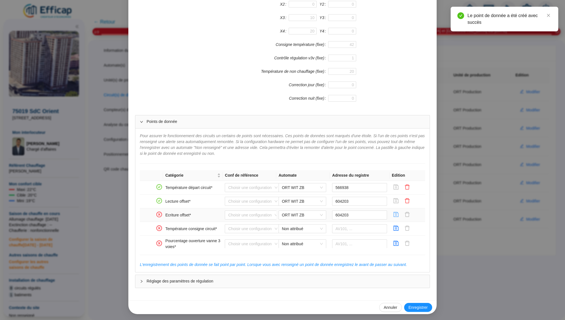
click at [395, 214] on icon "save" at bounding box center [396, 214] width 5 height 5
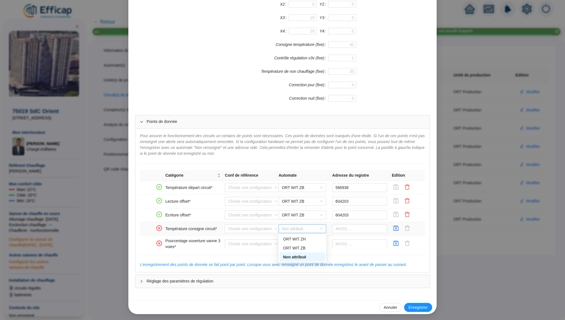
click at [307, 230] on span "Non attribué" at bounding box center [302, 229] width 41 height 8
click at [306, 246] on div "ORT WIT ZB" at bounding box center [302, 248] width 39 height 6
click at [338, 229] on input "text" at bounding box center [359, 228] width 55 height 9
paste input "559053"
type input "559053"
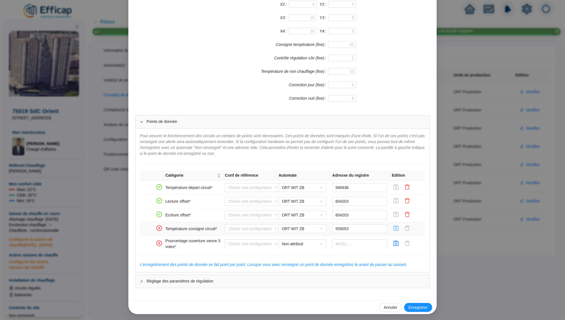
click at [396, 228] on icon "save" at bounding box center [396, 229] width 6 height 6
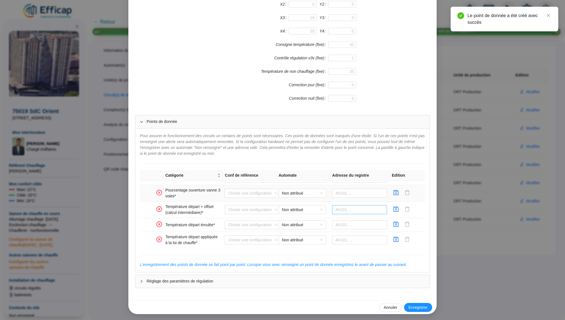
scroll to position [43, 0]
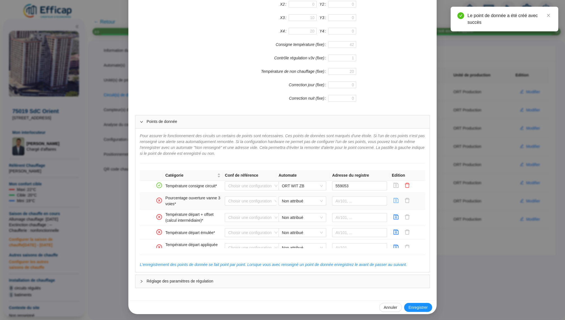
click at [395, 200] on icon "save" at bounding box center [396, 201] width 6 height 6
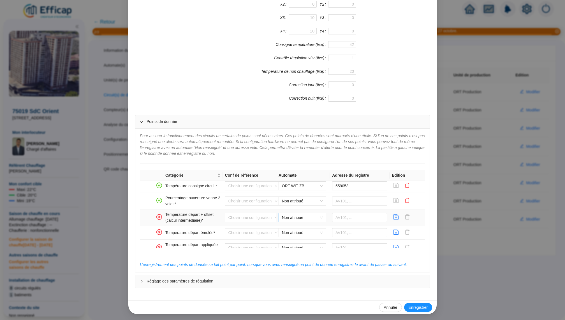
click at [305, 215] on span "Non attribué" at bounding box center [302, 217] width 41 height 8
click at [304, 236] on div "ORT WIT ZB" at bounding box center [302, 237] width 39 height 6
click at [353, 215] on input "text" at bounding box center [359, 217] width 55 height 9
paste input "604260"
type input "604260"
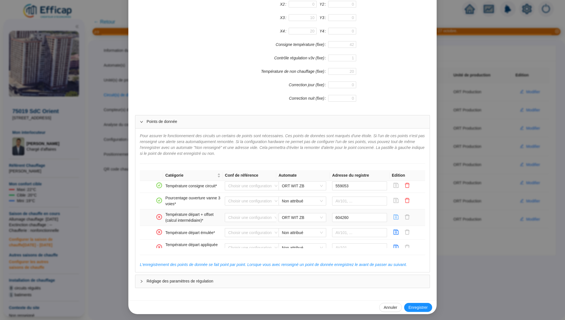
click at [397, 216] on icon "save" at bounding box center [396, 217] width 6 height 6
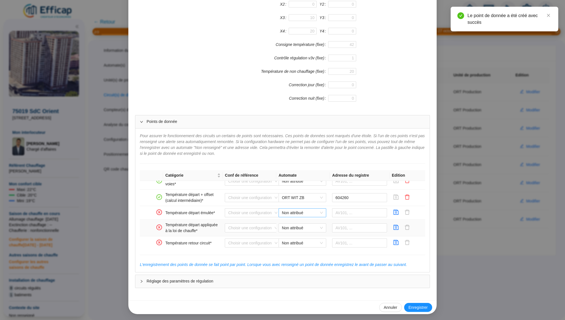
scroll to position [64, 0]
click at [303, 211] on span "Non attribué" at bounding box center [302, 212] width 41 height 8
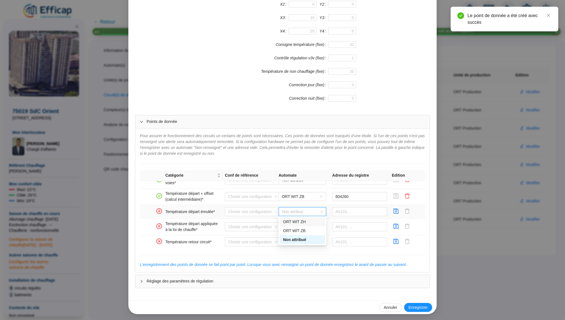
click at [306, 228] on div "ORT WIT ZB" at bounding box center [302, 231] width 39 height 6
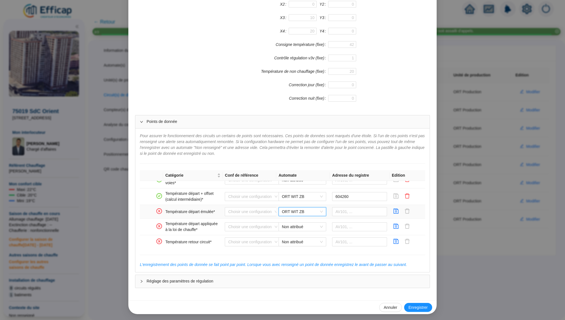
click at [349, 215] on td at bounding box center [360, 212] width 60 height 14
click at [358, 212] on input "text" at bounding box center [359, 211] width 55 height 9
paste input "604049"
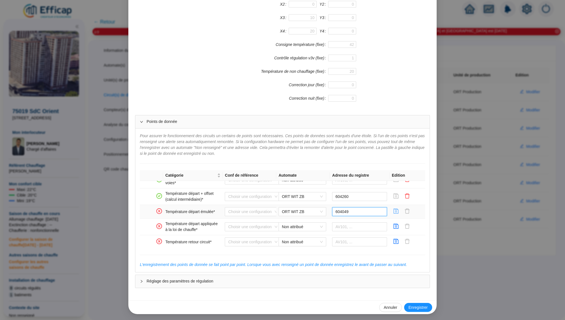
type input "604049"
click at [397, 211] on icon "save" at bounding box center [396, 211] width 6 height 6
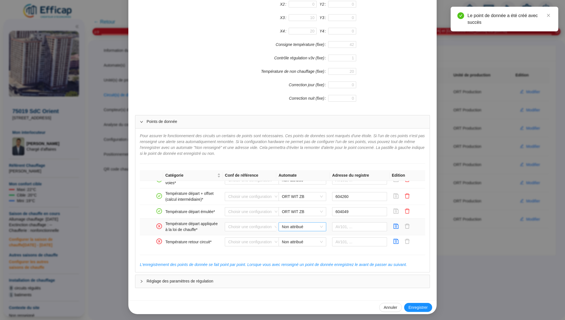
click at [299, 225] on span "Non attribué" at bounding box center [302, 227] width 41 height 8
click at [302, 243] on div "ORT WIT ZB" at bounding box center [302, 246] width 39 height 6
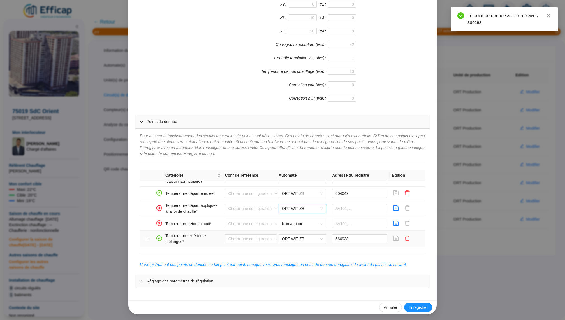
scroll to position [82, 0]
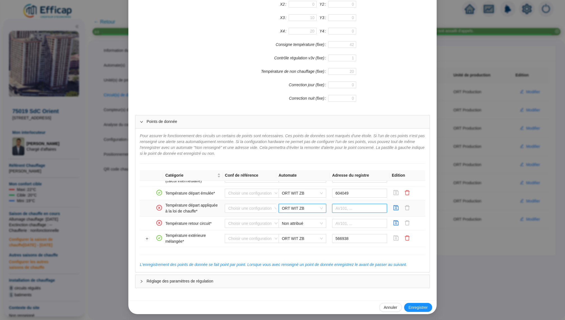
click at [348, 207] on input "text" at bounding box center [359, 208] width 55 height 9
paste input "604049"
type input "604049"
click at [398, 206] on icon "save" at bounding box center [396, 208] width 6 height 6
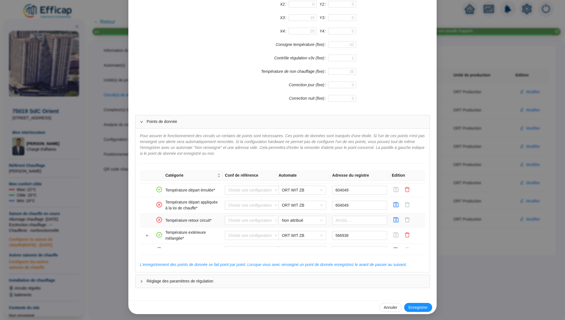
scroll to position [86, 0]
click at [397, 204] on icon "save" at bounding box center [396, 204] width 6 height 6
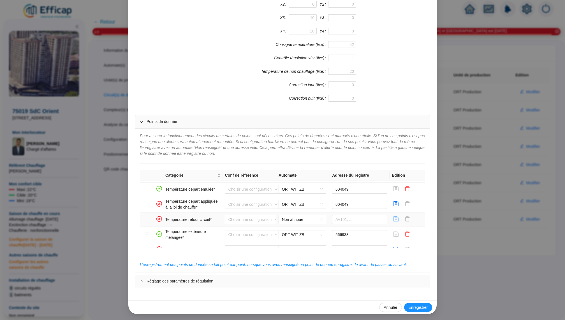
click at [398, 218] on icon "save" at bounding box center [396, 219] width 5 height 5
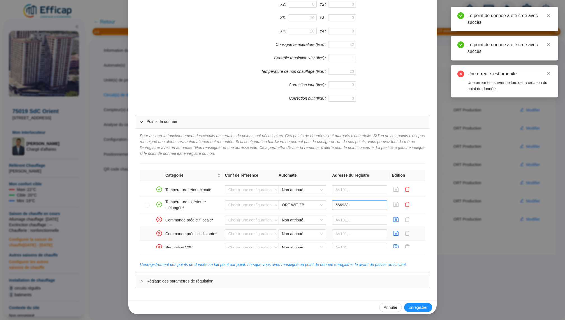
scroll to position [126, 0]
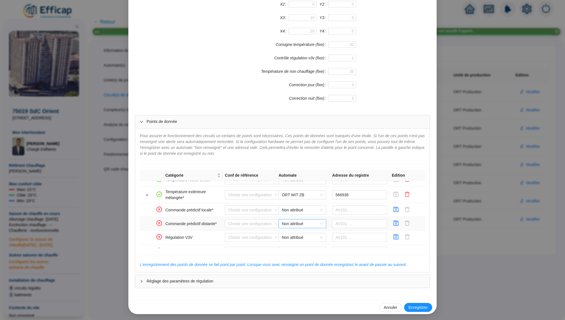
click at [309, 222] on span "Non attribué" at bounding box center [302, 224] width 41 height 8
click at [306, 238] on div "ORT WIT ZB" at bounding box center [302, 242] width 45 height 9
click at [343, 219] on input "text" at bounding box center [359, 223] width 55 height 9
paste input "604345"
type input "604345"
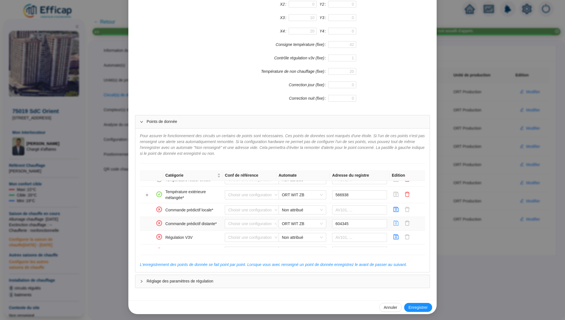
click at [396, 223] on icon "save" at bounding box center [396, 223] width 6 height 6
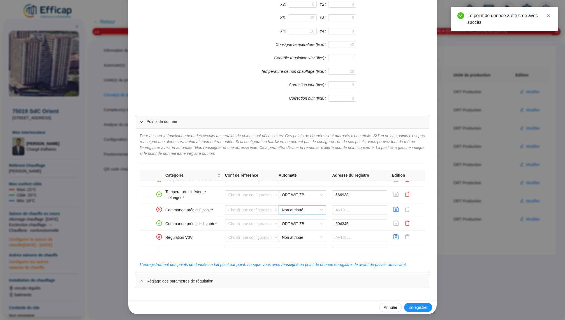
click at [310, 208] on span "Non attribué" at bounding box center [302, 210] width 41 height 8
click at [309, 228] on div "ORT WIT ZB" at bounding box center [302, 229] width 39 height 6
click at [345, 211] on input "text" at bounding box center [359, 210] width 55 height 9
paste input "604404"
type input "604404"
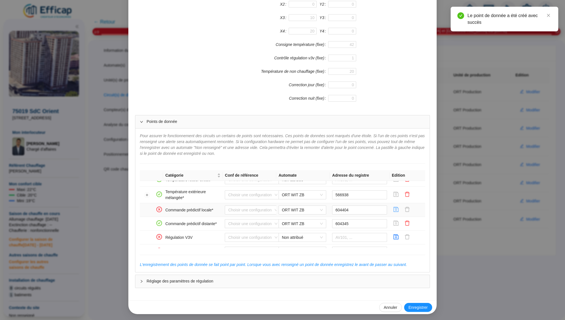
click at [396, 208] on icon "save" at bounding box center [396, 210] width 6 height 6
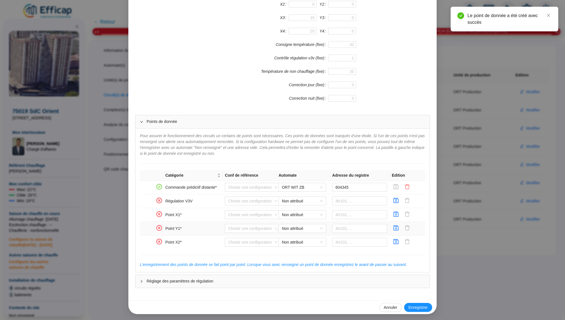
scroll to position [173, 0]
click at [398, 203] on icon "save" at bounding box center [396, 204] width 6 height 6
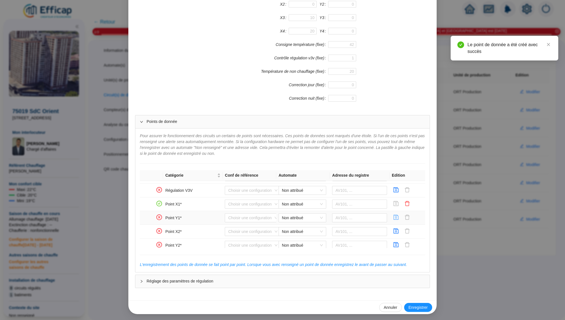
click at [398, 215] on icon "save" at bounding box center [396, 217] width 5 height 5
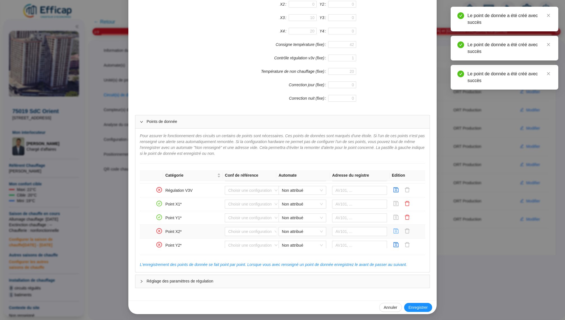
click at [398, 228] on icon "save" at bounding box center [396, 231] width 6 height 6
click at [398, 239] on td at bounding box center [407, 246] width 36 height 14
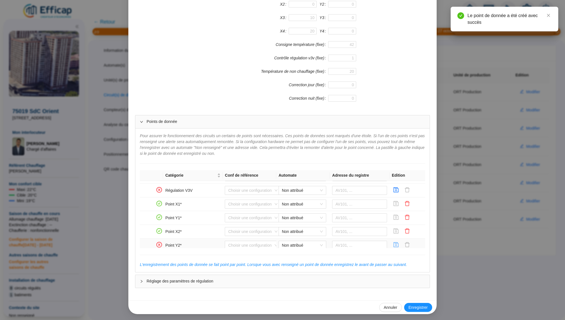
click at [397, 242] on icon "save" at bounding box center [396, 245] width 6 height 6
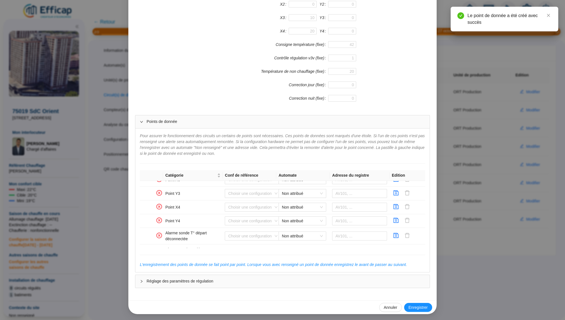
scroll to position [373, 0]
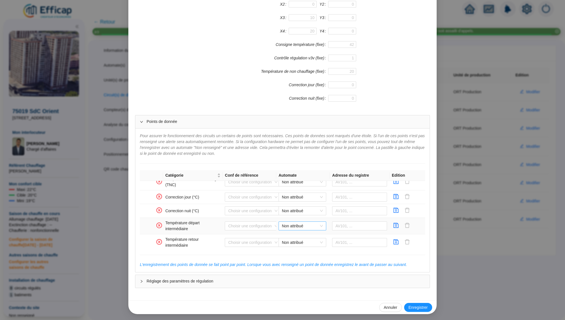
click at [306, 222] on span "Non attribué" at bounding box center [302, 226] width 41 height 8
click at [307, 241] on div "ORT WIT ZB" at bounding box center [302, 243] width 39 height 6
click at [344, 228] on td at bounding box center [360, 226] width 60 height 17
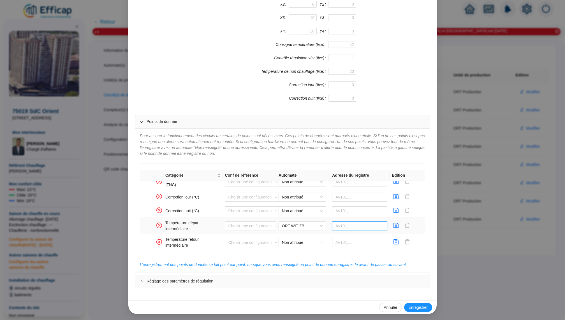
click at [350, 225] on input "text" at bounding box center [359, 226] width 55 height 9
paste input "561783"
type input "561783"
click at [398, 223] on icon "save" at bounding box center [396, 225] width 5 height 5
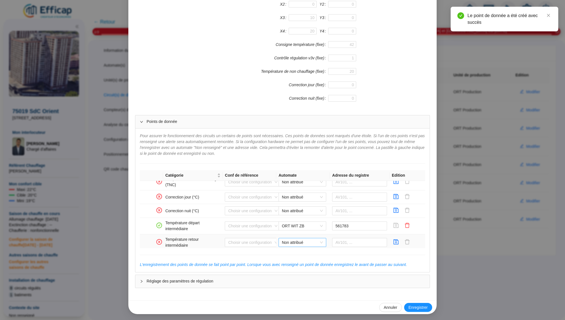
click at [309, 238] on span "Non attribué" at bounding box center [302, 242] width 41 height 8
click at [302, 261] on div "ORT WIT ZB" at bounding box center [302, 260] width 39 height 6
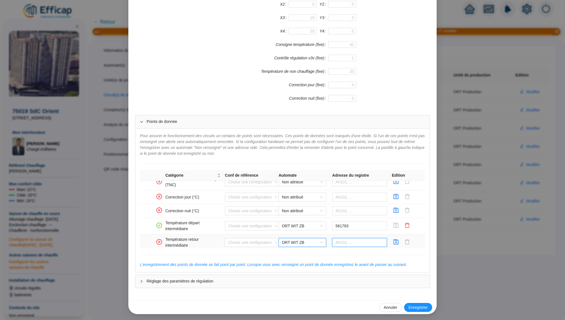
click at [360, 239] on input "text" at bounding box center [359, 242] width 55 height 9
paste input "561922"
type input "561922"
click at [394, 239] on icon "save" at bounding box center [396, 242] width 6 height 6
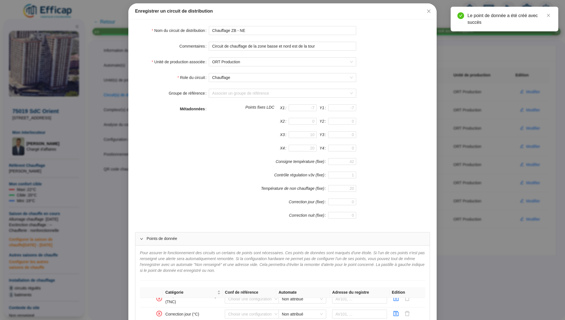
scroll to position [142, 0]
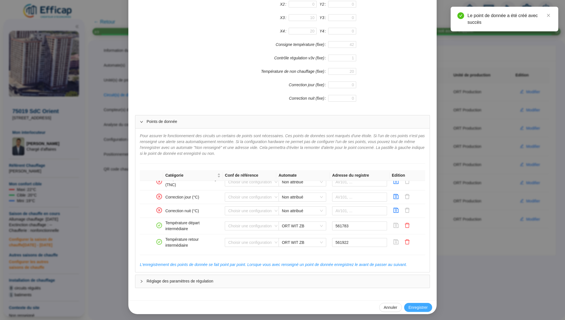
click at [426, 305] on span "Enregistrer" at bounding box center [417, 308] width 19 height 6
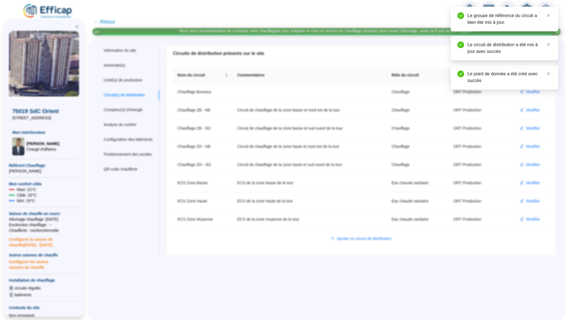
scroll to position [0, 0]
click at [140, 82] on div "Unité(s) de production" at bounding box center [123, 80] width 39 height 6
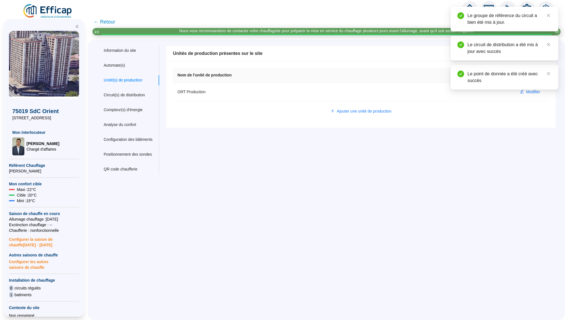
click at [525, 90] on div "Le point de donnée a été créé avec succès" at bounding box center [504, 77] width 108 height 25
click at [535, 90] on div "Le point de donnée a été créé avec succès" at bounding box center [504, 77] width 108 height 25
click at [549, 76] on link "Close" at bounding box center [548, 74] width 6 height 6
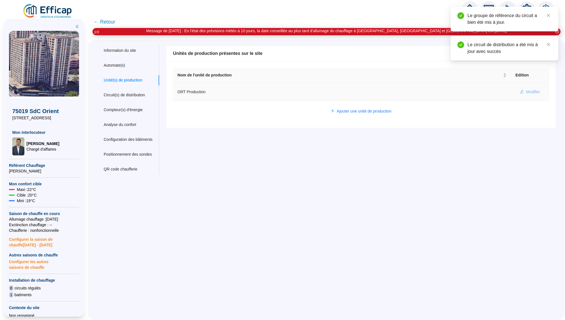
click at [538, 91] on span "Modifier" at bounding box center [533, 92] width 14 height 6
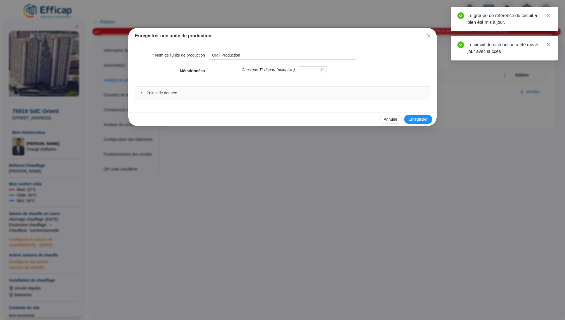
click at [272, 91] on span "Points de donnée" at bounding box center [286, 93] width 278 height 6
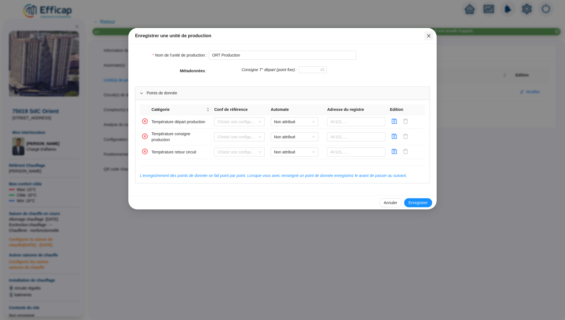
click at [429, 32] on button "Close" at bounding box center [428, 35] width 9 height 9
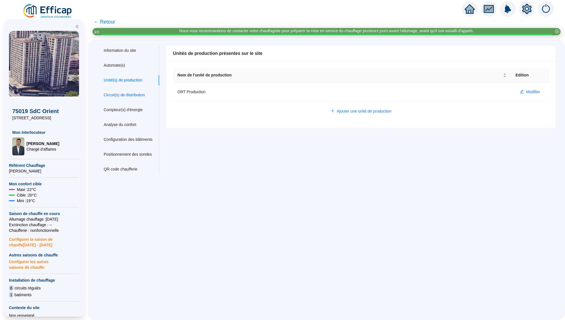
click at [127, 94] on div "Circuit(s) de distribution" at bounding box center [124, 95] width 41 height 6
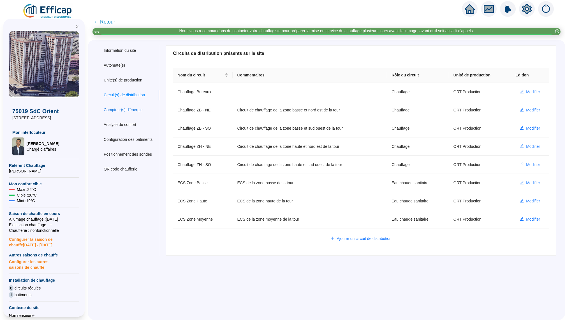
click at [127, 110] on div "Compteur(s) d'énergie" at bounding box center [123, 110] width 39 height 6
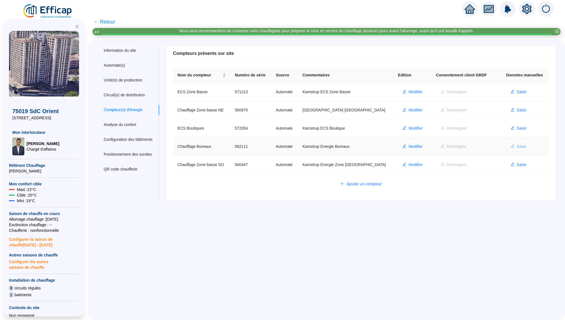
click at [517, 144] on span "Saisir" at bounding box center [522, 147] width 10 height 6
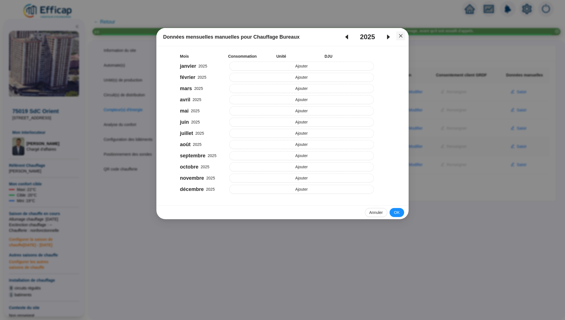
click at [400, 36] on icon "close" at bounding box center [400, 35] width 3 height 3
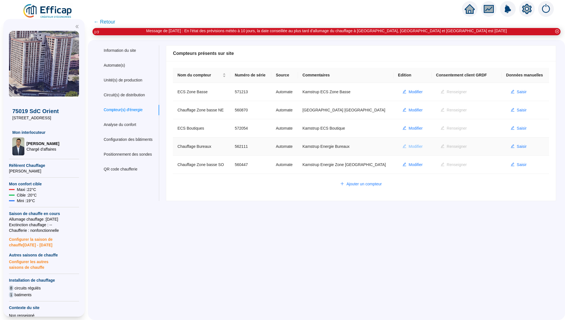
click at [415, 145] on span "Modifier" at bounding box center [415, 147] width 14 height 6
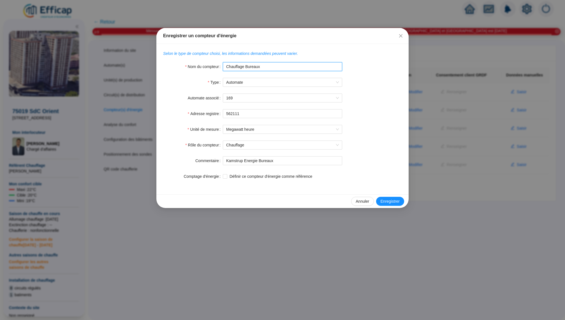
click at [245, 65] on input "Chauffage Bureaux" at bounding box center [282, 66] width 119 height 9
type input "Chauffage ZB Bureaux"
click at [392, 204] on button "Enregistrer" at bounding box center [390, 201] width 28 height 9
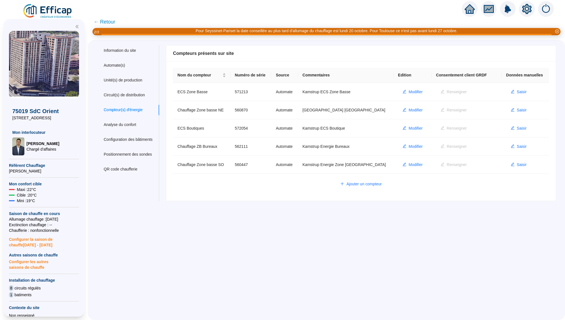
click at [100, 22] on span "← Retour" at bounding box center [105, 22] width 22 height 8
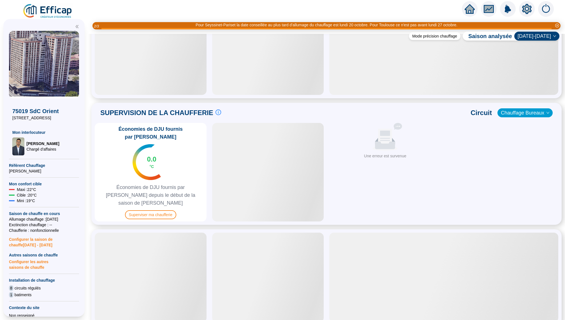
scroll to position [278, 0]
click at [161, 210] on span "Superviser ma chaufferie" at bounding box center [150, 214] width 51 height 9
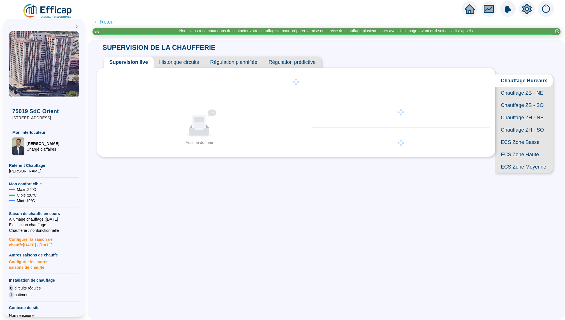
click at [526, 10] on icon "setting" at bounding box center [527, 9] width 10 height 10
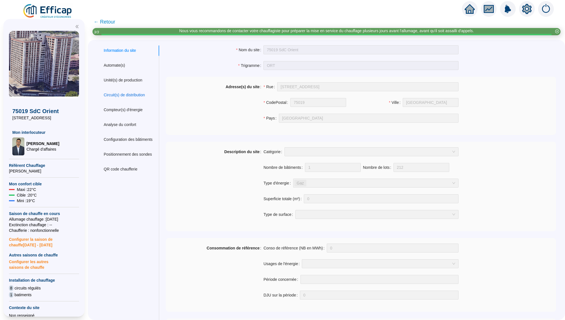
click at [130, 95] on div "Circuit(s) de distribution" at bounding box center [124, 95] width 41 height 6
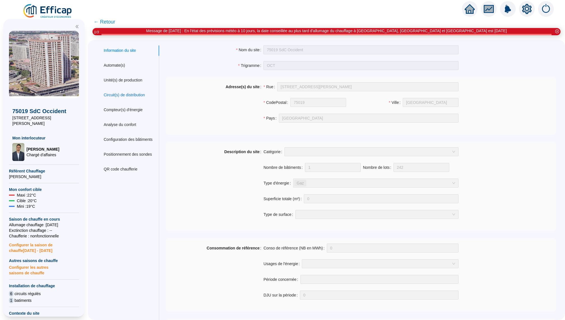
click at [131, 97] on div "Circuit(s) de distribution" at bounding box center [124, 95] width 41 height 6
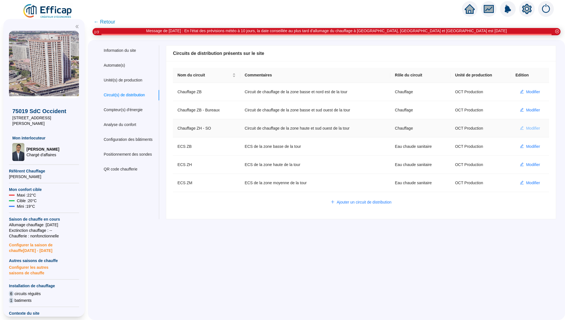
click at [531, 128] on span "Modifier" at bounding box center [533, 129] width 14 height 6
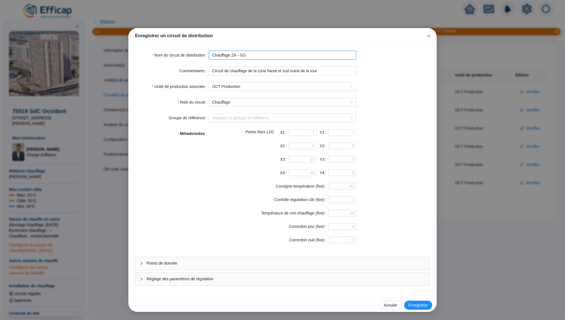
drag, startPoint x: 254, startPoint y: 56, endPoint x: 237, endPoint y: 55, distance: 16.5
click at [237, 55] on input "Chauffage ZH - SO" at bounding box center [282, 55] width 147 height 9
type input "Chauffage ZH"
click at [246, 188] on div "Consigne température (fixe)" at bounding box center [282, 189] width 147 height 13
click at [226, 270] on div "Points de donnée Réglage des paramètres de régulation" at bounding box center [282, 271] width 295 height 29
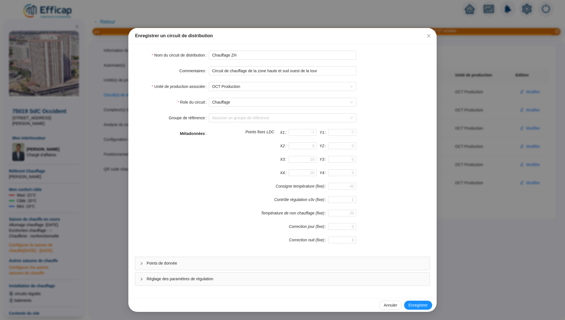
click at [232, 262] on span "Points de donnée" at bounding box center [286, 264] width 278 height 6
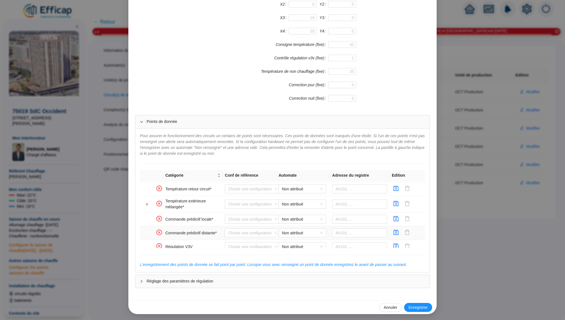
scroll to position [117, 0]
click at [292, 200] on span "Non attribué" at bounding box center [302, 204] width 41 height 8
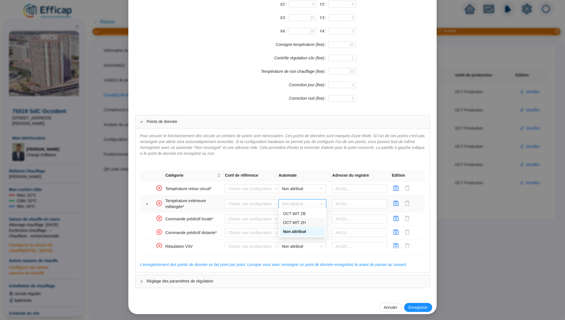
click at [303, 221] on div "OCT WIT ZH" at bounding box center [302, 223] width 39 height 6
click at [353, 201] on input "text" at bounding box center [359, 203] width 55 height 9
paste input "566822"
type input "566822"
click at [396, 203] on icon "save" at bounding box center [396, 203] width 5 height 5
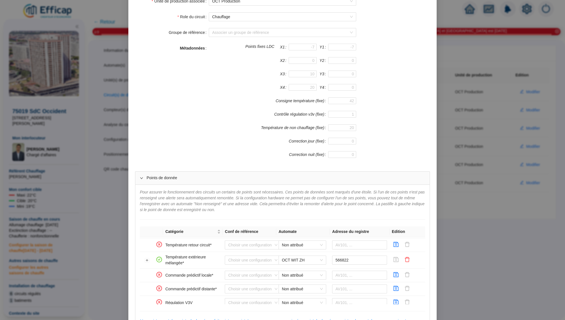
scroll to position [88, 0]
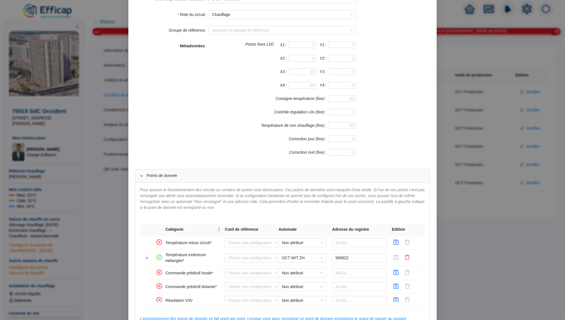
click at [482, 241] on div "Enregistrer un circuit de distribution Nom du circuit de distribution Chauffage…" at bounding box center [282, 160] width 565 height 320
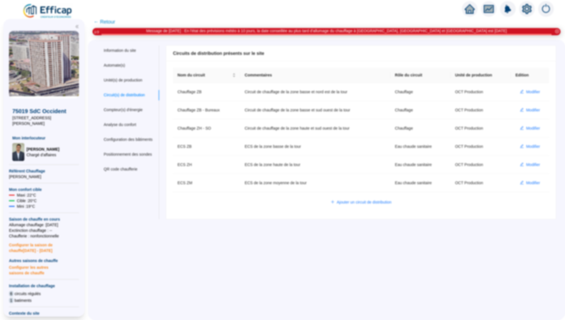
scroll to position [0, 0]
click at [124, 80] on div "Unité(s) de production" at bounding box center [123, 80] width 39 height 6
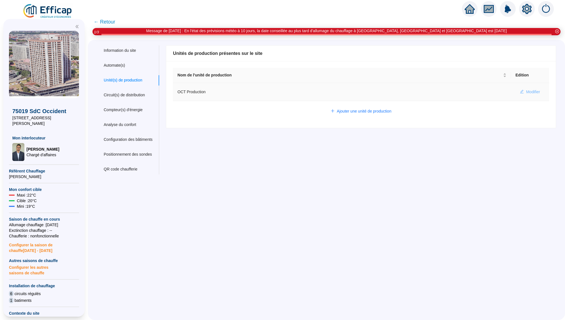
click at [538, 91] on span "Modifier" at bounding box center [533, 92] width 14 height 6
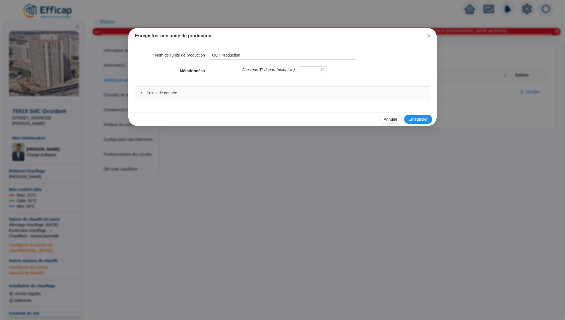
click at [334, 97] on div "Points de donnée" at bounding box center [282, 93] width 294 height 13
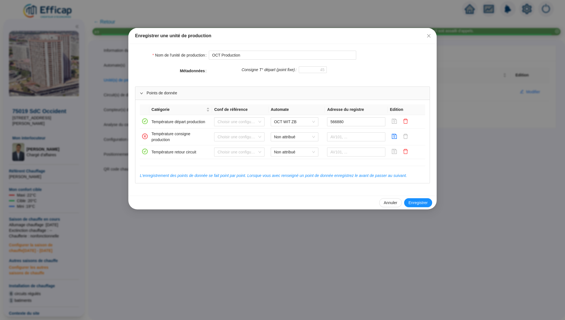
click at [436, 72] on div "Enregistrer une unité de production Nom de l'unité de production OCT Production…" at bounding box center [282, 160] width 565 height 320
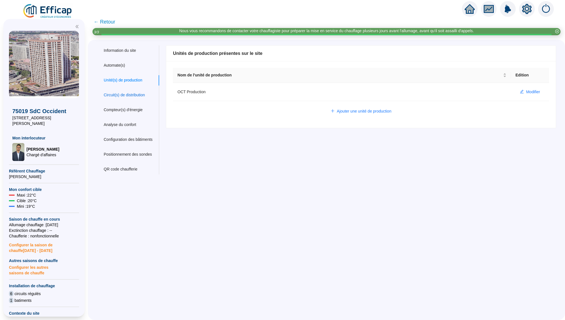
click at [145, 95] on div "Circuit(s) de distribution" at bounding box center [124, 95] width 41 height 6
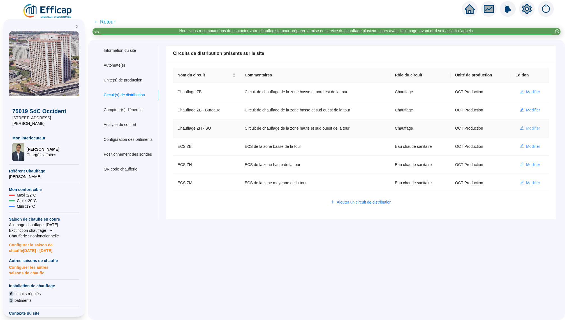
click at [529, 127] on span "Modifier" at bounding box center [533, 129] width 14 height 6
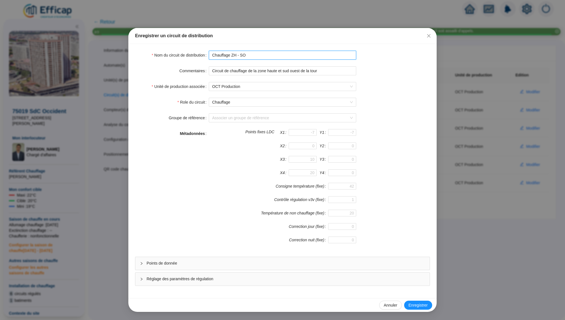
drag, startPoint x: 239, startPoint y: 55, endPoint x: 260, endPoint y: 55, distance: 21.3
click at [260, 55] on input "Chauffage ZH - SO" at bounding box center [282, 55] width 147 height 9
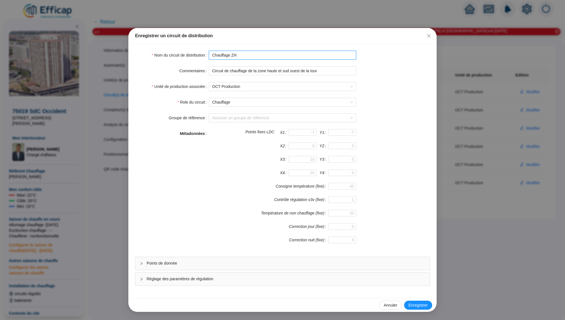
type input "Chauffage ZH"
click at [232, 189] on div "Consigne température (fixe)" at bounding box center [282, 189] width 147 height 13
click at [417, 304] on span "Enregistrer" at bounding box center [417, 306] width 19 height 6
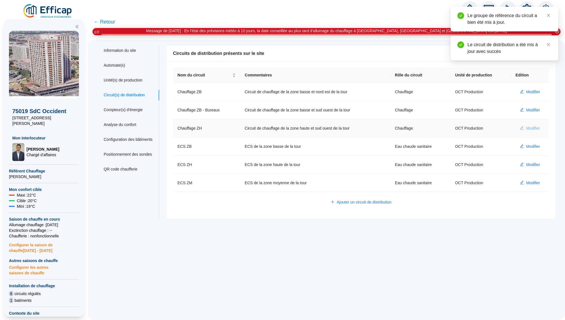
click at [530, 127] on span "Modifier" at bounding box center [533, 129] width 14 height 6
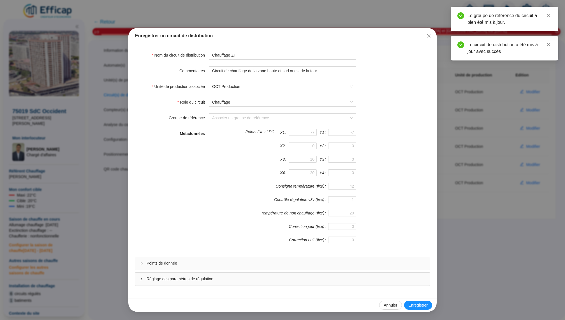
click at [287, 266] on span "Points de donnée" at bounding box center [286, 264] width 278 height 6
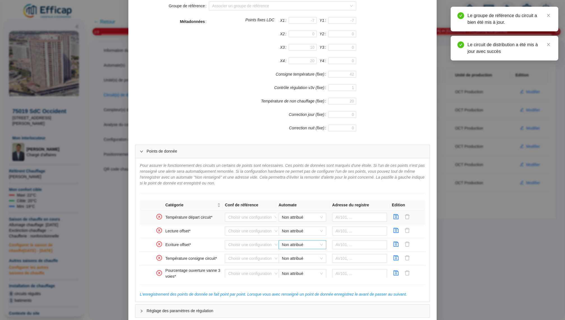
scroll to position [108, 0]
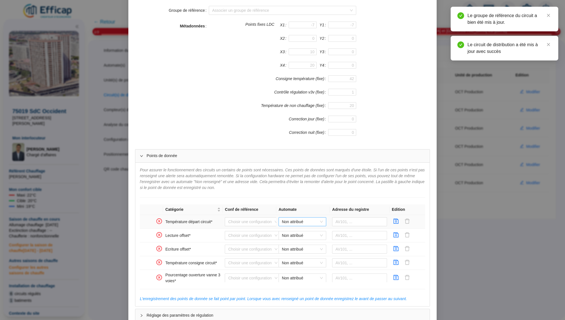
click at [295, 220] on span "Non attribué" at bounding box center [302, 222] width 41 height 8
click at [301, 241] on div "OCT WIT ZH" at bounding box center [302, 242] width 39 height 6
click at [344, 223] on input "text" at bounding box center [359, 221] width 55 height 9
paste input "566938"
type input "566938"
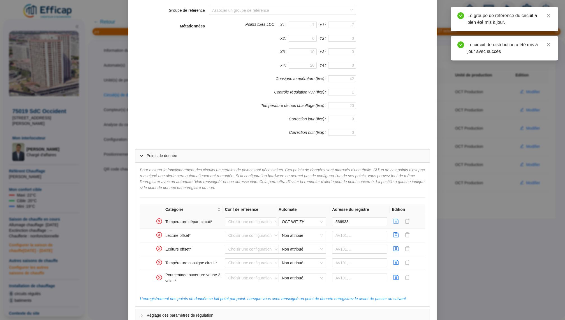
click at [396, 221] on icon "save" at bounding box center [396, 222] width 6 height 6
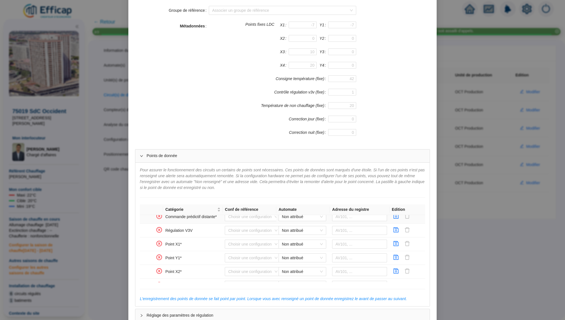
scroll to position [169, 0]
click at [487, 235] on div "Enregistrer un circuit de distribution Nom du circuit de distribution Chauffage…" at bounding box center [282, 160] width 565 height 320
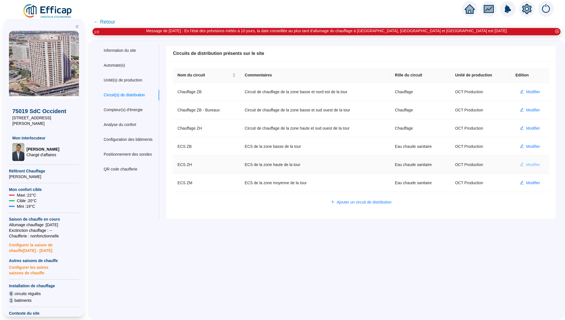
click at [524, 162] on button "Modifier" at bounding box center [529, 164] width 29 height 9
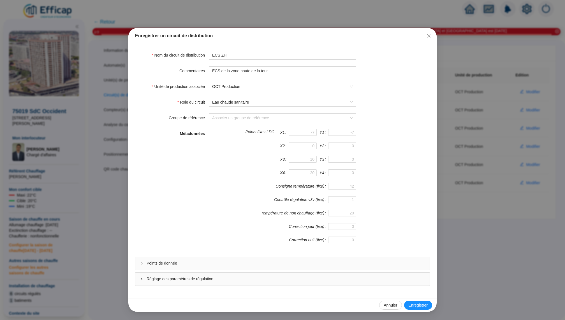
click at [251, 262] on span "Points de donnée" at bounding box center [286, 264] width 278 height 6
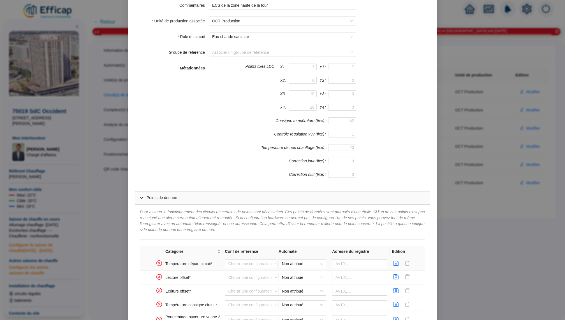
scroll to position [126, 0]
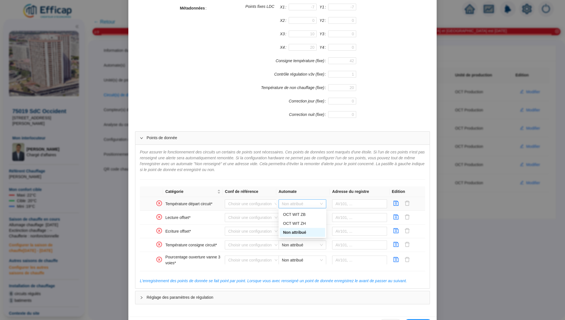
click at [311, 203] on span "Non attribué" at bounding box center [302, 204] width 41 height 8
click at [306, 221] on div "OCT WIT ZH" at bounding box center [302, 224] width 39 height 6
click at [343, 205] on input "text" at bounding box center [359, 203] width 55 height 9
paste input "571420"
type input "571420"
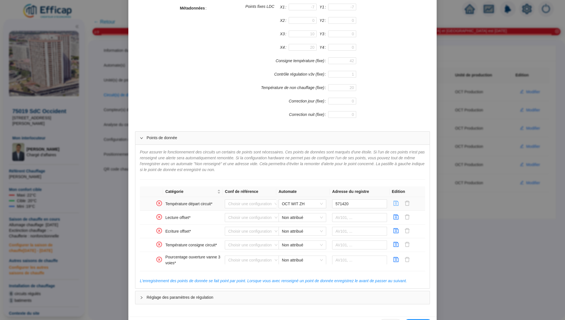
click at [395, 203] on icon "save" at bounding box center [396, 203] width 5 height 5
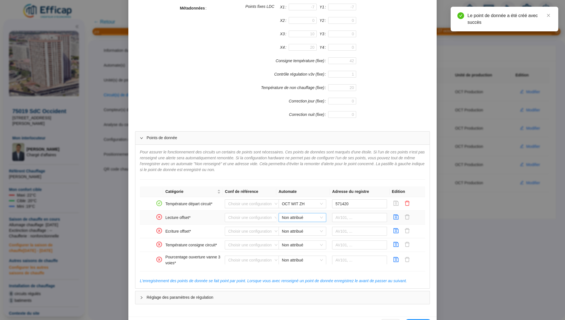
click at [305, 215] on span "Non attribué" at bounding box center [302, 217] width 41 height 8
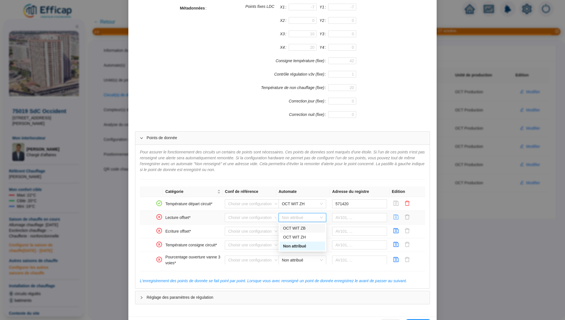
click at [397, 216] on icon "save" at bounding box center [396, 217] width 6 height 6
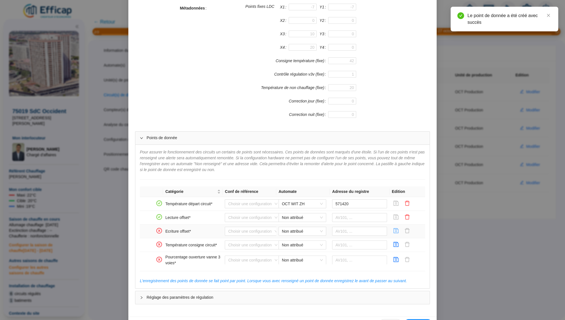
click at [395, 230] on icon "save" at bounding box center [396, 231] width 6 height 6
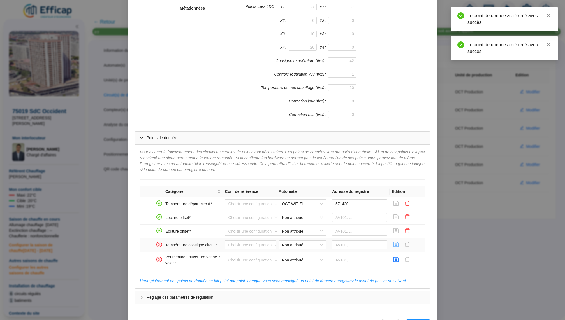
click at [395, 245] on icon "save" at bounding box center [396, 245] width 6 height 6
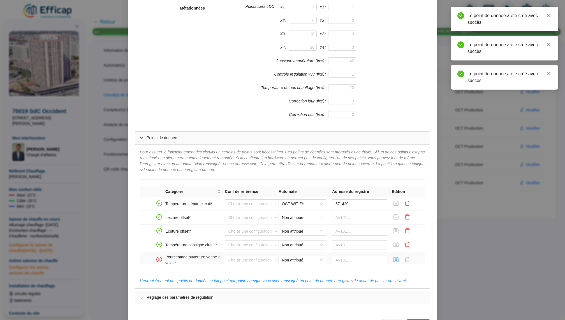
click at [395, 259] on icon "save" at bounding box center [396, 259] width 5 height 5
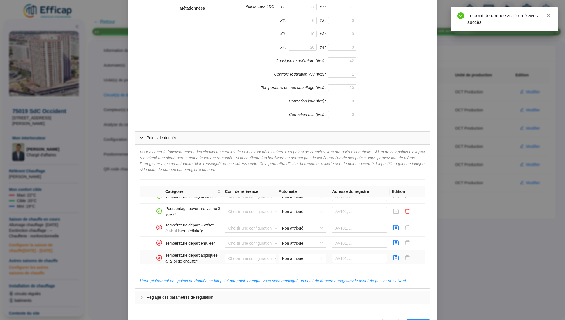
scroll to position [55, 0]
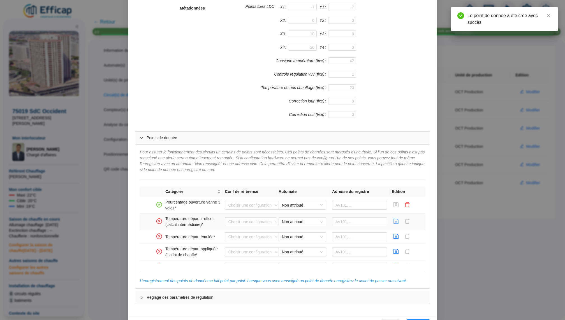
click at [395, 222] on icon "save" at bounding box center [396, 222] width 6 height 6
click at [395, 235] on icon "save" at bounding box center [396, 237] width 6 height 6
click at [395, 251] on icon "save" at bounding box center [396, 251] width 5 height 5
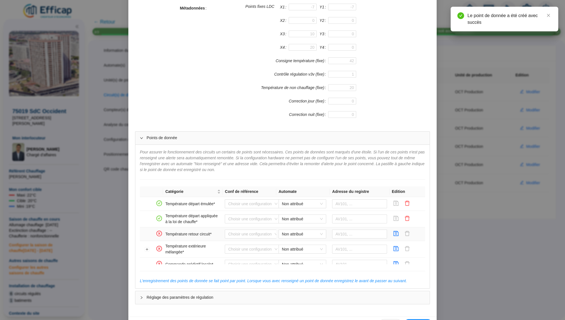
click at [301, 237] on td "Non attribué" at bounding box center [303, 234] width 54 height 14
click at [301, 235] on span "Non attribué" at bounding box center [302, 234] width 41 height 8
click at [308, 255] on div "OCT WIT ZH" at bounding box center [302, 253] width 39 height 6
click at [341, 238] on td at bounding box center [360, 234] width 60 height 14
click at [348, 236] on input "text" at bounding box center [359, 234] width 55 height 9
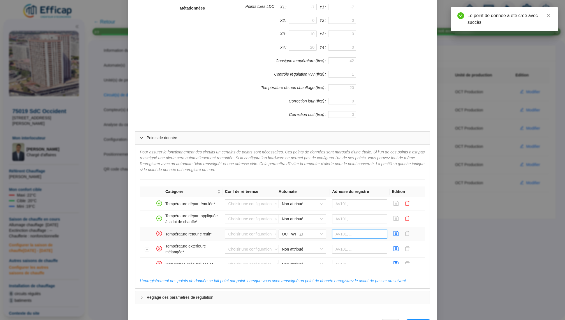
click at [351, 232] on input "text" at bounding box center [359, 234] width 55 height 9
paste input "571478"
type input "571478"
click at [395, 233] on icon "save" at bounding box center [396, 234] width 6 height 6
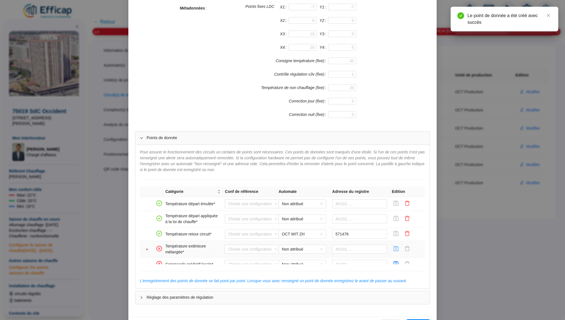
click at [395, 247] on icon "save" at bounding box center [396, 249] width 6 height 6
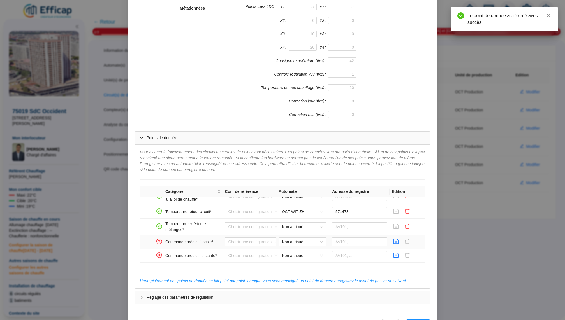
scroll to position [119, 0]
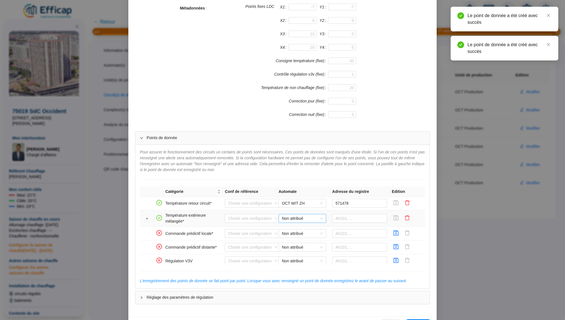
click at [320, 217] on span "Non attribué" at bounding box center [302, 218] width 41 height 8
click at [313, 235] on div "OCT WIT ZH" at bounding box center [302, 237] width 39 height 6
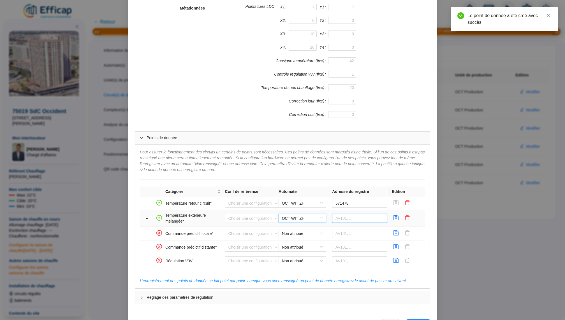
click at [349, 220] on input "text" at bounding box center [359, 218] width 55 height 9
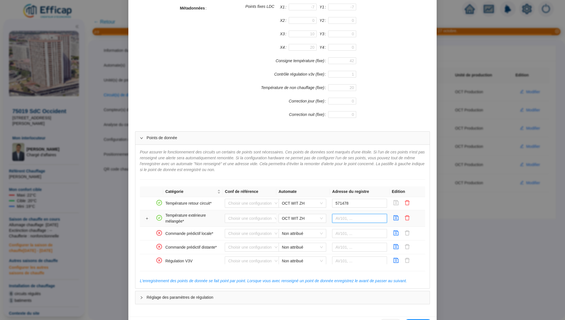
paste input "566822"
type input "566822"
click at [396, 216] on icon "save" at bounding box center [396, 217] width 5 height 5
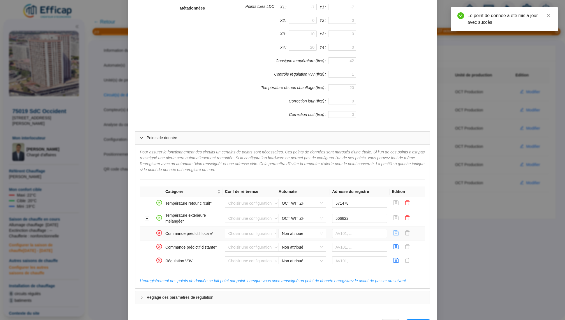
click at [398, 231] on icon "save" at bounding box center [396, 233] width 5 height 5
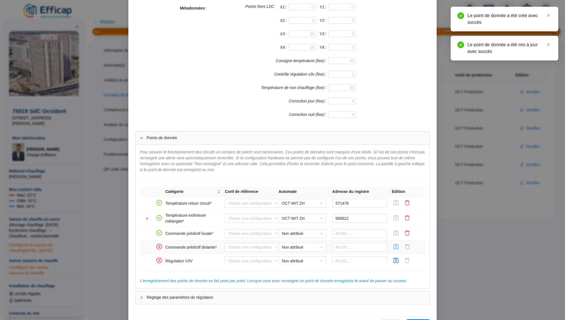
click at [398, 244] on icon "save" at bounding box center [396, 246] width 5 height 5
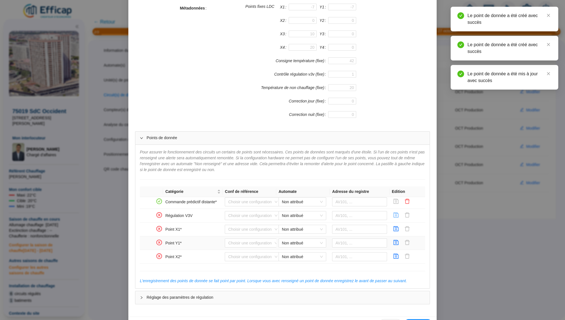
scroll to position [168, 0]
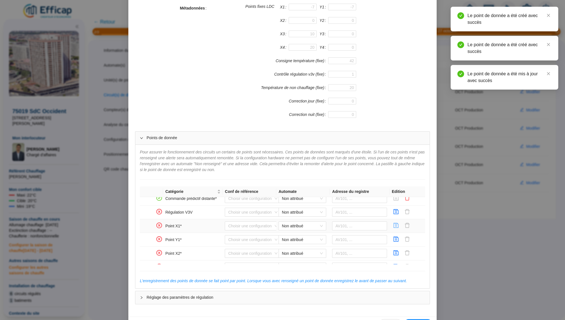
click at [396, 227] on span "button" at bounding box center [396, 226] width 6 height 7
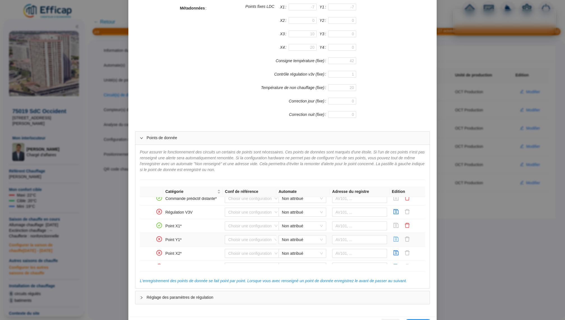
click at [396, 238] on icon "save" at bounding box center [396, 239] width 6 height 6
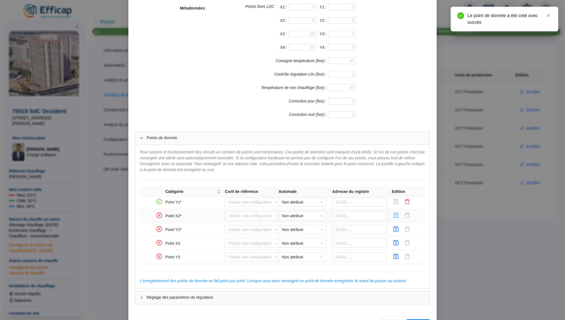
click at [396, 216] on icon "save" at bounding box center [396, 216] width 6 height 6
click at [396, 226] on icon "save" at bounding box center [396, 229] width 6 height 6
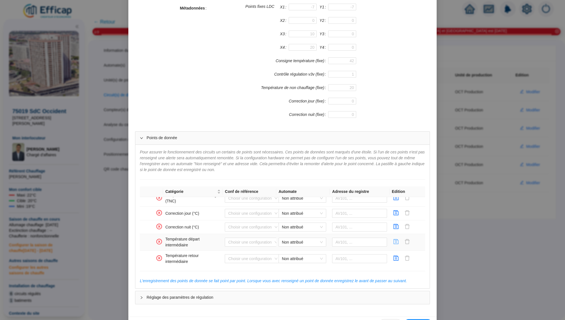
click at [398, 239] on icon "save" at bounding box center [396, 242] width 6 height 6
click at [397, 256] on icon "save" at bounding box center [396, 258] width 5 height 5
click at [394, 239] on icon "save" at bounding box center [396, 242] width 6 height 6
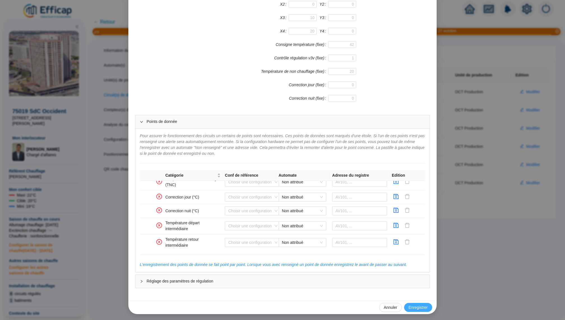
click at [412, 303] on button "Enregistrer" at bounding box center [418, 307] width 28 height 9
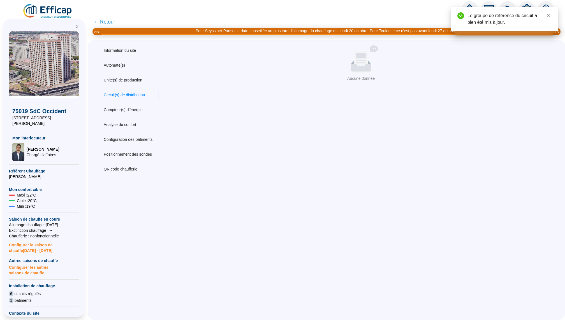
click at [131, 92] on div "Circuit(s) de distribution" at bounding box center [128, 95] width 62 height 10
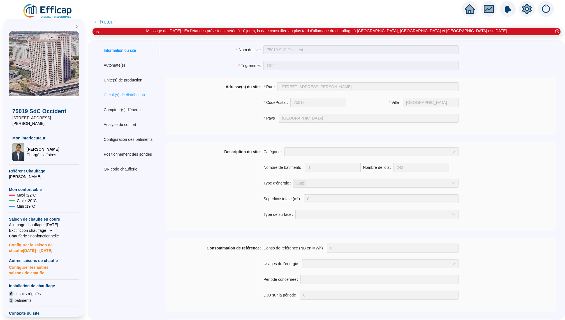
click at [126, 99] on div "Circuit(s) de distribution" at bounding box center [128, 95] width 62 height 10
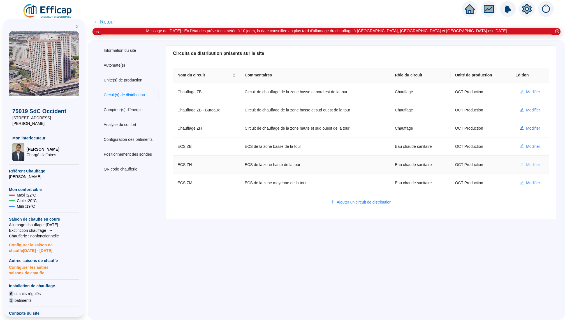
click at [533, 165] on span "Modifier" at bounding box center [533, 165] width 14 height 6
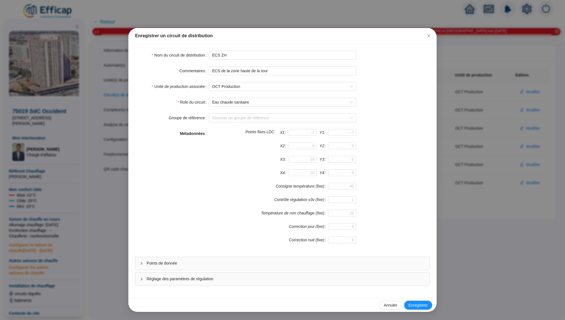
click at [321, 275] on div "Réglage des paramètres de régulation" at bounding box center [282, 279] width 294 height 13
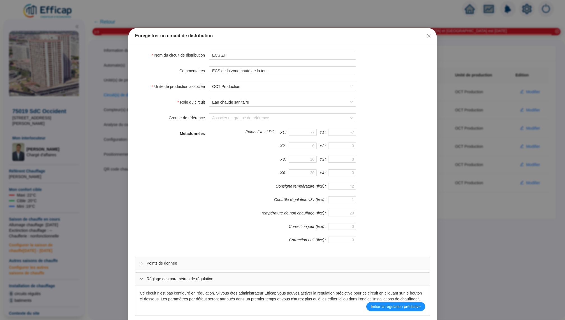
scroll to position [34, 0]
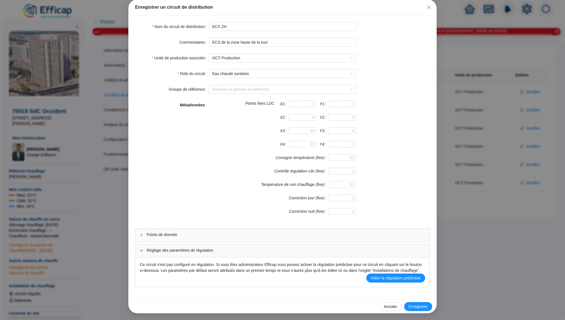
click at [331, 235] on div "Points de donnée" at bounding box center [282, 235] width 294 height 13
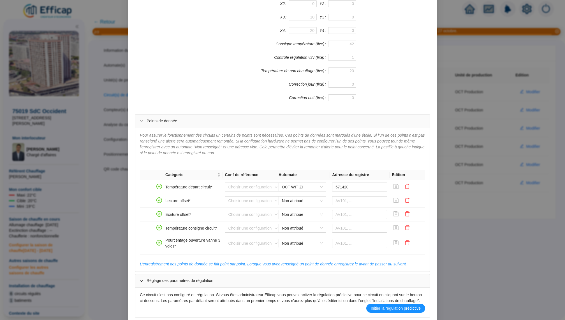
scroll to position [178, 0]
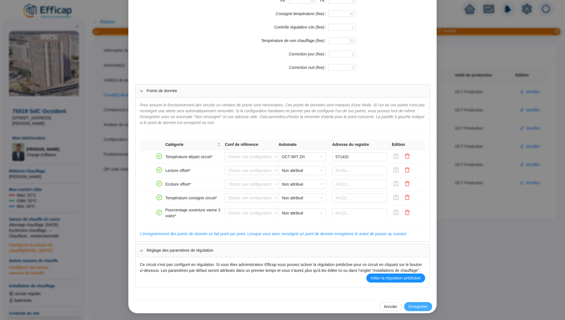
click at [418, 308] on span "Enregistrer" at bounding box center [417, 307] width 19 height 6
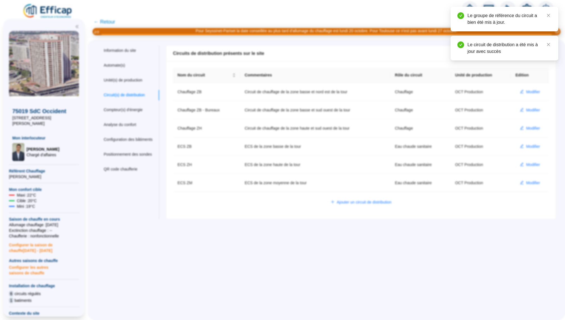
scroll to position [0, 0]
click at [113, 112] on div "Compteur(s) d'énergie" at bounding box center [123, 110] width 39 height 6
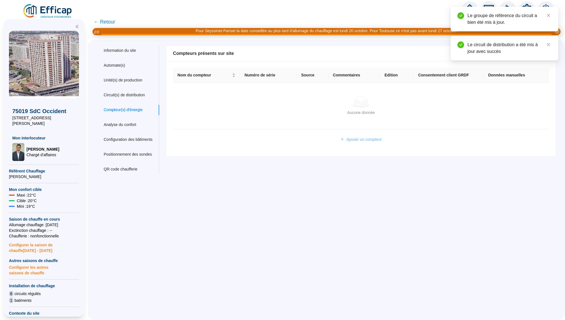
click at [377, 140] on span "Ajouter un compteur" at bounding box center [363, 140] width 35 height 6
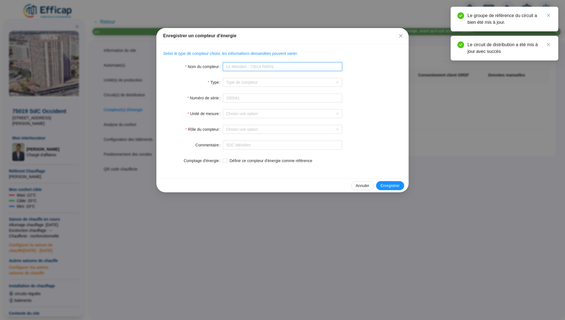
click at [238, 68] on input "Nom du compteur" at bounding box center [282, 66] width 119 height 9
type input "Compteur chauffage ZH"
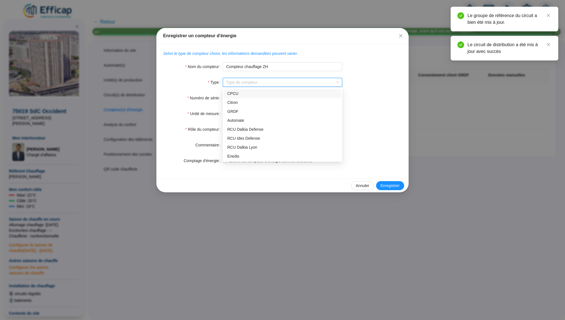
click at [235, 83] on input "Type" at bounding box center [280, 82] width 108 height 8
click at [246, 119] on div "Automate" at bounding box center [282, 121] width 110 height 6
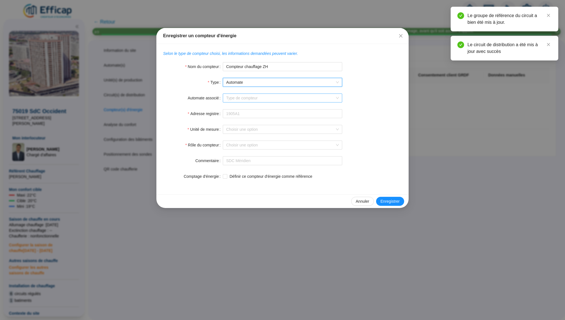
click at [244, 102] on input "Automate associé" at bounding box center [280, 98] width 108 height 8
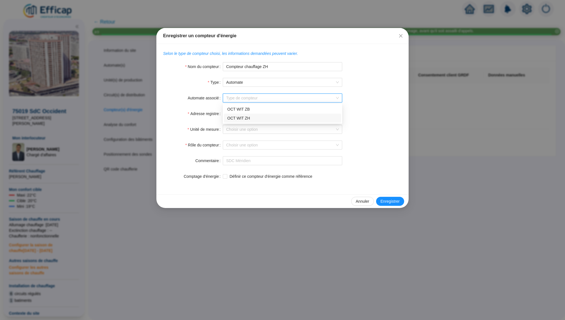
click at [254, 117] on div "OCT WIT ZH" at bounding box center [282, 118] width 110 height 6
click at [246, 116] on input "Adresse registre" at bounding box center [282, 113] width 119 height 9
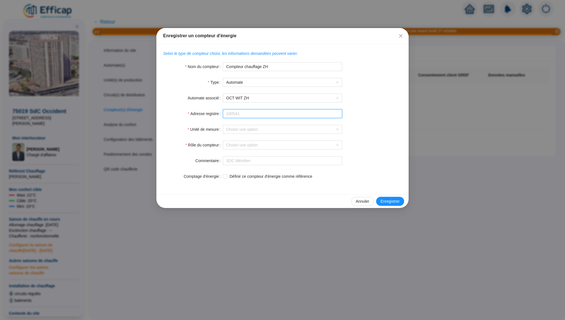
click at [250, 117] on input "Adresse registre" at bounding box center [282, 113] width 119 height 9
paste input "560447"
type input "560447"
click at [242, 133] on input "Unité de mesure" at bounding box center [280, 129] width 108 height 8
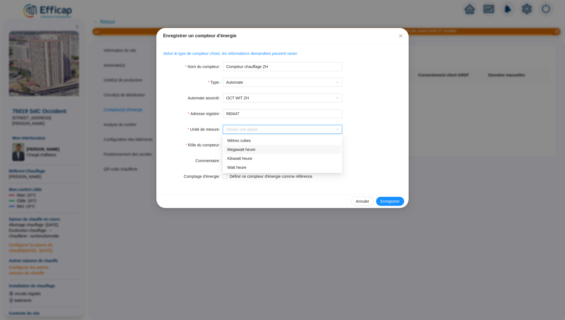
click at [256, 151] on div "Megawatt heure" at bounding box center [282, 150] width 110 height 6
click at [243, 147] on input "Rôle du compteur" at bounding box center [280, 145] width 108 height 8
click at [259, 166] on div "Chauffage" at bounding box center [282, 165] width 110 height 6
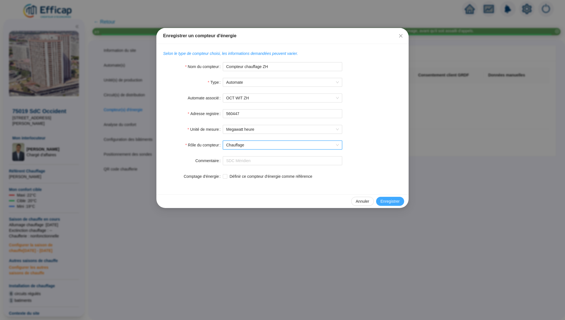
click at [393, 201] on span "Enregistrer" at bounding box center [389, 202] width 19 height 6
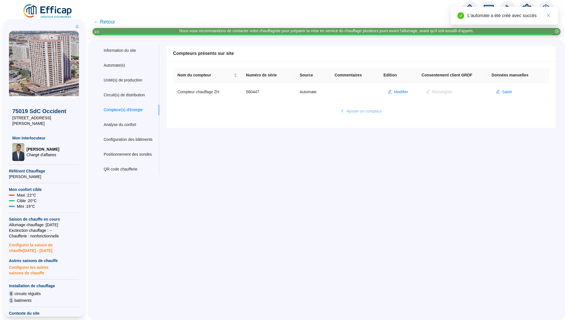
click at [364, 111] on span "Ajouter un compteur" at bounding box center [363, 111] width 35 height 6
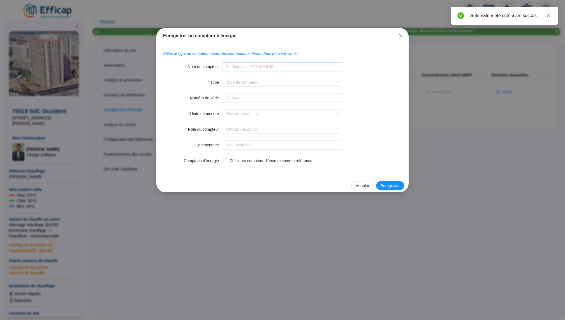
click at [241, 63] on input "Nom du compteur" at bounding box center [282, 66] width 119 height 9
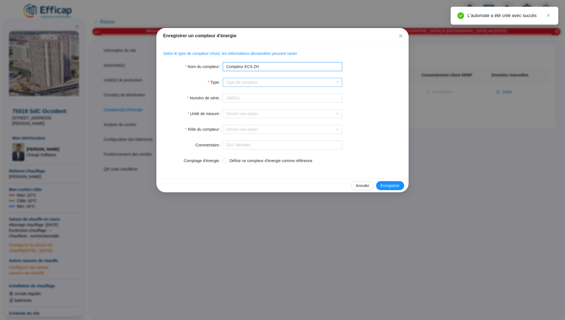
type input "Compteur ECS ZH"
click at [238, 83] on input "Type" at bounding box center [280, 82] width 108 height 8
click at [242, 118] on div "Automate" at bounding box center [282, 121] width 110 height 6
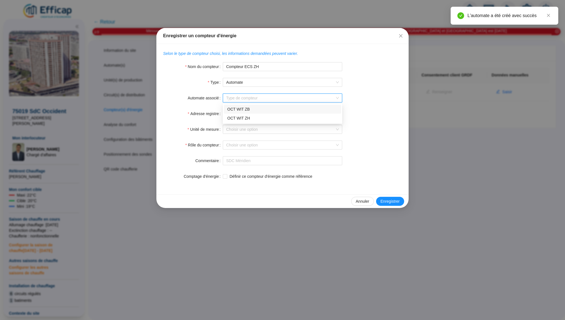
click at [236, 100] on input "Automate associé" at bounding box center [280, 98] width 108 height 8
click at [250, 119] on div "OCT WIT ZH" at bounding box center [282, 118] width 110 height 6
click at [236, 115] on input "Adresse registre" at bounding box center [282, 113] width 119 height 9
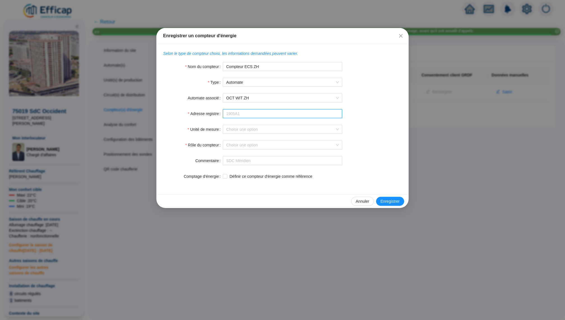
click at [248, 111] on input "Adresse registre" at bounding box center [282, 113] width 119 height 9
paste input "561327"
type input "561327"
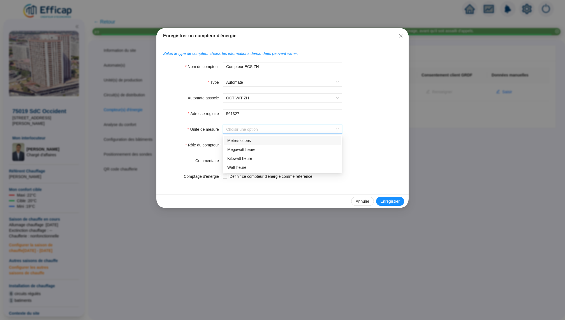
click at [254, 127] on input "Unité de mesure" at bounding box center [280, 129] width 108 height 8
click at [260, 150] on div "Megawatt heure" at bounding box center [282, 150] width 110 height 6
click at [245, 146] on input "Rôle du compteur" at bounding box center [280, 145] width 108 height 8
click at [253, 156] on div "ECS" at bounding box center [282, 157] width 110 height 6
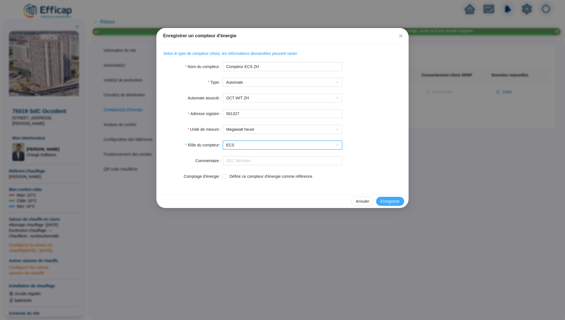
click at [389, 203] on span "Enregistrer" at bounding box center [389, 202] width 19 height 6
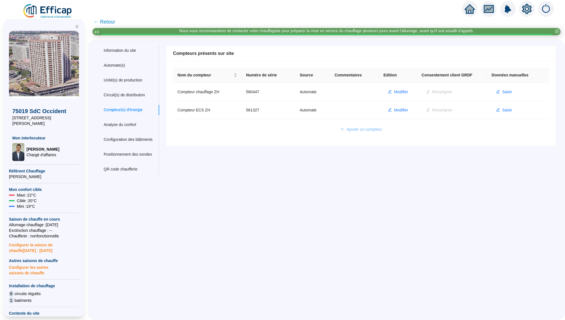
click at [365, 129] on span "Ajouter un compteur" at bounding box center [363, 130] width 35 height 6
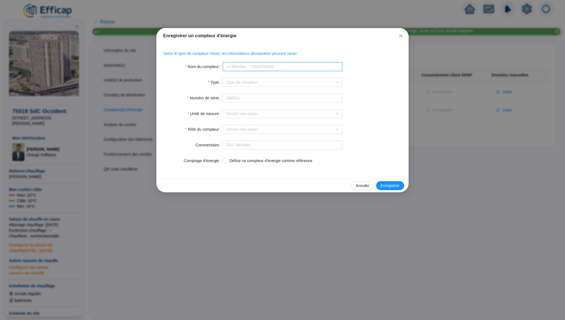
click at [281, 68] on input "Nom du compteur" at bounding box center [282, 66] width 119 height 9
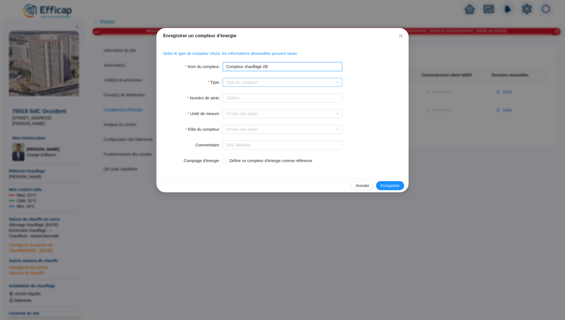
type input "Compteur chauffage ZB"
click at [274, 86] on input "Type" at bounding box center [280, 82] width 108 height 8
click at [257, 122] on div "Automate" at bounding box center [282, 121] width 110 height 6
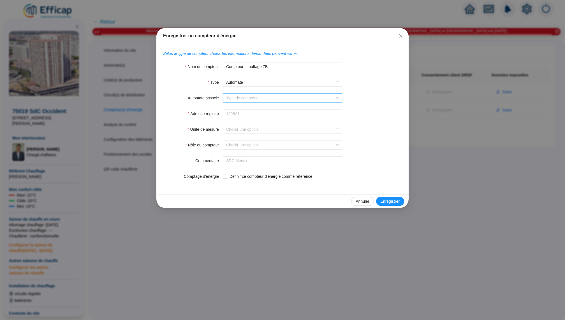
click at [258, 101] on input "Automate associé" at bounding box center [280, 98] width 108 height 8
click at [253, 120] on div "OCT WIT ZH" at bounding box center [282, 118] width 110 height 6
click at [257, 101] on span "OCT WIT ZH" at bounding box center [282, 98] width 113 height 8
click at [257, 111] on div "OCT WIT ZB" at bounding box center [282, 109] width 110 height 6
click at [246, 112] on input "Adresse registre" at bounding box center [282, 113] width 119 height 9
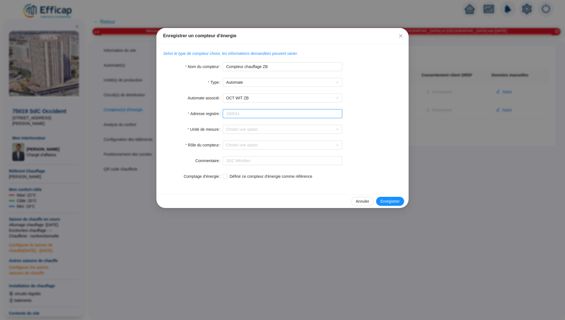
paste input "560447"
type input "560447"
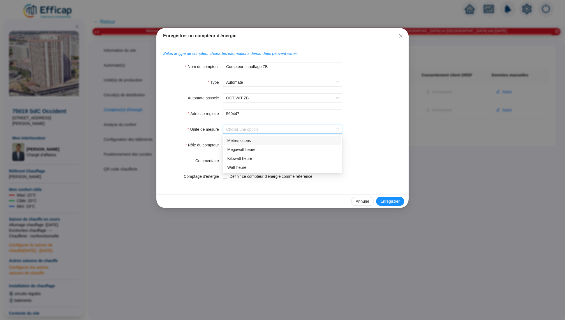
click at [252, 130] on input "Unité de mesure" at bounding box center [280, 129] width 108 height 8
click at [254, 150] on div "Megawatt heure" at bounding box center [282, 150] width 110 height 6
click at [253, 143] on input "Rôle du compteur" at bounding box center [280, 145] width 108 height 8
click at [255, 167] on div "Chauffage" at bounding box center [282, 165] width 110 height 6
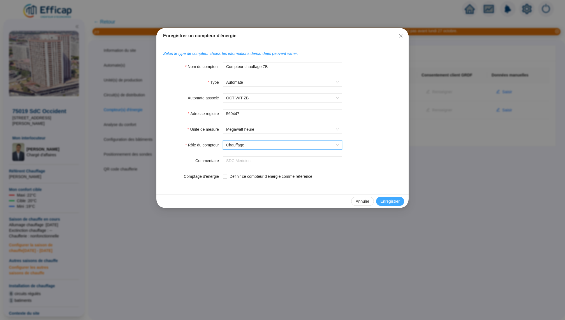
click at [388, 199] on span "Enregistrer" at bounding box center [389, 202] width 19 height 6
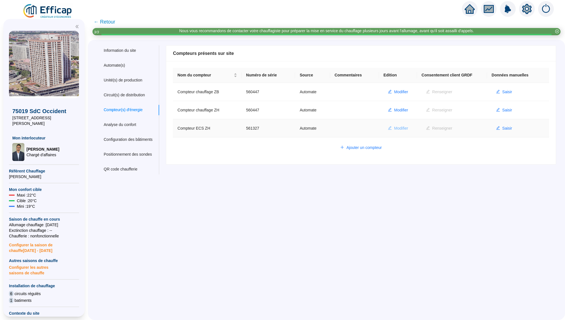
click at [402, 126] on span "Modifier" at bounding box center [401, 129] width 14 height 6
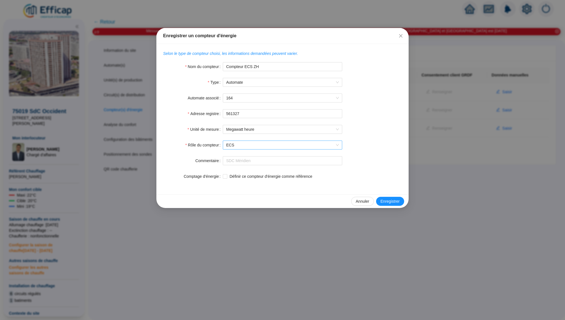
click at [274, 146] on span "ECS" at bounding box center [282, 145] width 113 height 8
click at [399, 33] on button "Close" at bounding box center [400, 35] width 9 height 9
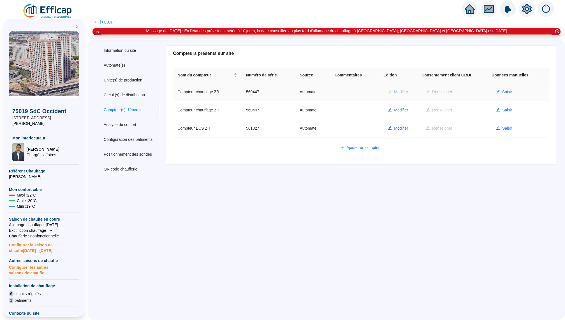
click at [396, 93] on span "Modifier" at bounding box center [401, 92] width 14 height 6
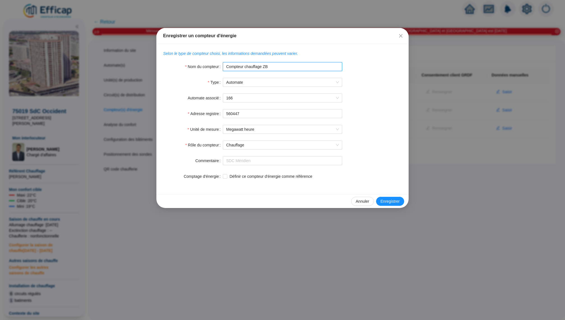
drag, startPoint x: 261, startPoint y: 67, endPoint x: 248, endPoint y: 69, distance: 13.4
click at [248, 69] on input "Compteur chauffage ZB" at bounding box center [282, 66] width 119 height 9
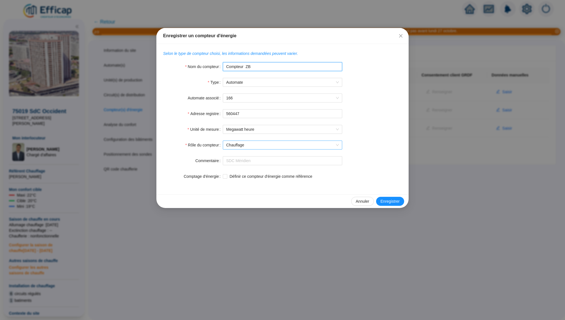
click at [272, 147] on span "Chauffage" at bounding box center [282, 145] width 113 height 8
type input "Compteur ZB"
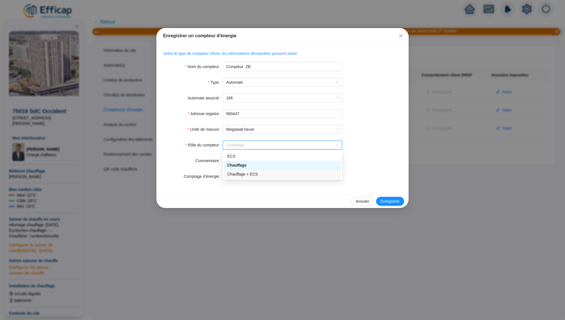
click at [259, 173] on div "Chauffage + ECS" at bounding box center [282, 174] width 110 height 6
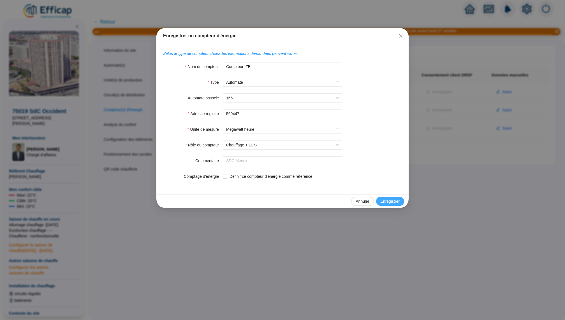
click at [400, 202] on button "Enregistrer" at bounding box center [390, 201] width 28 height 9
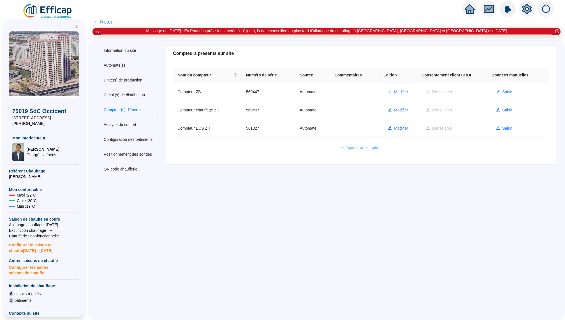
click at [371, 145] on span "Ajouter un compteur" at bounding box center [363, 148] width 35 height 6
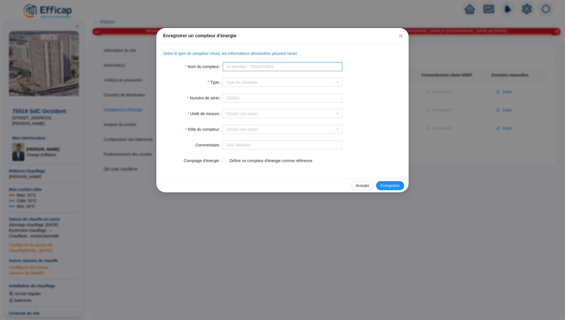
click at [281, 68] on input "Nom du compteur" at bounding box center [282, 66] width 119 height 9
type input "Compteur bureaux"
click at [280, 82] on input "Type" at bounding box center [280, 82] width 108 height 8
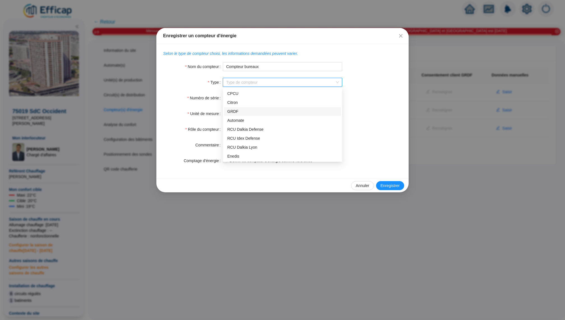
click at [250, 121] on div "Automate" at bounding box center [282, 121] width 110 height 6
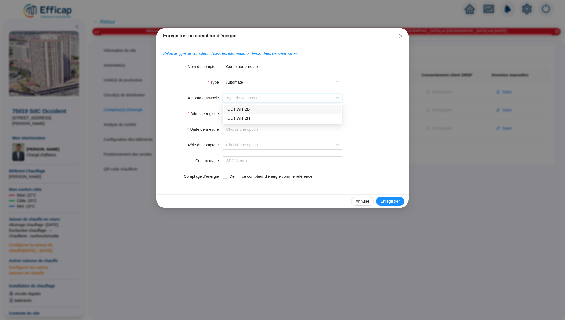
click at [259, 101] on input "Automate associé" at bounding box center [280, 98] width 108 height 8
click at [255, 109] on div "OCT WIT ZB" at bounding box center [282, 109] width 110 height 6
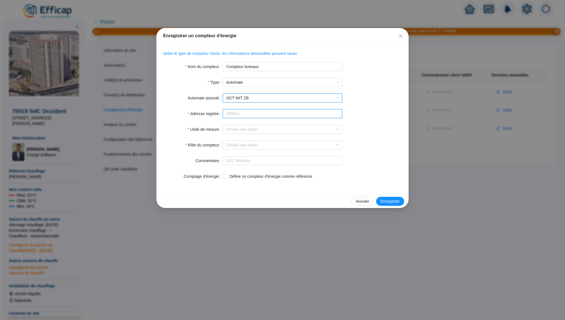
click at [247, 111] on input "Adresse registre" at bounding box center [282, 113] width 119 height 9
paste input "568782"
type input "568782"
click at [246, 127] on input "Unité de mesure" at bounding box center [280, 129] width 108 height 8
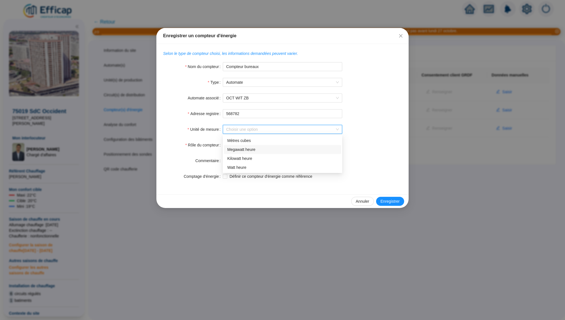
click at [246, 145] on div "Megawatt heure" at bounding box center [282, 149] width 117 height 9
click at [252, 142] on input "Rôle du compteur" at bounding box center [280, 145] width 108 height 8
click at [274, 171] on div "Chauffage + ECS" at bounding box center [282, 174] width 110 height 6
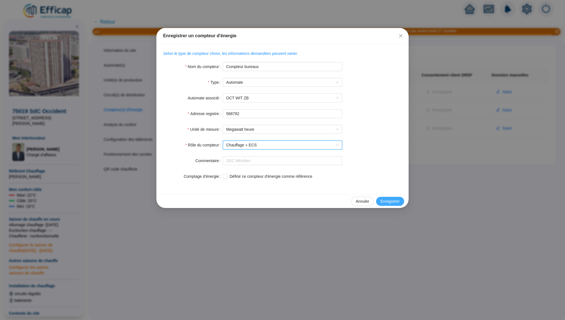
click at [397, 199] on span "Enregistrer" at bounding box center [389, 202] width 19 height 6
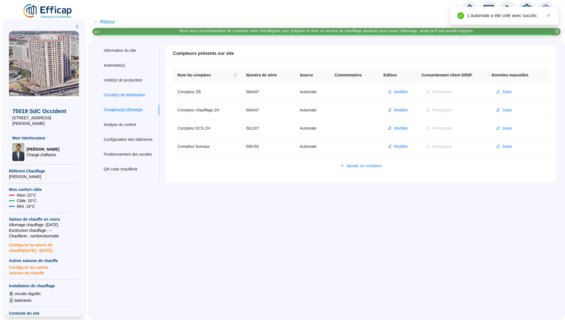
click at [140, 96] on div "Circuit(s) de distribution" at bounding box center [124, 95] width 41 height 6
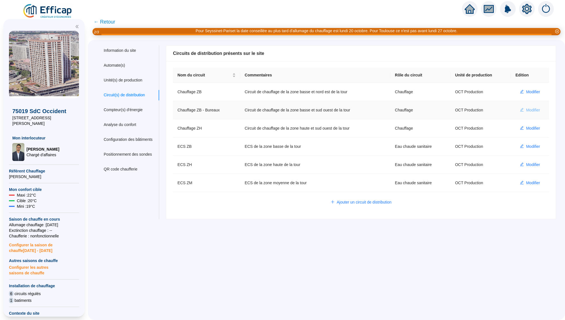
click at [531, 108] on span "Modifier" at bounding box center [533, 110] width 14 height 6
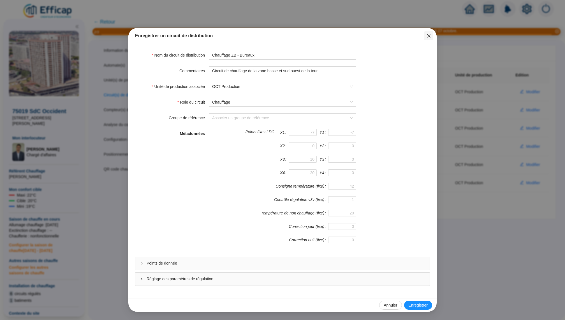
click at [428, 35] on icon "close" at bounding box center [428, 35] width 3 height 3
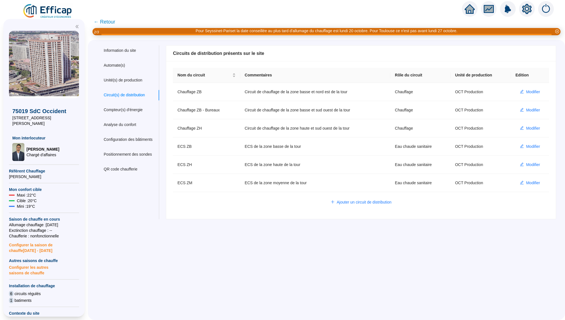
click at [140, 117] on div "Information du site Automate(s) Unité(s) de production Circuit(s) de distributi…" at bounding box center [128, 132] width 62 height 174
click at [140, 111] on div "Compteur(s) d'énergie" at bounding box center [123, 110] width 39 height 6
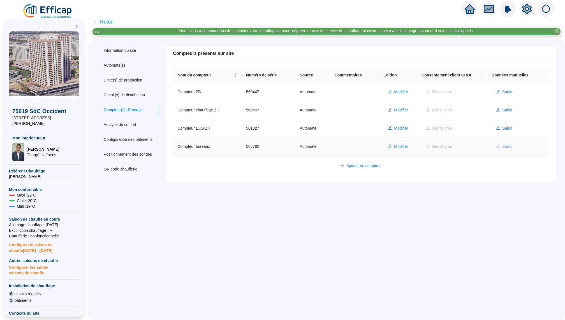
click at [504, 145] on span "Saisir" at bounding box center [507, 147] width 10 height 6
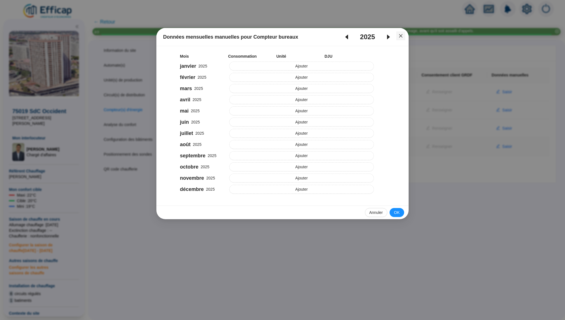
click at [398, 38] on span "Fermer" at bounding box center [400, 36] width 9 height 4
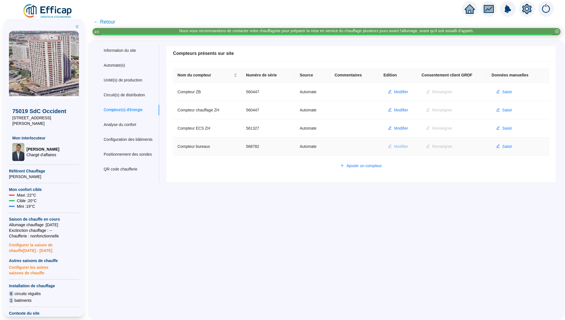
click at [401, 142] on button "Modifier" at bounding box center [397, 146] width 29 height 9
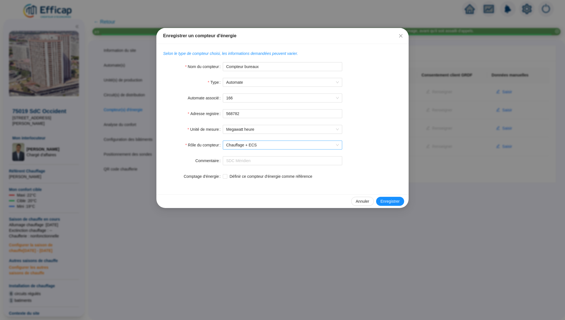
click at [298, 145] on span "Chauffage + ECS" at bounding box center [282, 145] width 113 height 8
click at [282, 163] on div "Chauffage" at bounding box center [282, 165] width 110 height 6
click at [389, 201] on span "Enregistrer" at bounding box center [389, 202] width 19 height 6
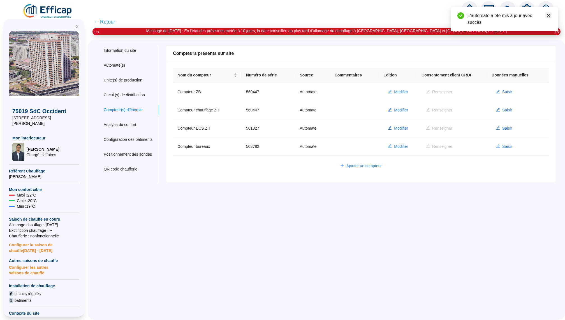
click at [549, 15] on icon "close" at bounding box center [548, 15] width 4 height 4
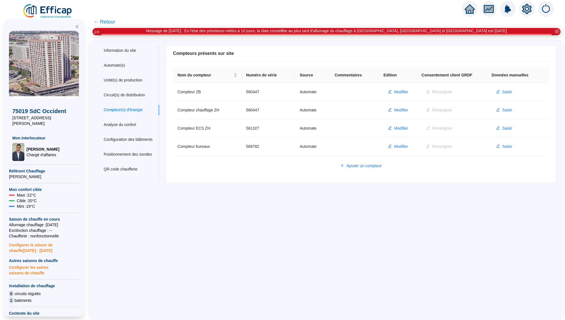
click at [491, 12] on icon "fund" at bounding box center [488, 9] width 8 height 6
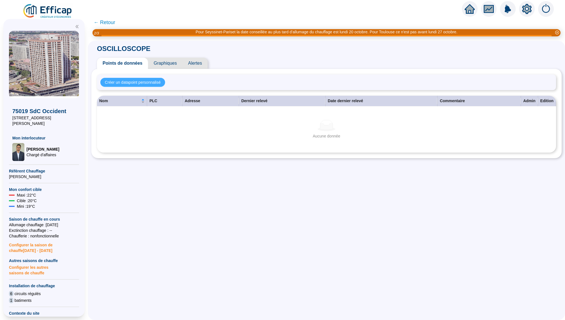
click at [128, 82] on span "Créer un datapoint personnalisé" at bounding box center [133, 83] width 56 height 6
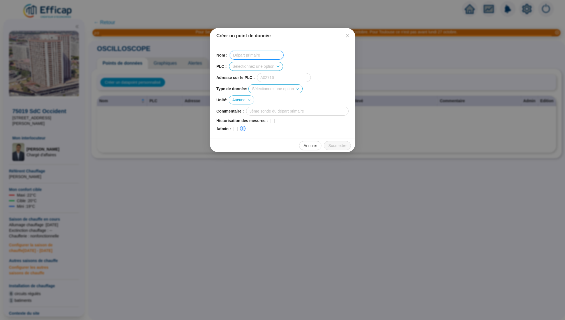
click at [250, 57] on input "text" at bounding box center [257, 55] width 54 height 9
type input "o"
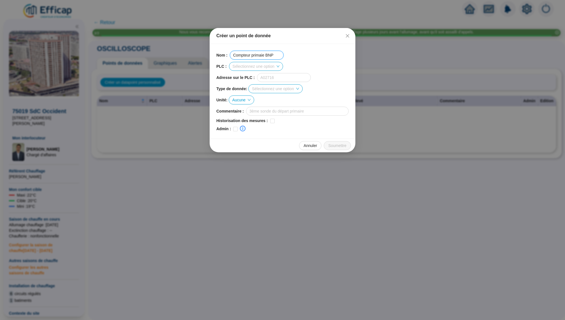
type input "Compteur primaie BNP"
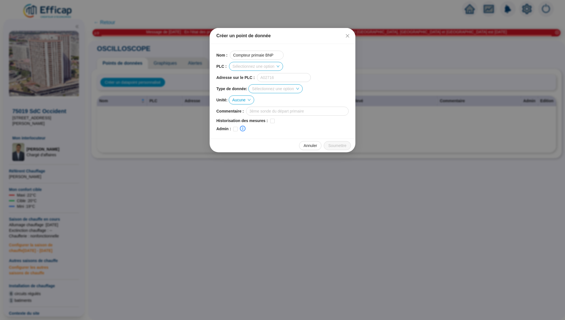
click at [266, 66] on input "search" at bounding box center [254, 66] width 42 height 8
click at [268, 77] on div "OCT WIT ZB" at bounding box center [256, 77] width 46 height 6
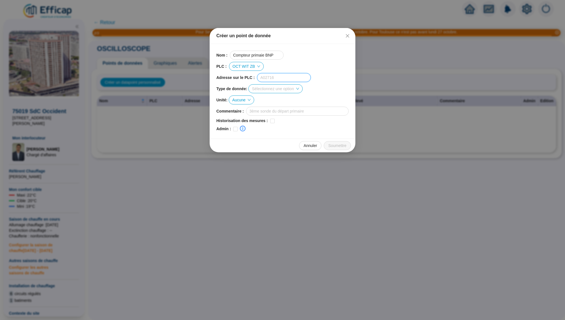
click at [275, 75] on input "text" at bounding box center [284, 77] width 54 height 9
paste input "562111"
type input "562111"
click at [287, 87] on input "search" at bounding box center [273, 89] width 42 height 8
click at [282, 99] on div "Décimal" at bounding box center [278, 100] width 46 height 6
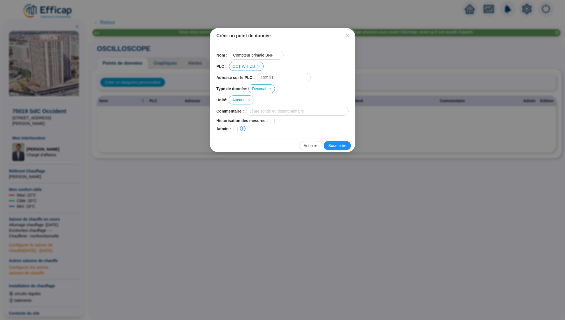
click at [245, 99] on span "Aucune" at bounding box center [241, 100] width 18 height 8
click at [239, 148] on div "MWh" at bounding box center [243, 147] width 16 height 6
click at [271, 113] on input "text" at bounding box center [297, 111] width 103 height 9
click at [293, 98] on div "Unité : MWh" at bounding box center [282, 100] width 132 height 9
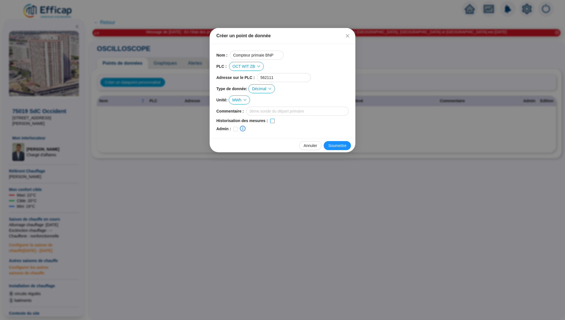
click at [275, 120] on input "checkbox" at bounding box center [272, 121] width 4 height 4
checkbox input "true"
click at [338, 144] on span "Soumettre" at bounding box center [337, 146] width 18 height 6
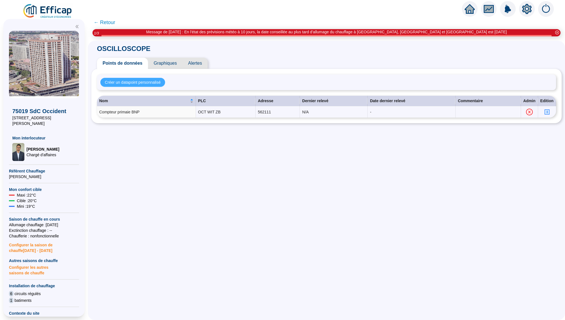
click at [152, 81] on span "Créer un datapoint personnalisé" at bounding box center [133, 83] width 56 height 6
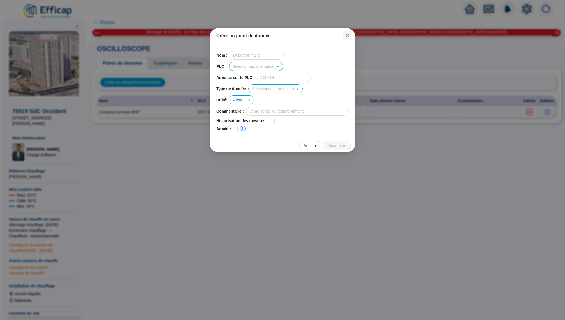
click at [349, 37] on icon "close" at bounding box center [347, 35] width 3 height 3
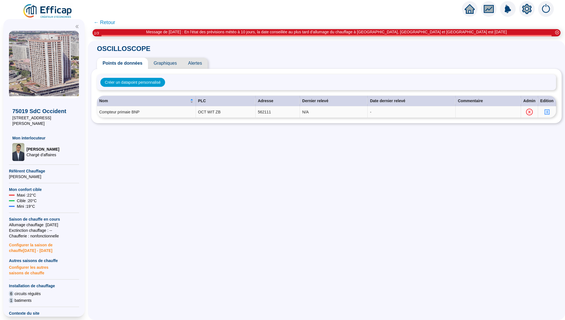
click at [547, 112] on icon "profile" at bounding box center [547, 112] width 2 height 2
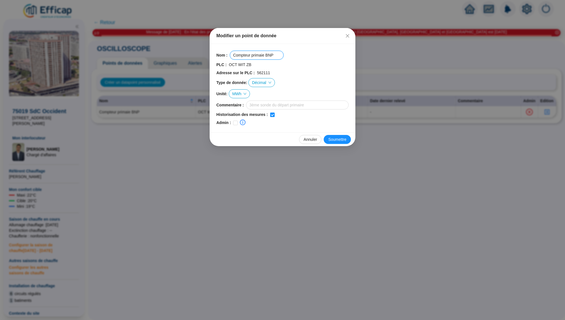
click at [264, 55] on input "Compteur primaie BNP" at bounding box center [257, 55] width 54 height 9
type input "Compteur primaire BNP"
click at [342, 140] on span "Soumettre" at bounding box center [337, 140] width 18 height 6
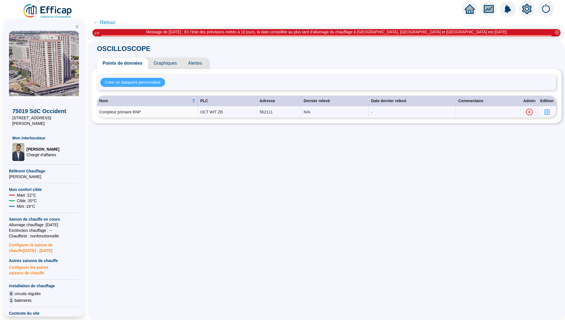
click at [144, 80] on span "Créer un datapoint personnalisé" at bounding box center [133, 83] width 56 height 6
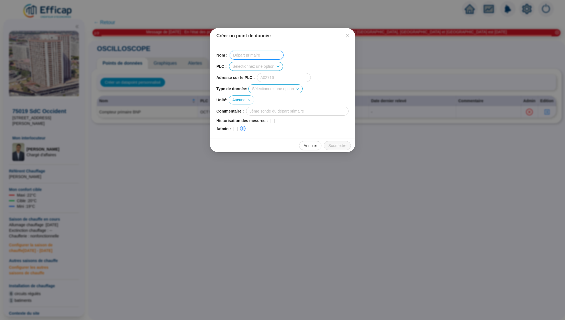
click at [261, 54] on input "text" at bounding box center [257, 55] width 54 height 9
type input "Compteur primaire PTT"
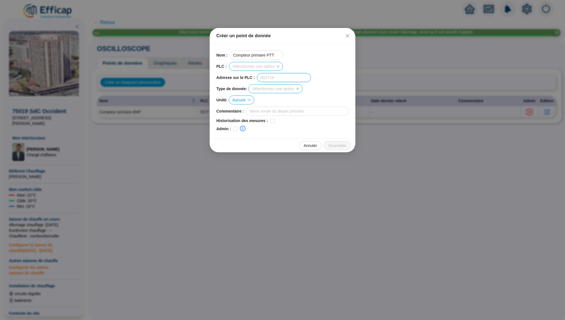
click at [275, 76] on input "text" at bounding box center [284, 77] width 54 height 9
paste input "568541"
type input "568541"
click at [264, 69] on input "search" at bounding box center [254, 66] width 42 height 8
click at [262, 78] on div "OCT WIT ZB" at bounding box center [256, 77] width 46 height 6
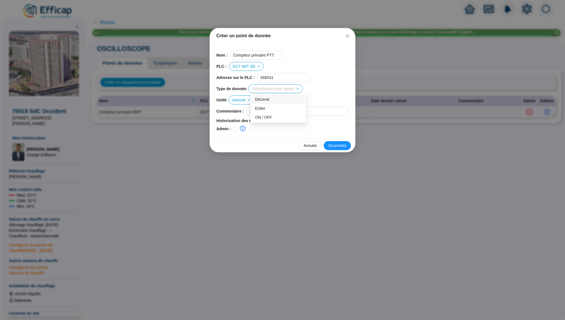
click at [278, 92] on input "search" at bounding box center [273, 89] width 42 height 8
click at [277, 97] on div "Décimal" at bounding box center [278, 100] width 46 height 6
click at [241, 101] on span "Aucune" at bounding box center [241, 100] width 18 height 8
click at [242, 148] on div "MWh" at bounding box center [243, 147] width 16 height 6
click at [273, 119] on input "checkbox" at bounding box center [272, 121] width 4 height 4
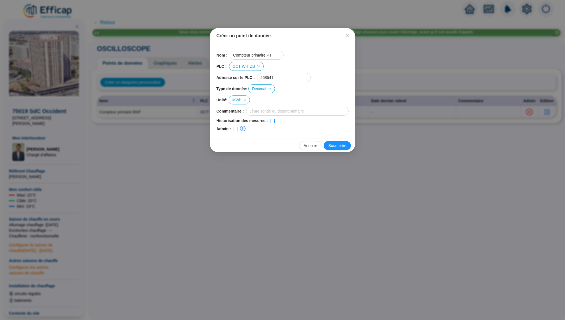
checkbox input "true"
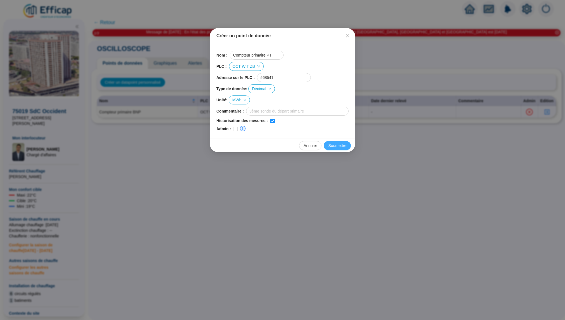
click at [337, 146] on span "Soumettre" at bounding box center [337, 146] width 18 height 6
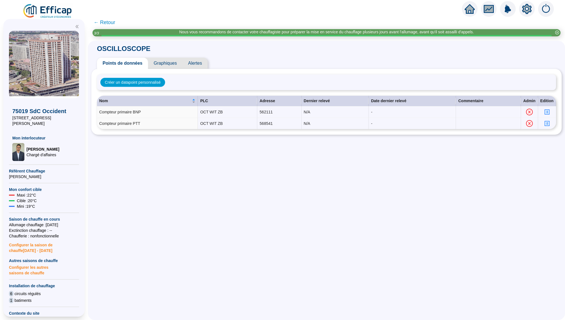
click at [113, 25] on span "← Retour" at bounding box center [105, 22] width 22 height 8
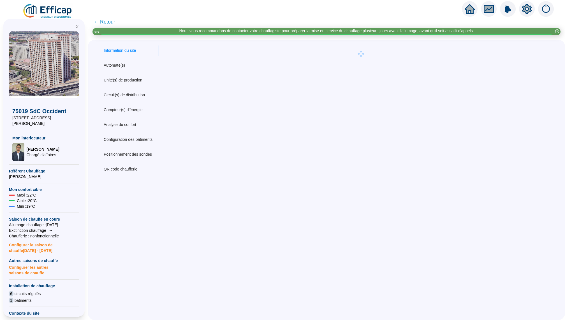
click at [100, 24] on span "← Retour" at bounding box center [105, 22] width 22 height 8
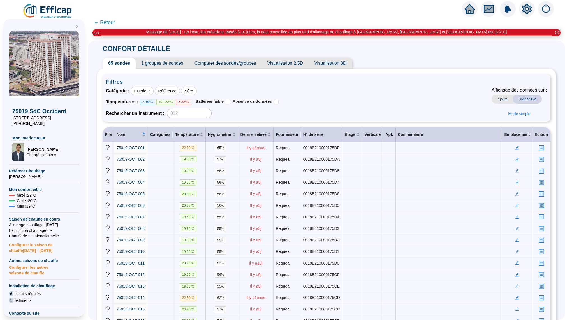
click at [107, 24] on span "← Retour" at bounding box center [105, 22] width 22 height 8
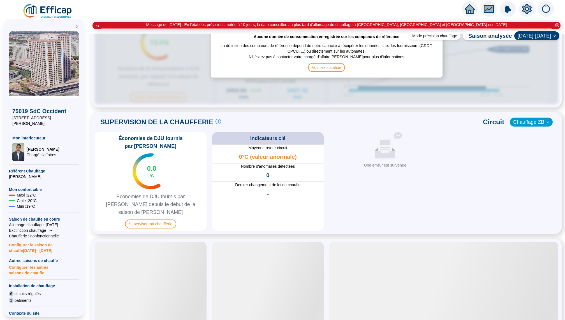
scroll to position [319, 0]
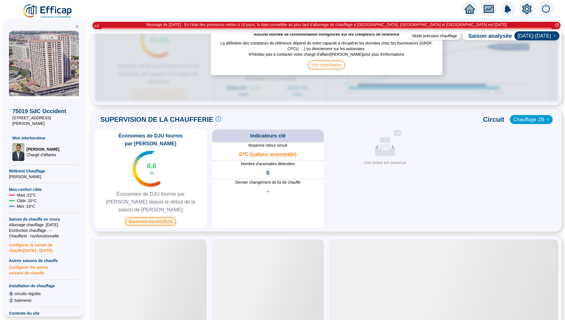
click at [160, 217] on span "Superviser ma chaufferie" at bounding box center [150, 221] width 51 height 9
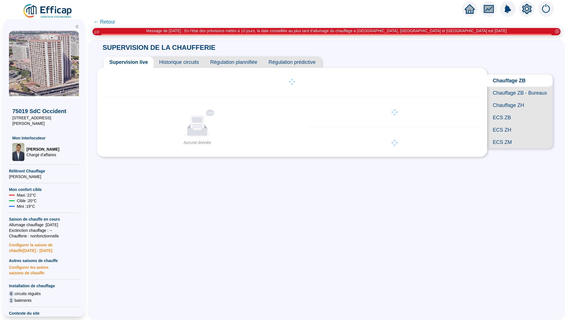
click at [187, 60] on span "Historique circuits" at bounding box center [179, 62] width 51 height 11
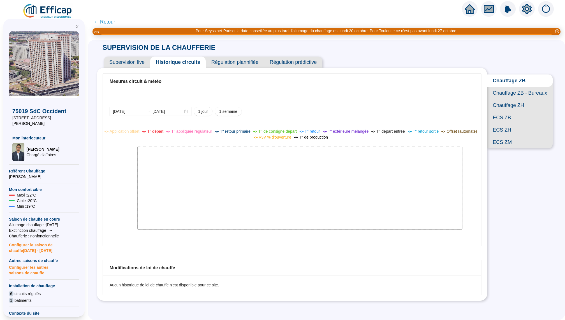
click at [517, 90] on span "Chauffage ZB - Bureaux" at bounding box center [520, 93] width 66 height 12
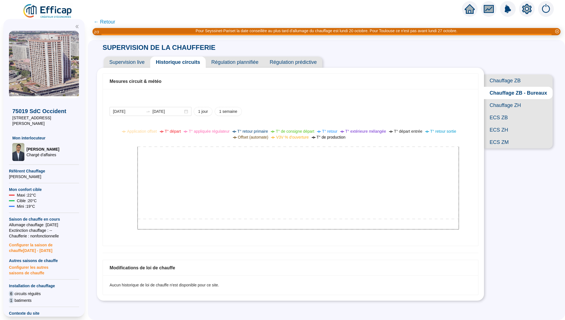
click at [508, 104] on span "Chauffage ZH" at bounding box center [518, 105] width 69 height 12
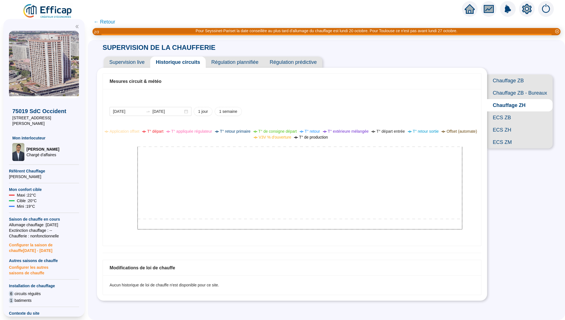
click at [517, 120] on span "ECS ZB" at bounding box center [520, 117] width 66 height 12
click at [466, 10] on icon "home" at bounding box center [469, 9] width 10 height 10
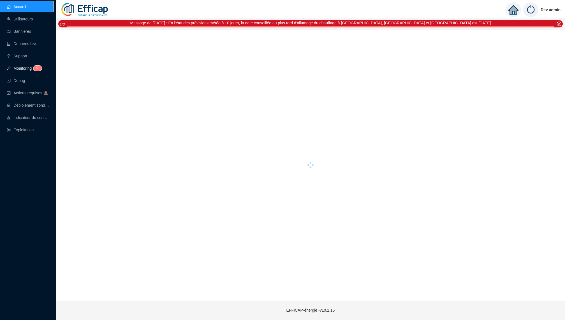
click at [24, 68] on link "Monitoring 5 0" at bounding box center [23, 68] width 33 height 4
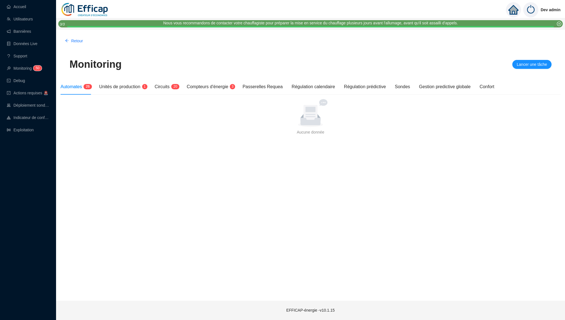
click at [75, 86] on span "Automates" at bounding box center [71, 86] width 21 height 5
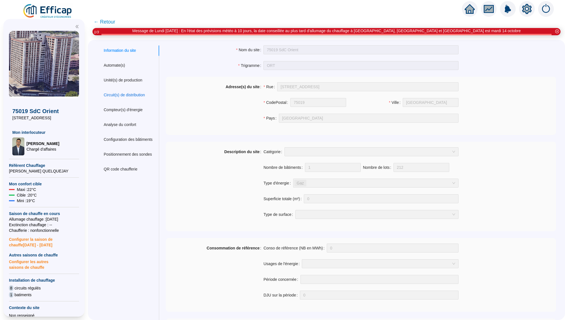
click at [137, 97] on div "Circuit(s) de distribution" at bounding box center [124, 95] width 41 height 6
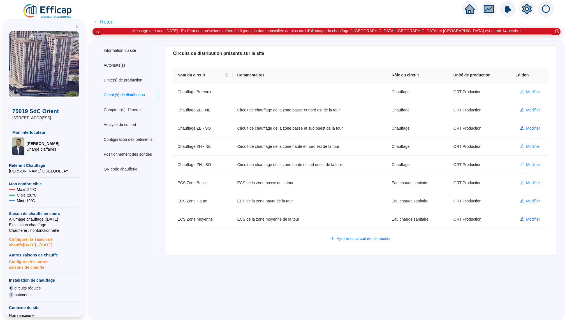
click at [105, 20] on span "← Retour" at bounding box center [105, 22] width 22 height 8
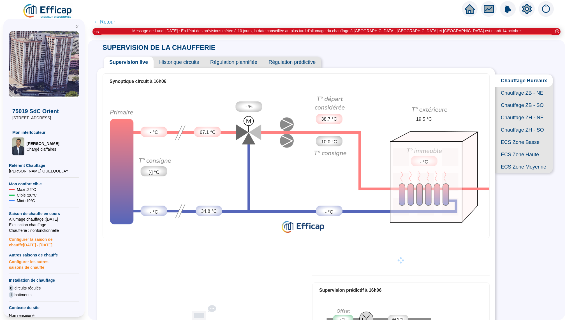
click at [514, 94] on span "Chauffage ZB - NE" at bounding box center [523, 93] width 57 height 12
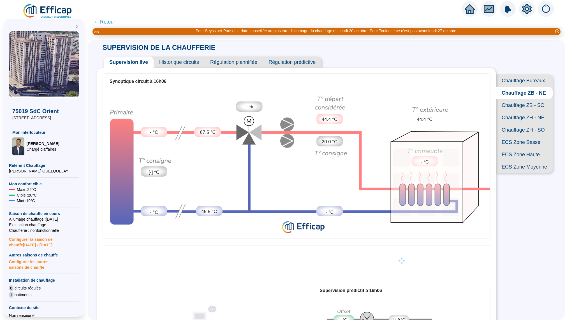
click at [168, 61] on span "Historique circuits" at bounding box center [179, 62] width 51 height 11
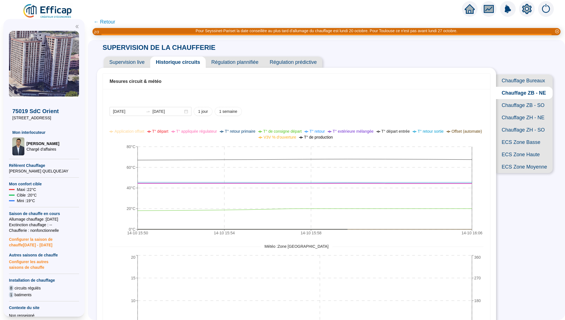
click at [513, 104] on span "Chauffage ZB - SO" at bounding box center [524, 105] width 57 height 12
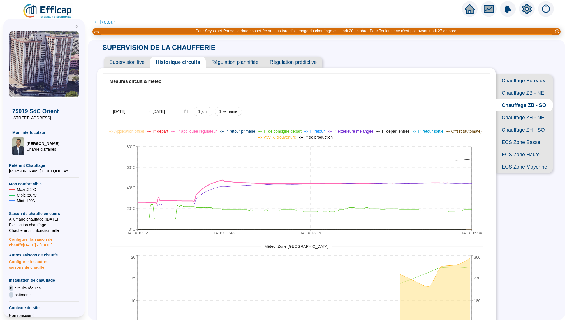
click at [523, 117] on span "Chauffage ZH - NE" at bounding box center [524, 117] width 57 height 12
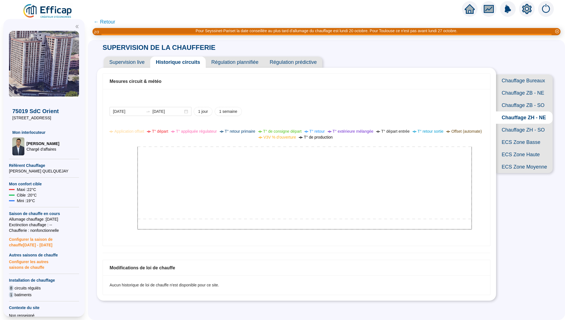
click at [520, 129] on span "Chauffage ZH - SO" at bounding box center [524, 130] width 57 height 12
click at [519, 119] on span "Chauffage ZH - NE" at bounding box center [524, 117] width 57 height 12
click at [519, 129] on span "Chauffage ZH - SO" at bounding box center [524, 130] width 57 height 12
click at [517, 140] on span "ECS Zone Basse" at bounding box center [524, 142] width 57 height 12
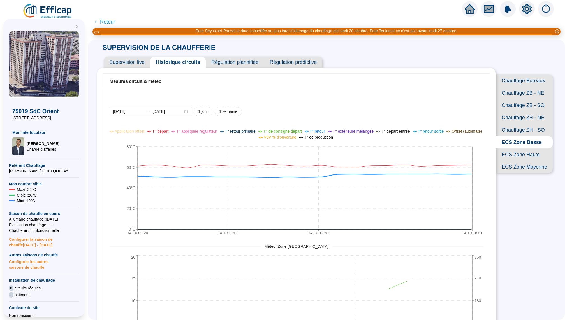
click at [517, 156] on span "ECS Zone Haute" at bounding box center [524, 154] width 57 height 12
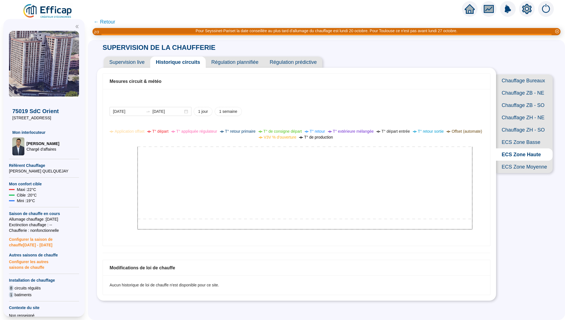
click at [516, 168] on span "ECS Zone Moyenne" at bounding box center [524, 167] width 57 height 12
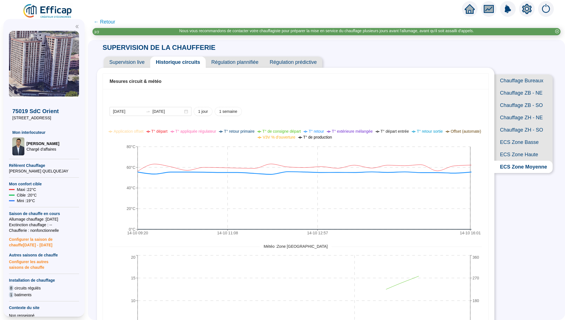
click at [518, 150] on span "ECS Zone Haute" at bounding box center [523, 154] width 58 height 12
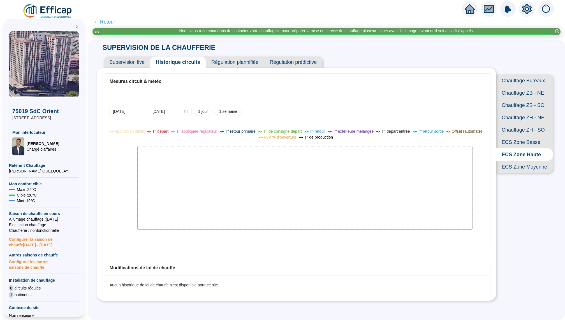
click at [524, 141] on span "ECS Zone Basse" at bounding box center [524, 142] width 57 height 12
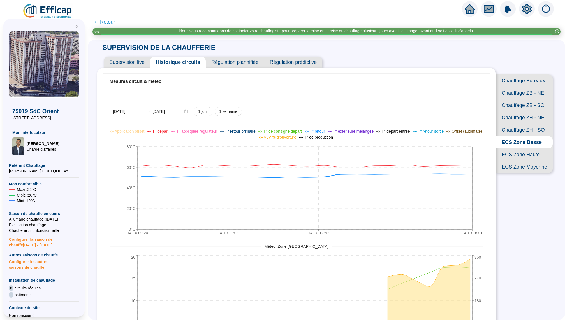
click at [522, 166] on span "ECS Zone Moyenne" at bounding box center [524, 167] width 57 height 12
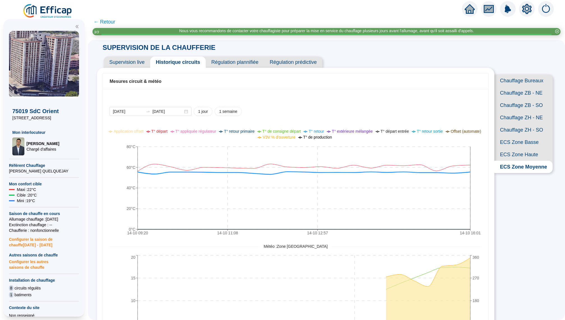
click at [517, 142] on span "ECS Zone Basse" at bounding box center [523, 142] width 58 height 12
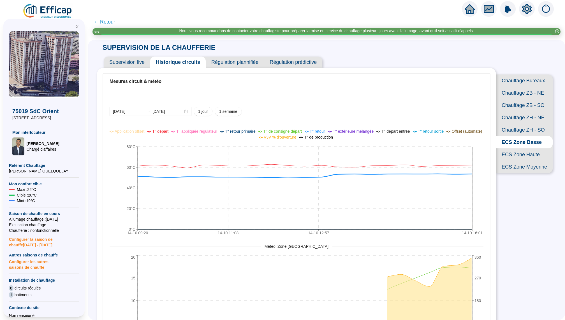
click at [521, 169] on span "ECS Zone Moyenne" at bounding box center [524, 167] width 57 height 12
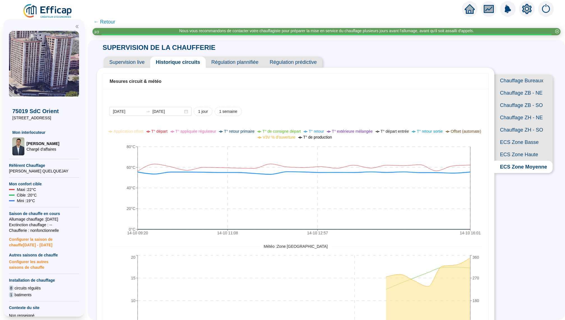
click at [107, 19] on span "← Retour" at bounding box center [105, 22] width 22 height 8
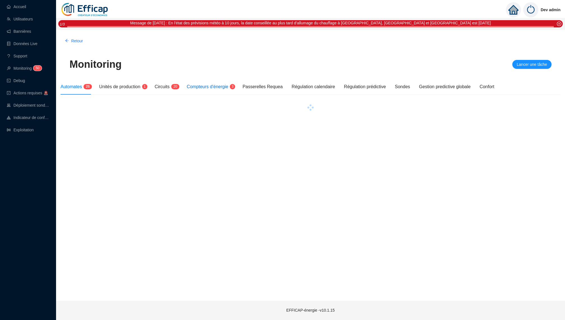
click at [208, 87] on span "Compteurs d'énergie" at bounding box center [207, 86] width 41 height 5
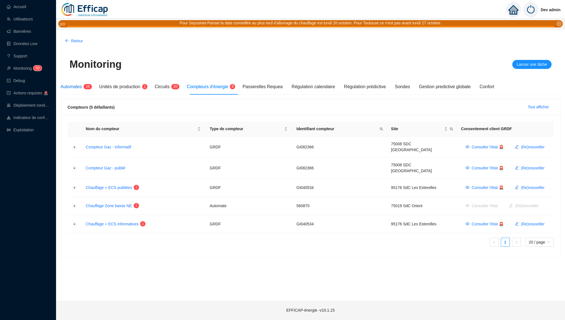
click at [75, 88] on span "Automates" at bounding box center [71, 86] width 21 height 5
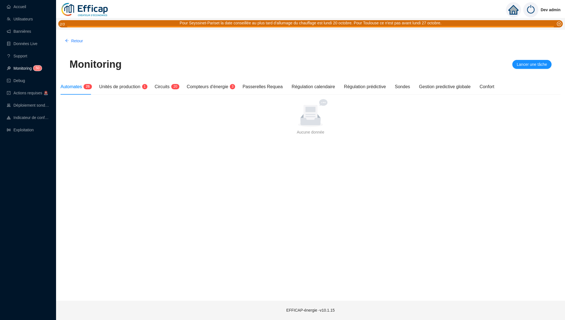
click at [41, 70] on sup "5 0" at bounding box center [37, 68] width 8 height 5
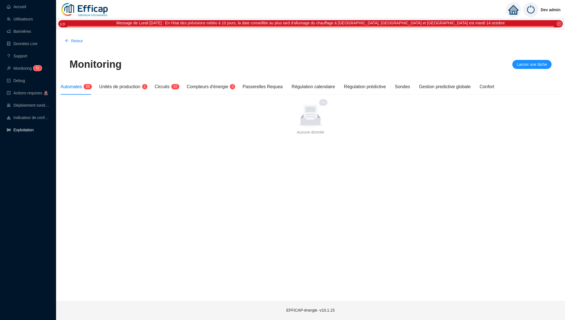
click at [33, 124] on ul "Accueil Utilisateurs Bannières Données Live Support Monitoring 5 1 Debug Action…" at bounding box center [26, 68] width 53 height 137
click at [34, 130] on link "Exploitation" at bounding box center [20, 130] width 27 height 4
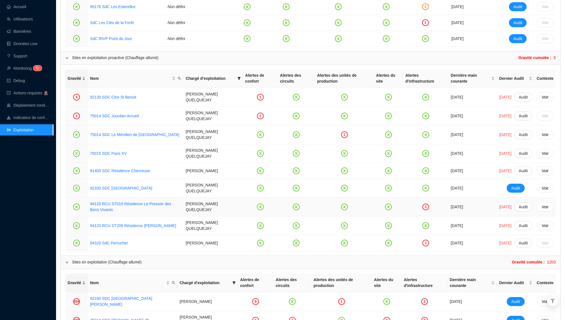
scroll to position [500, 0]
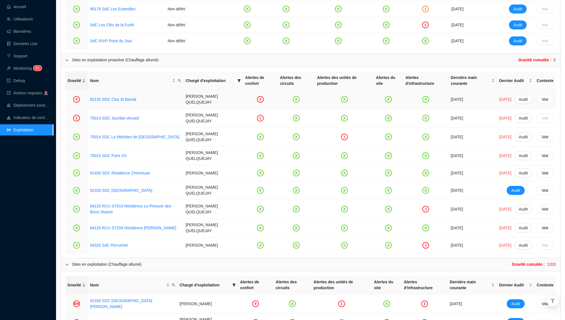
click at [131, 97] on link "92130 SDC Clos St Benoit" at bounding box center [113, 100] width 46 height 6
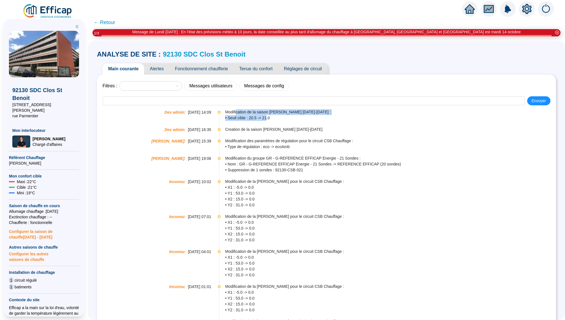
drag, startPoint x: 236, startPoint y: 111, endPoint x: 267, endPoint y: 118, distance: 31.5
click at [267, 118] on div "Modification de la saison [PERSON_NAME] [DATE]-[DATE] : • Seuil cible : 20.5 ->…" at bounding box center [390, 115] width 330 height 12
click at [280, 120] on span "• Seuil cible : 20.5 -> 21.0" at bounding box center [390, 118] width 330 height 6
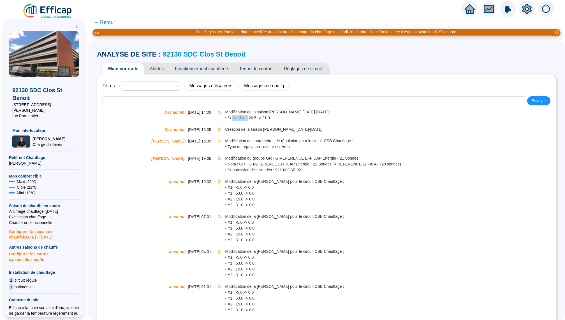
drag, startPoint x: 230, startPoint y: 117, endPoint x: 247, endPoint y: 117, distance: 17.1
click at [247, 117] on span "• Seuil cible : 20.5 -> 21.0" at bounding box center [390, 118] width 330 height 6
click at [276, 118] on span "• Seuil cible : 20.5 -> 21.0" at bounding box center [390, 118] width 330 height 6
click at [156, 66] on span "Alertes" at bounding box center [156, 68] width 25 height 11
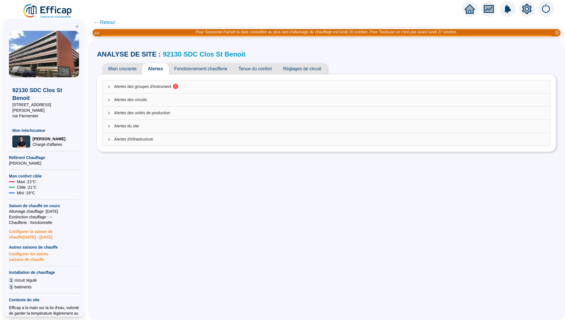
click at [296, 86] on span "Alertes des groupes d'instrument 1" at bounding box center [329, 87] width 431 height 6
